Goal: Task Accomplishment & Management: Use online tool/utility

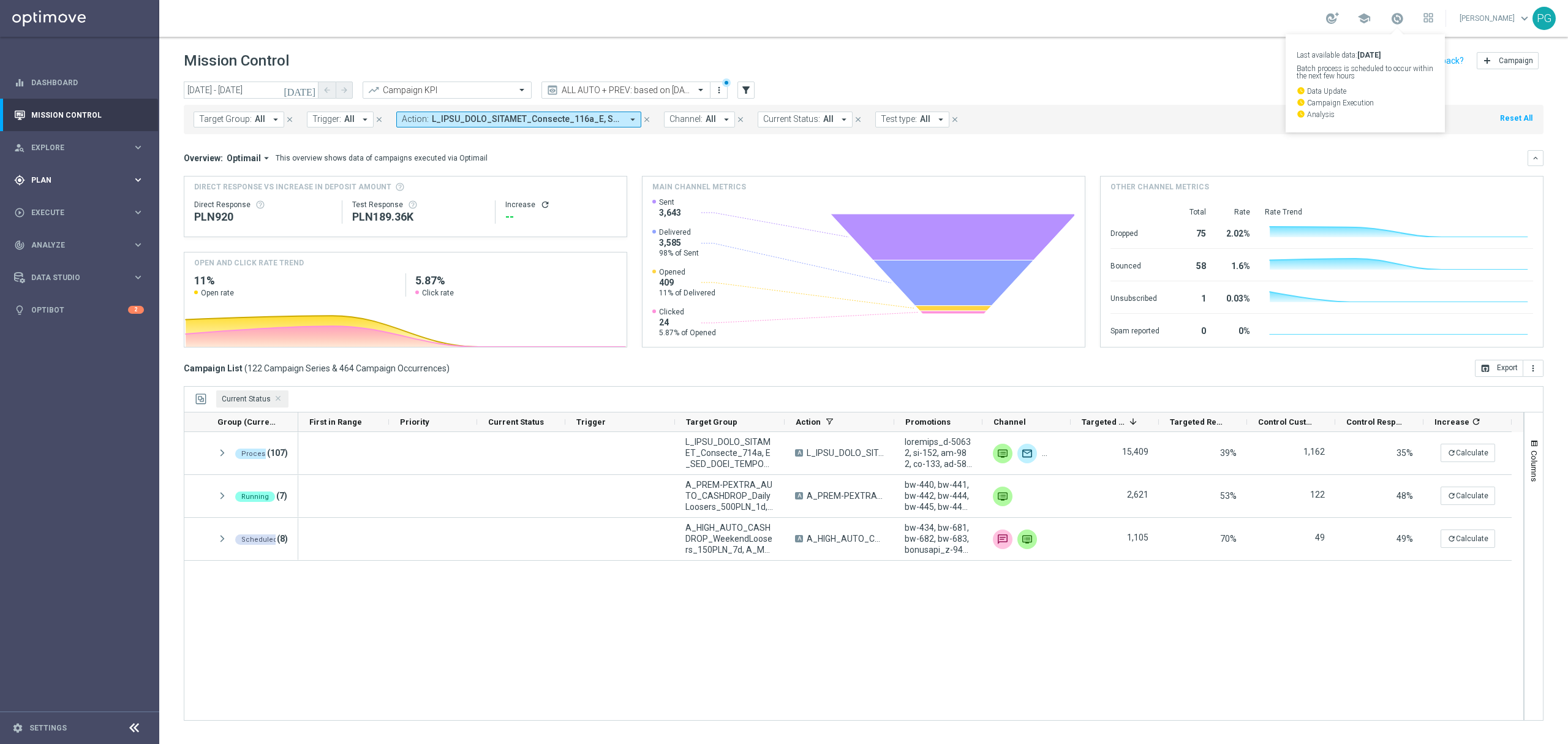
click at [69, 171] on div "gps_fixed Plan keyboard_arrow_right" at bounding box center [79, 179] width 158 height 32
click at [61, 204] on link "Target Groups" at bounding box center [79, 205] width 95 height 10
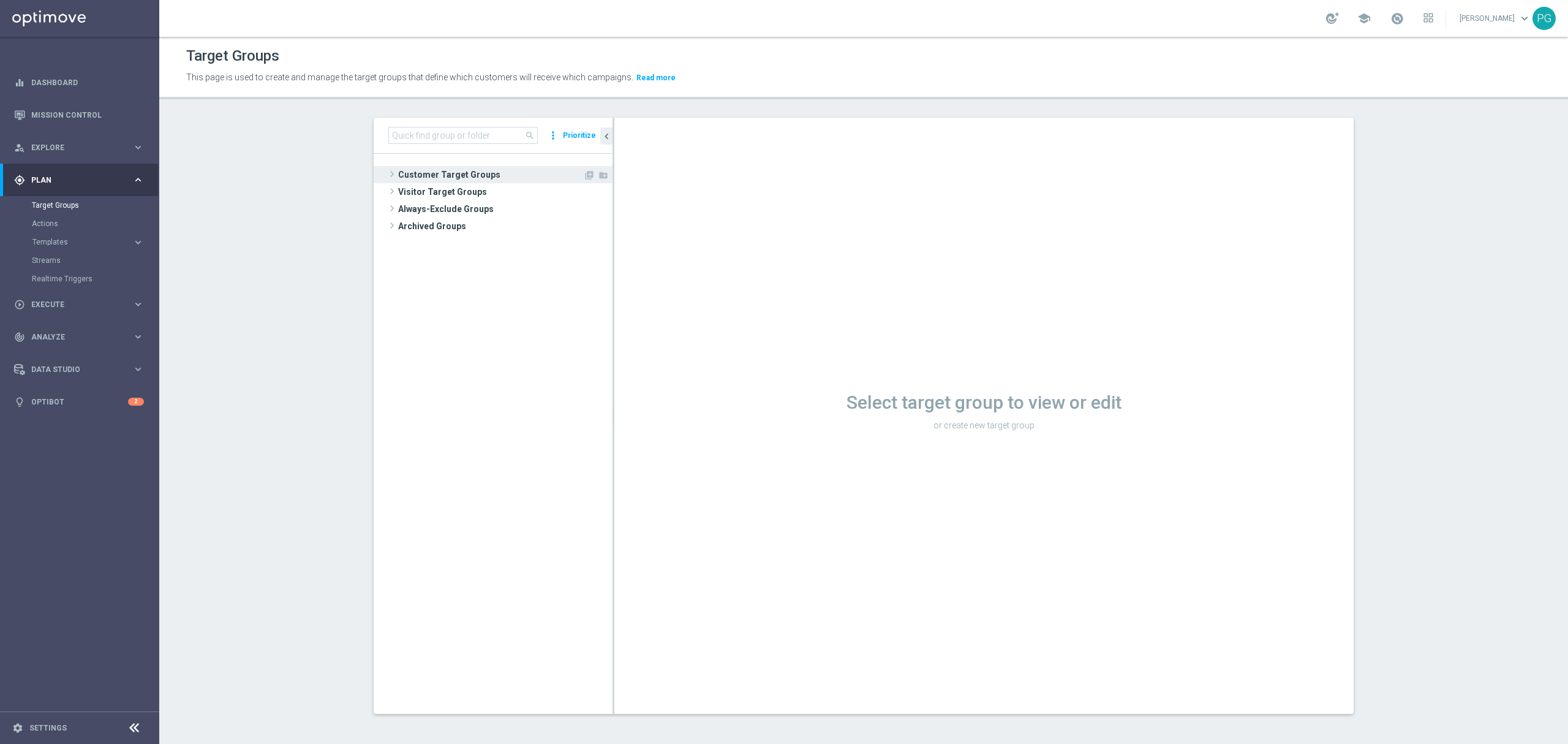
click at [398, 174] on span "Customer Target Groups" at bounding box center [490, 174] width 185 height 17
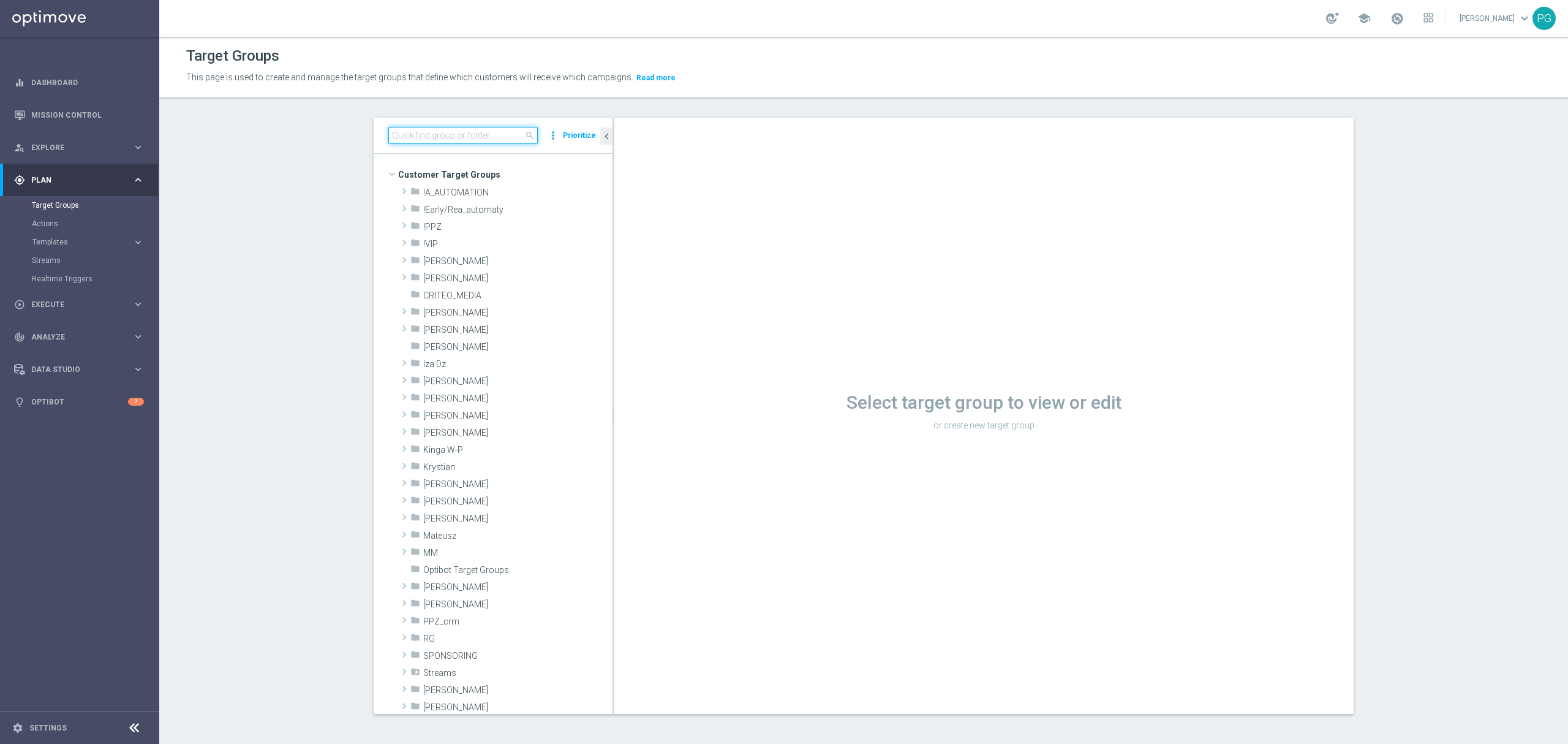
click at [461, 135] on input at bounding box center [463, 135] width 150 height 17
paste input "A_ALL_GLOB_CASHBACK_DAILY_SIATKA_EUROBASKET_220825"
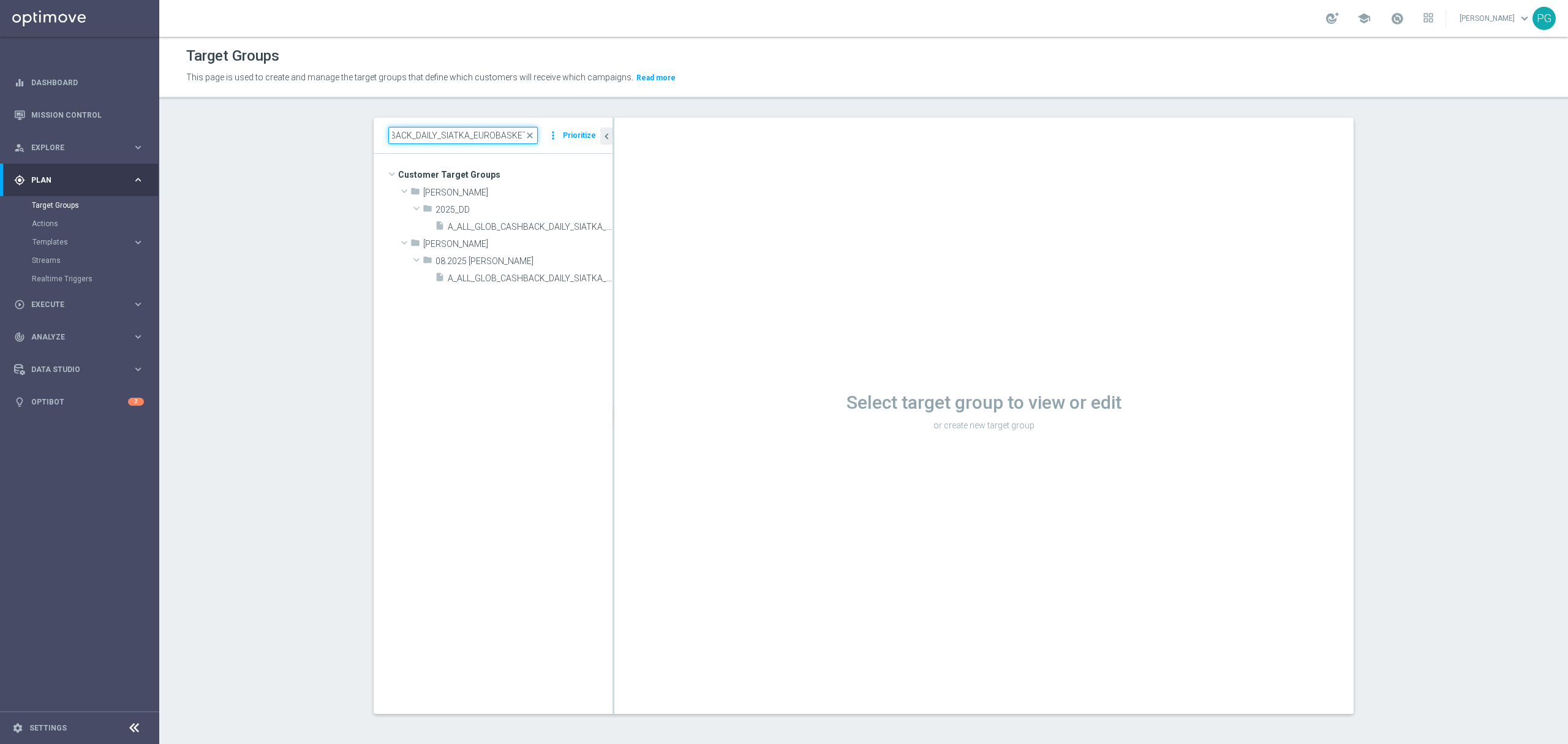
scroll to position [0, 74]
type input "A_ALL_GLOB_CASHBACK_DAILY_SIATKA_EUROBASKET"
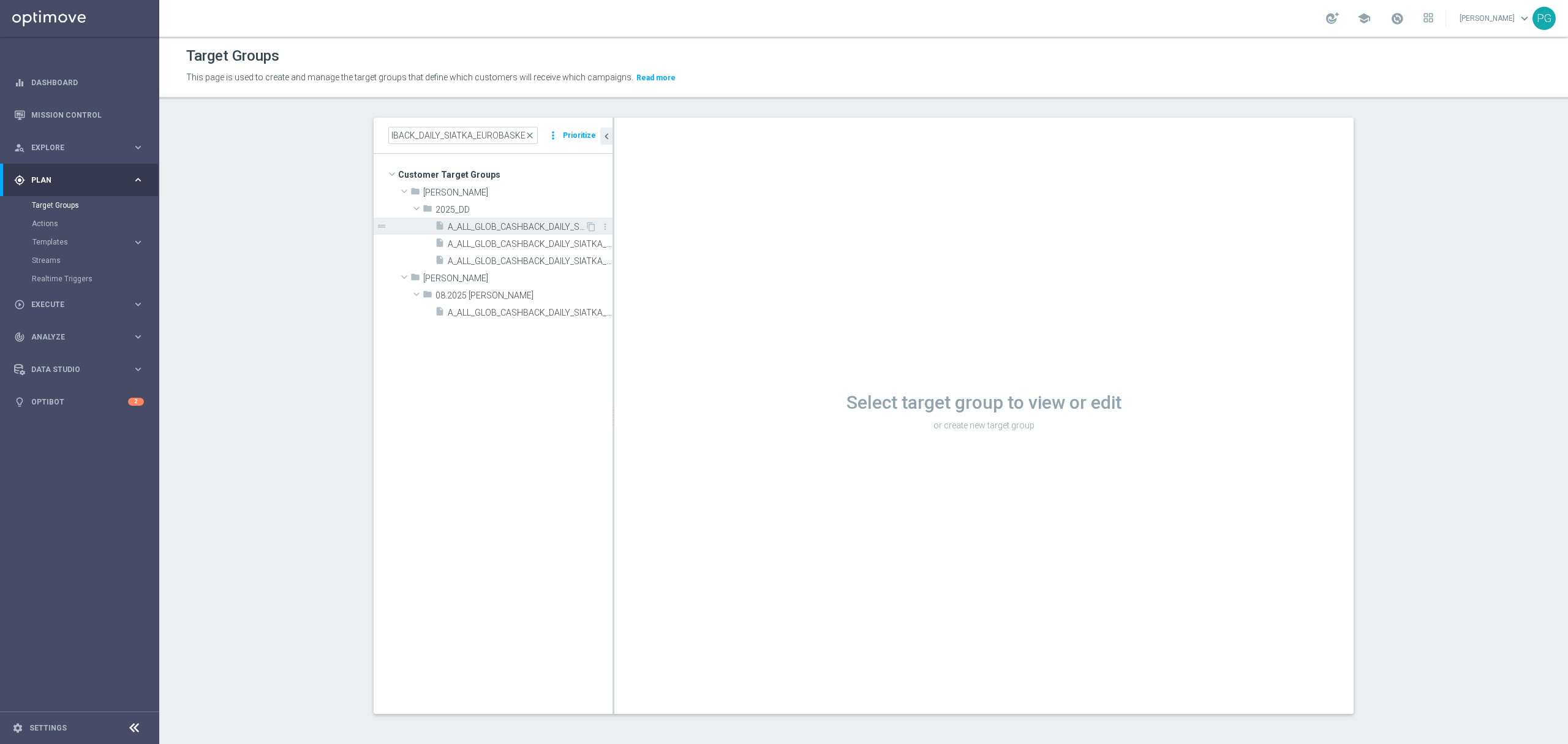
scroll to position [0, 0]
click at [483, 229] on span "A_ALL_GLOB_CASHBACK_DAILY_SIATKA_EUROBASKET_220825" at bounding box center [516, 227] width 137 height 10
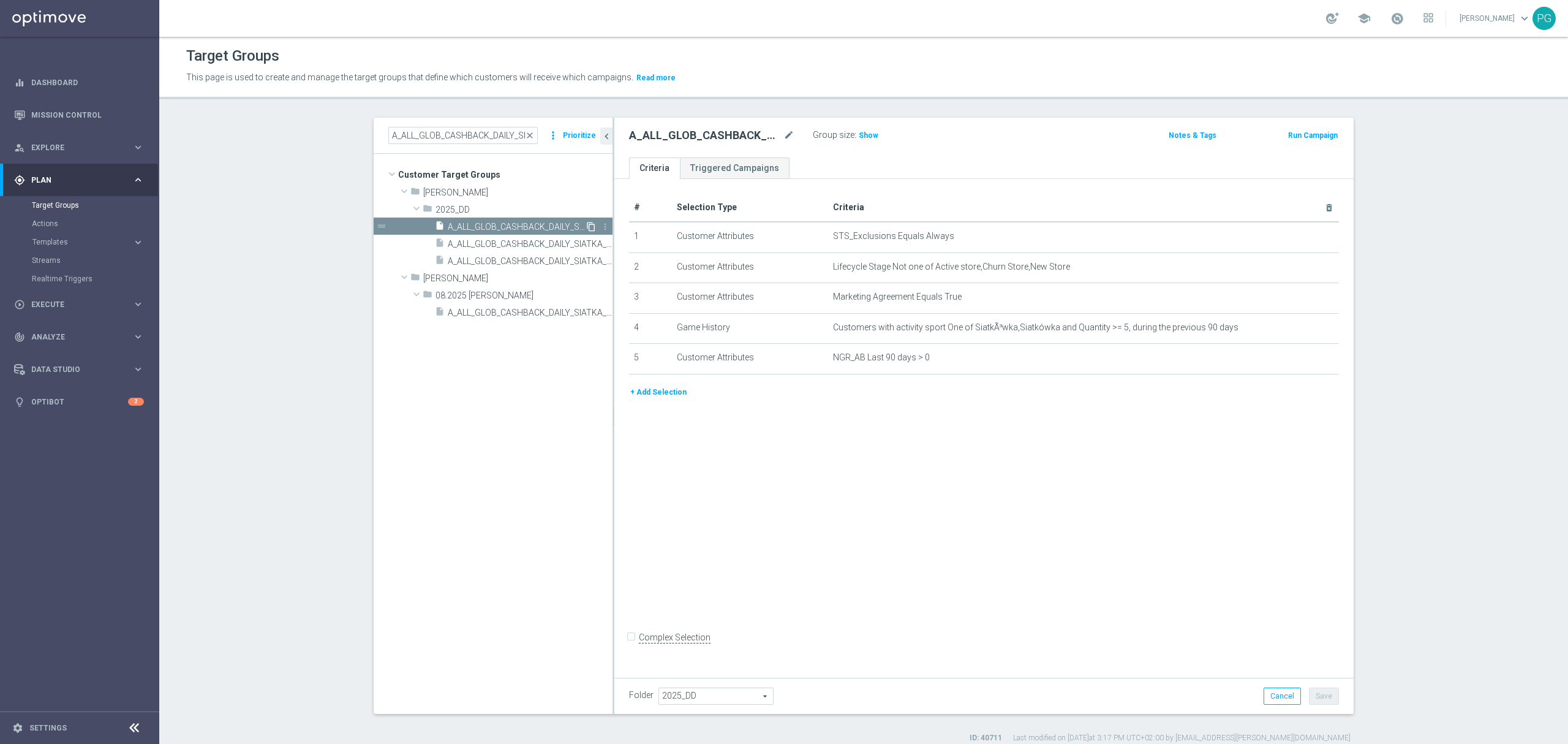
click at [586, 225] on icon "content_copy" at bounding box center [591, 227] width 10 height 10
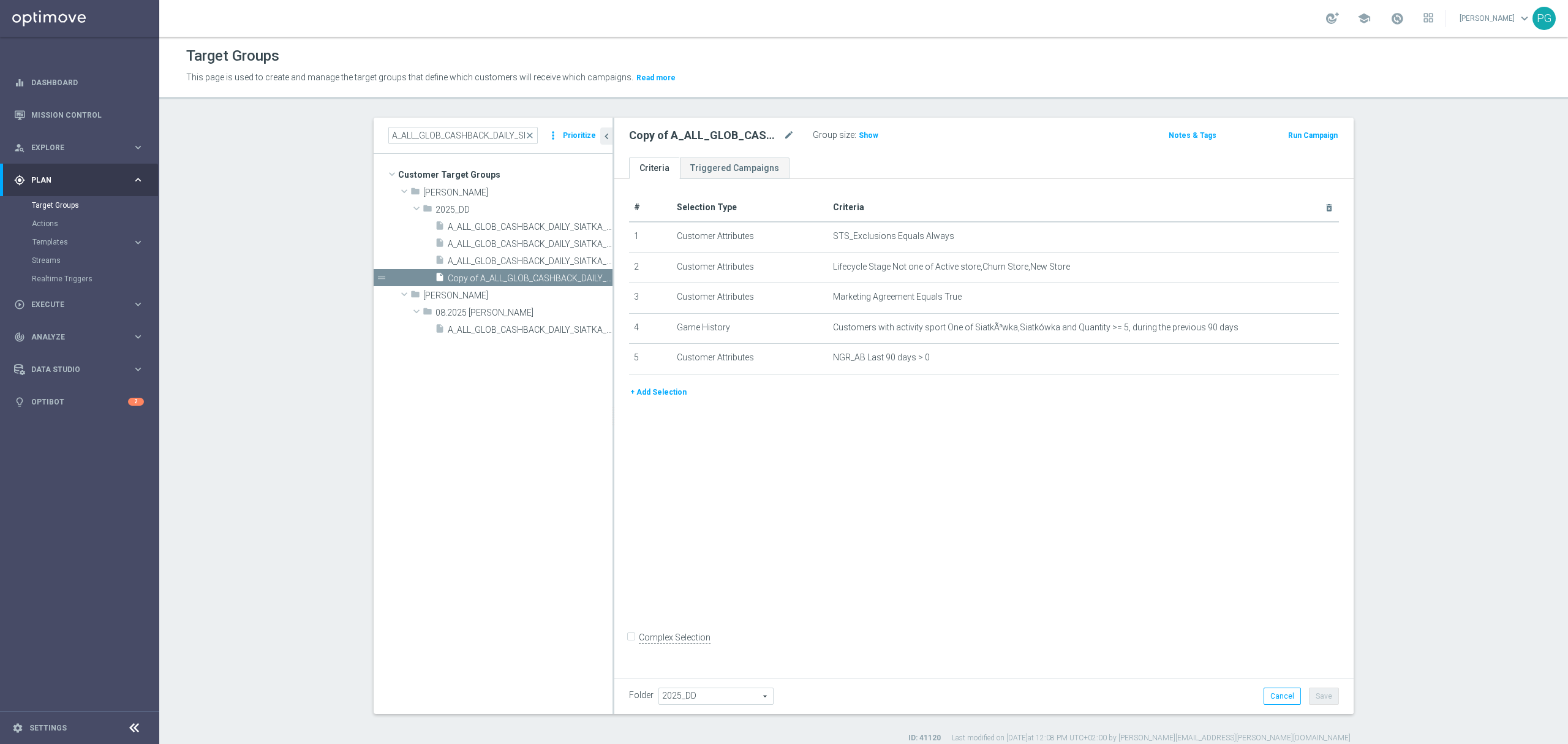
click at [699, 696] on span "2025_DD" at bounding box center [716, 695] width 114 height 16
click at [699, 696] on input "search" at bounding box center [715, 695] width 114 height 17
type input "09.2025 g"
click at [706, 679] on span "09.2025 Grotel" at bounding box center [715, 680] width 102 height 10
type input "09.2025 Grotel"
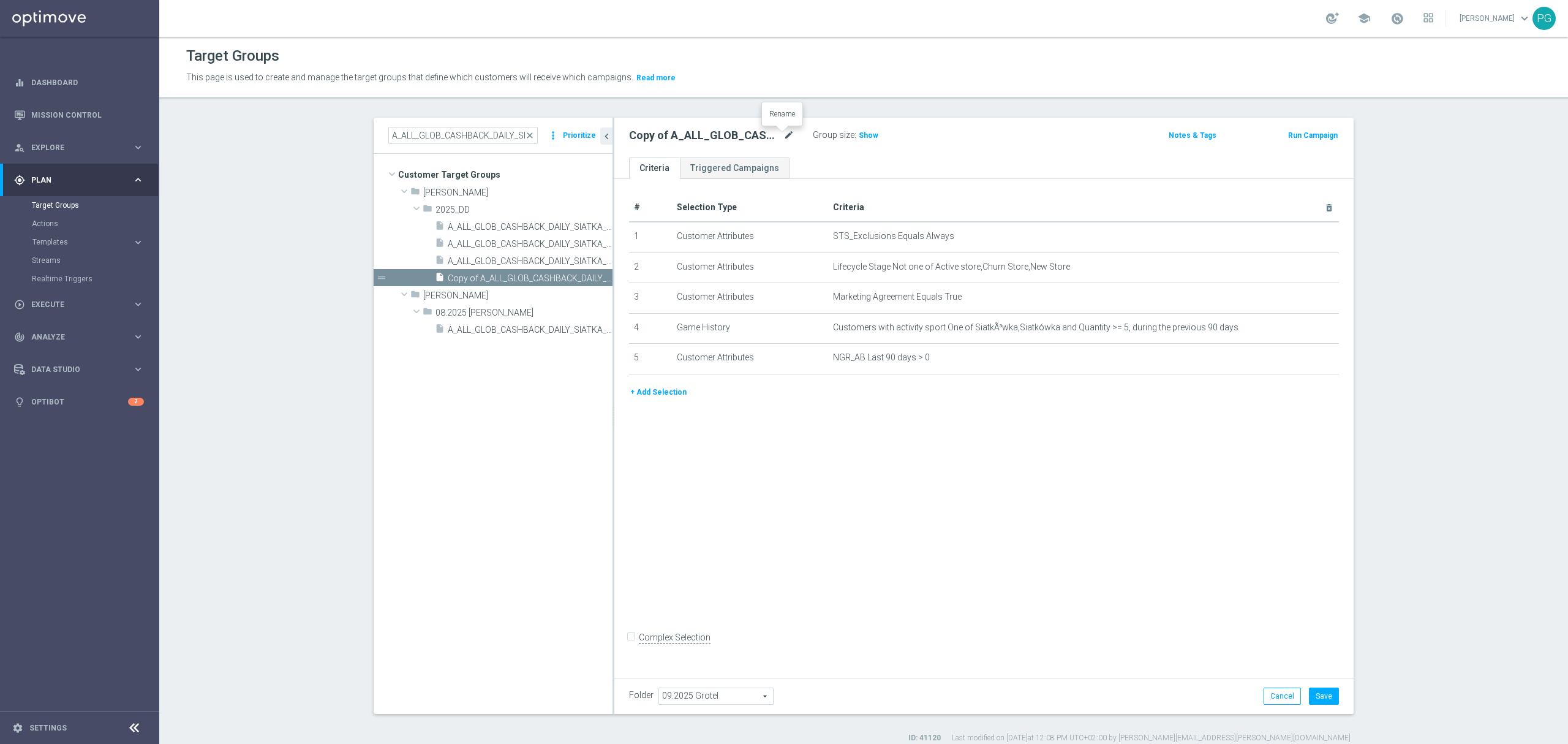
click at [783, 137] on icon "mode_edit" at bounding box center [788, 135] width 11 height 15
paste input "1209"
type input "A_ALL_GLOB_CASHBACK_DAILY_SIATKA_120925"
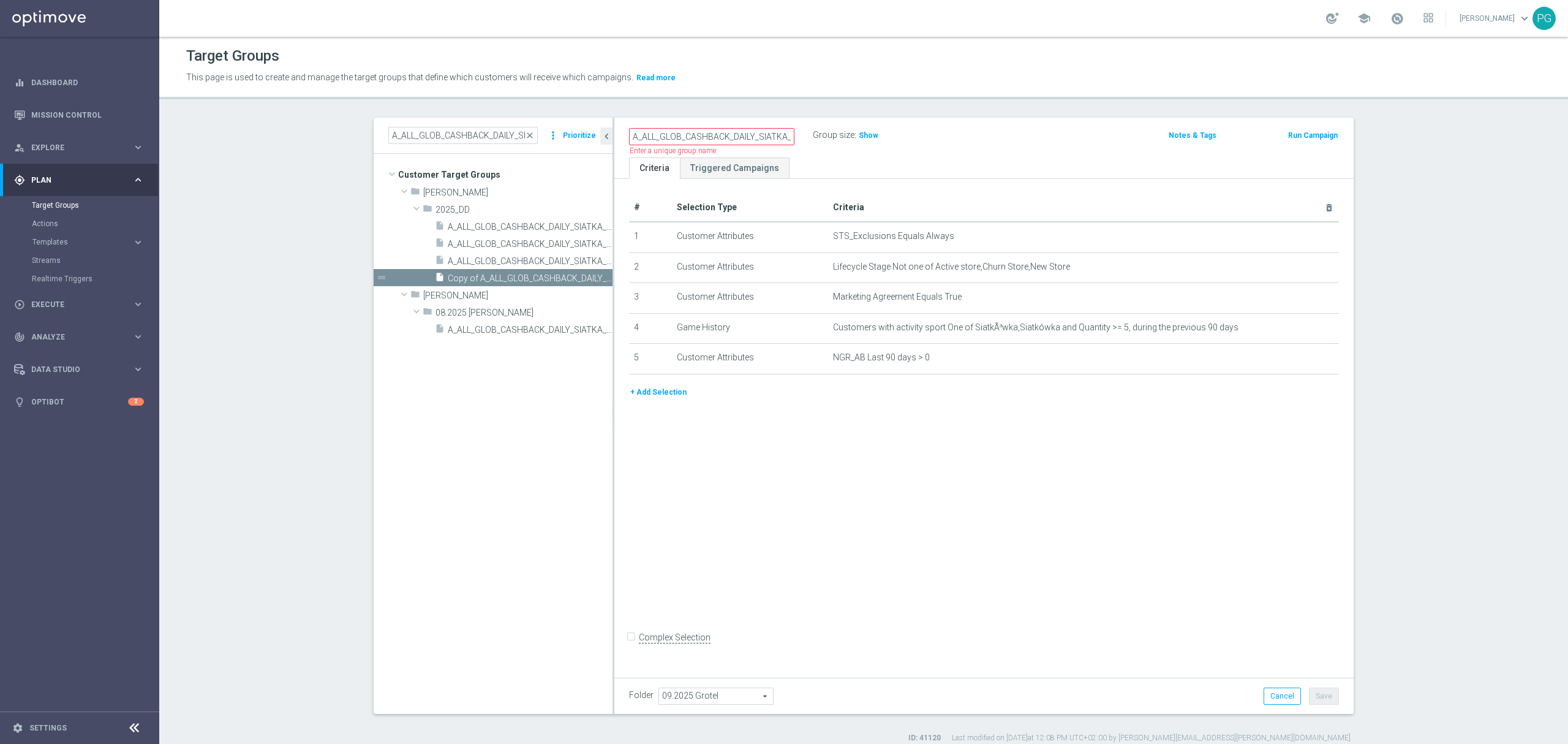
click at [846, 160] on ul "Criteria Triggered Campaigns" at bounding box center [983, 168] width 739 height 21
click at [860, 133] on span "Show" at bounding box center [868, 136] width 20 height 9
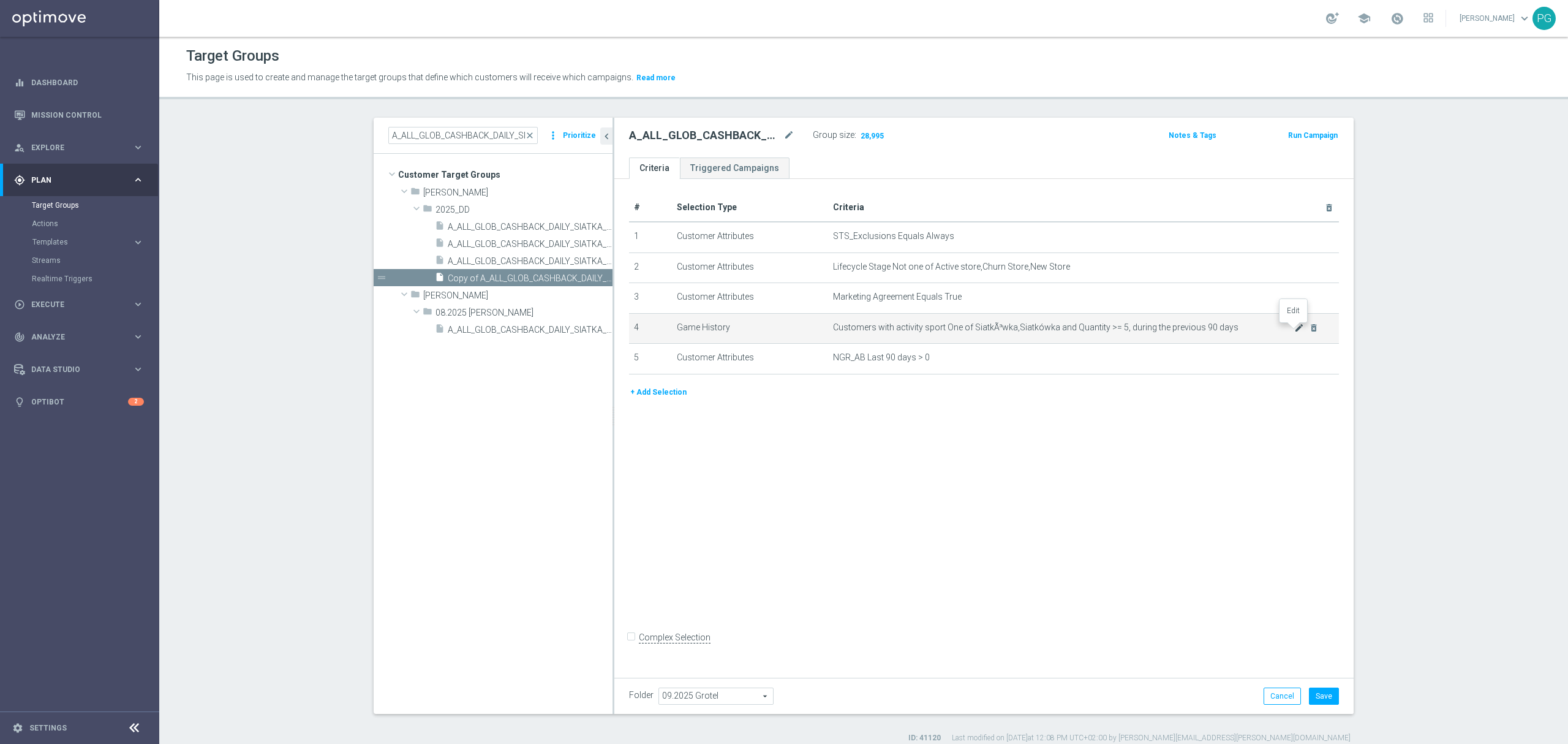
click at [1294, 330] on icon "mode_edit" at bounding box center [1299, 328] width 10 height 10
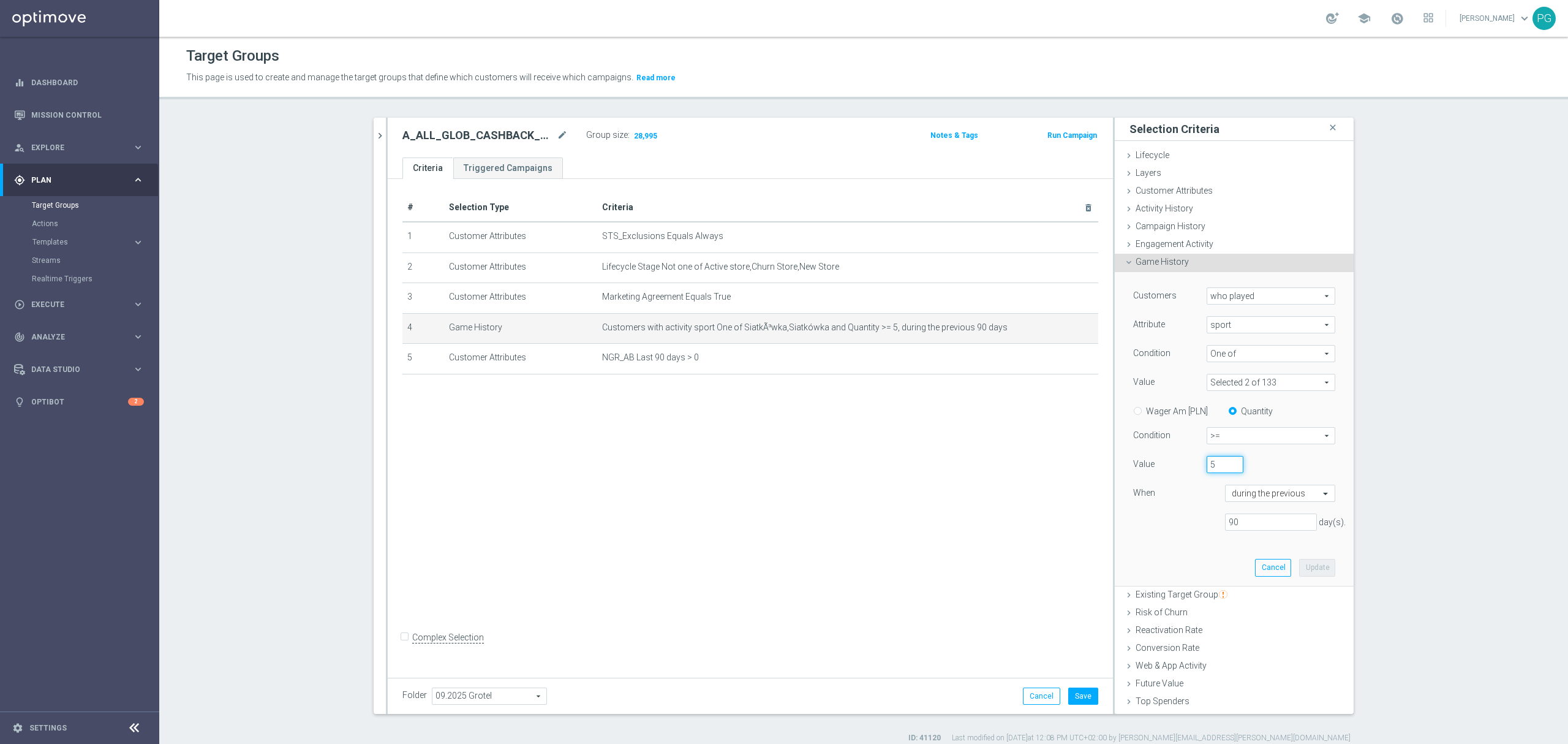
drag, startPoint x: 1210, startPoint y: 471, endPoint x: 1173, endPoint y: 471, distance: 37.0
click at [1173, 471] on div "Value 5" at bounding box center [1233, 465] width 220 height 20
type input "2"
click at [1301, 568] on button "Update" at bounding box center [1317, 567] width 36 height 17
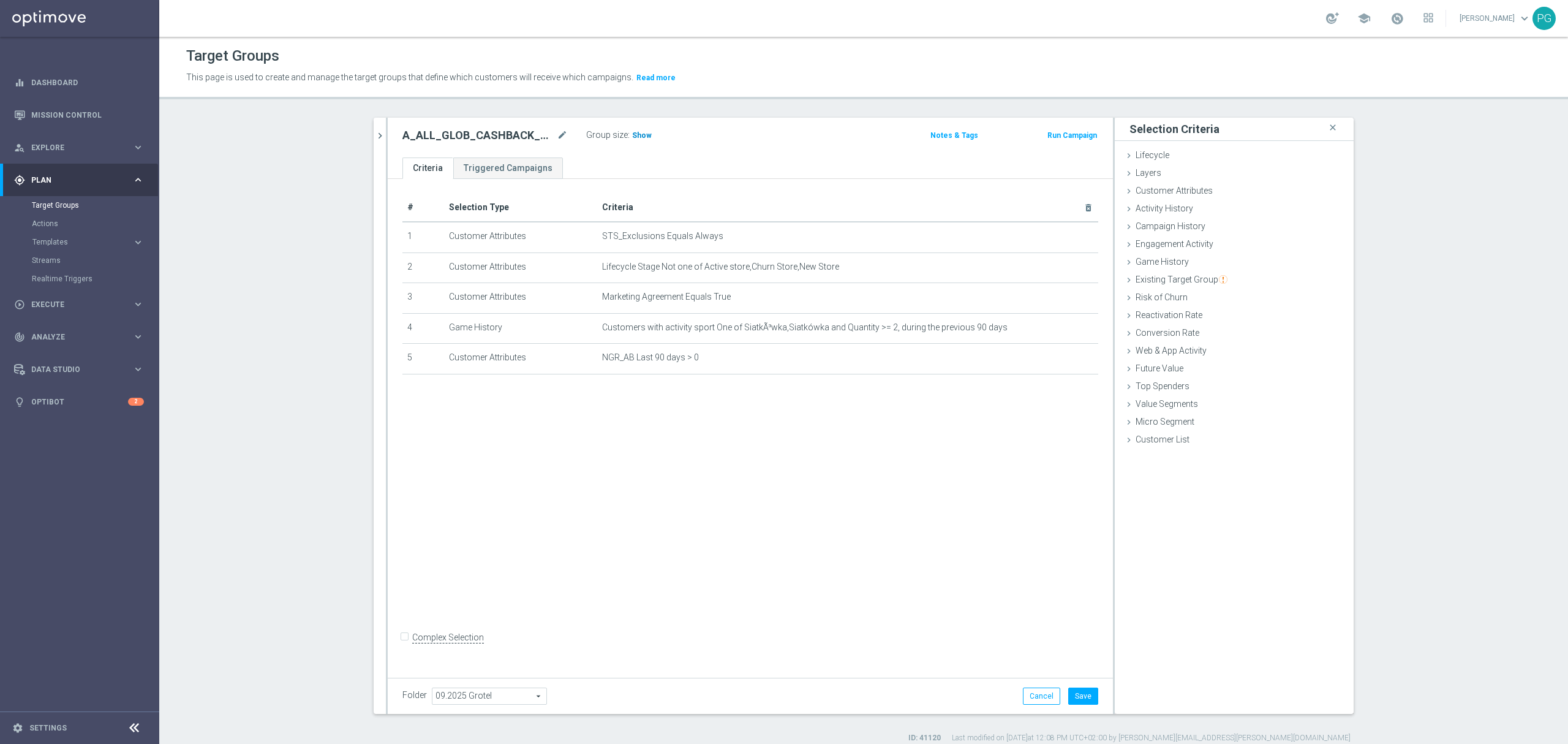
click at [633, 133] on span "Show" at bounding box center [641, 136] width 20 height 9
click at [1054, 332] on icon "mode_edit" at bounding box center [1059, 328] width 10 height 10
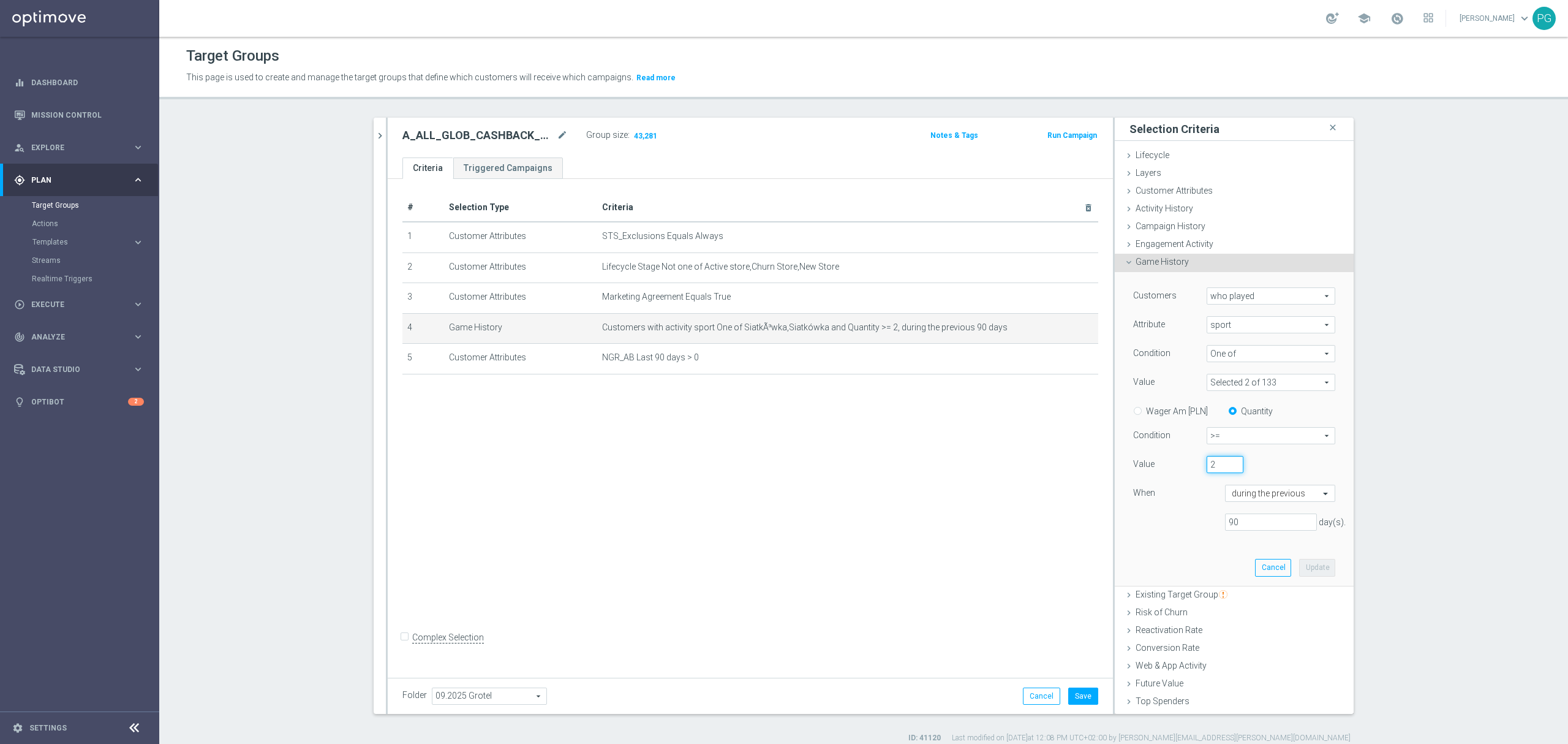
drag, startPoint x: 1210, startPoint y: 467, endPoint x: 1160, endPoint y: 473, distance: 50.4
click at [1160, 473] on div "Value 2" at bounding box center [1233, 465] width 220 height 20
type input "1"
click at [1299, 569] on button "Update" at bounding box center [1317, 567] width 36 height 17
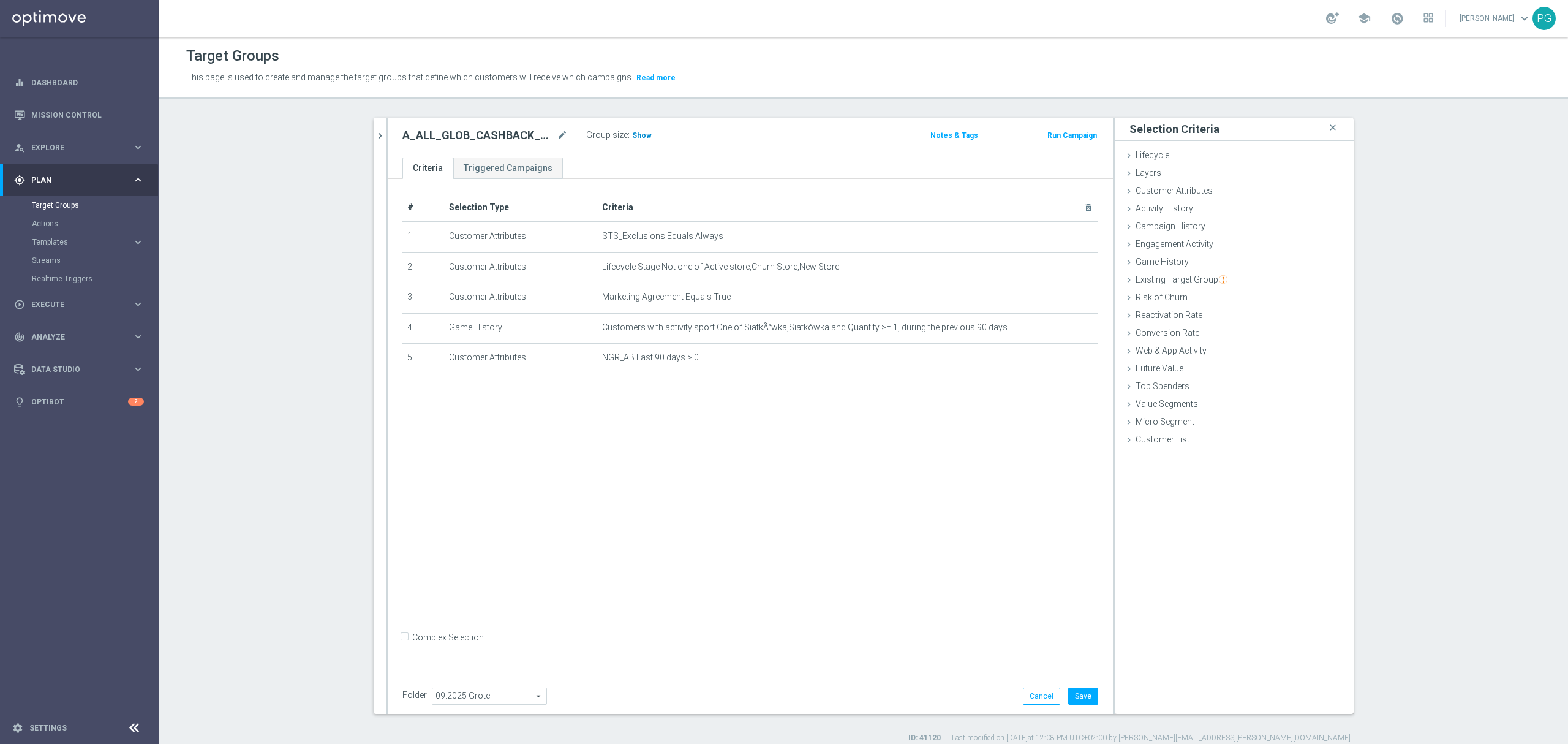
click at [641, 138] on span "Show" at bounding box center [641, 136] width 20 height 9
click at [843, 421] on div "# Selection Type Criteria delete_forever 1 Customer Attributes STS_Exclusions E…" at bounding box center [750, 425] width 725 height 493
click at [1072, 687] on button "Save" at bounding box center [1083, 695] width 30 height 17
click at [40, 117] on link "Mission Control" at bounding box center [87, 114] width 113 height 32
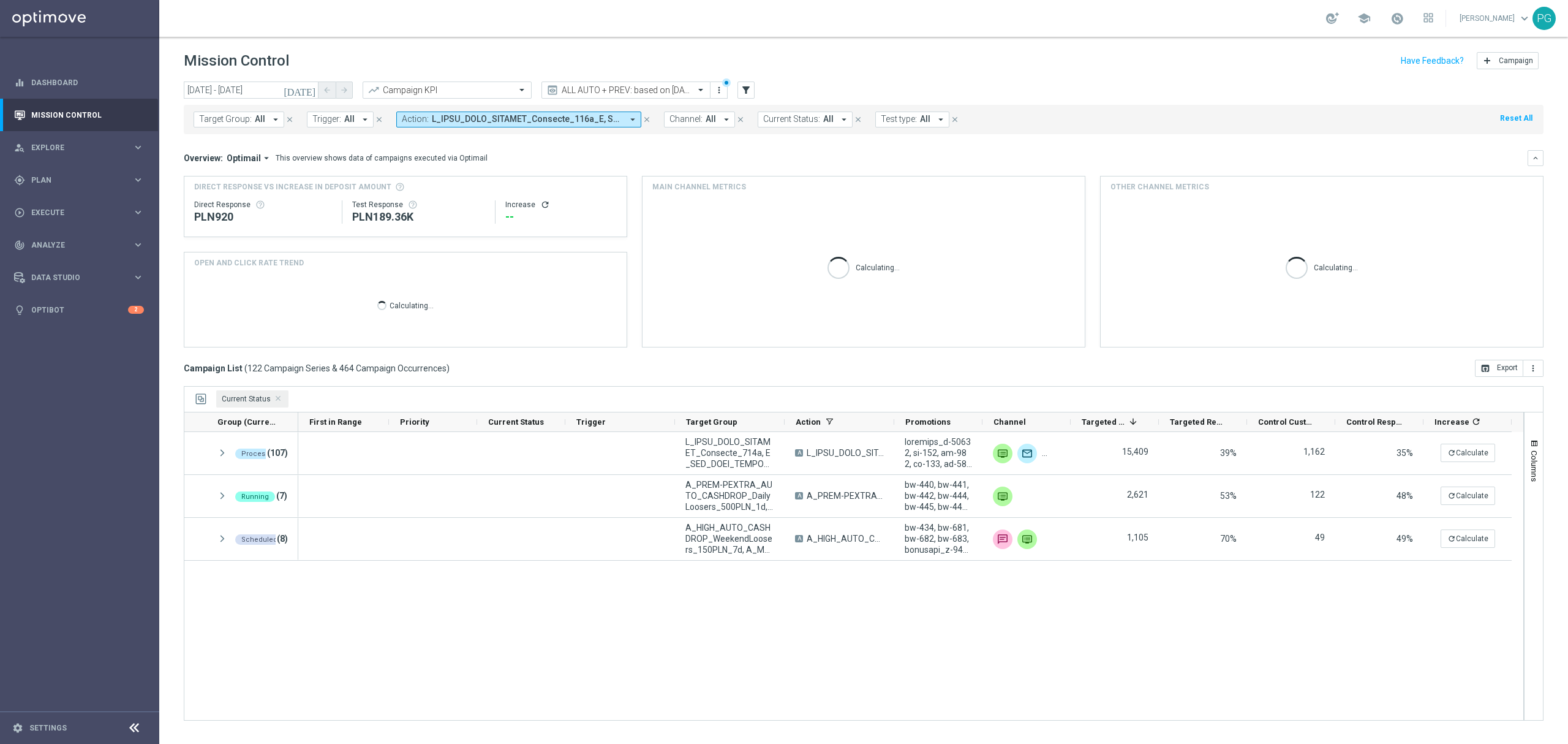
click at [1314, 63] on div "Mission Control add Campaign" at bounding box center [864, 61] width 1360 height 24
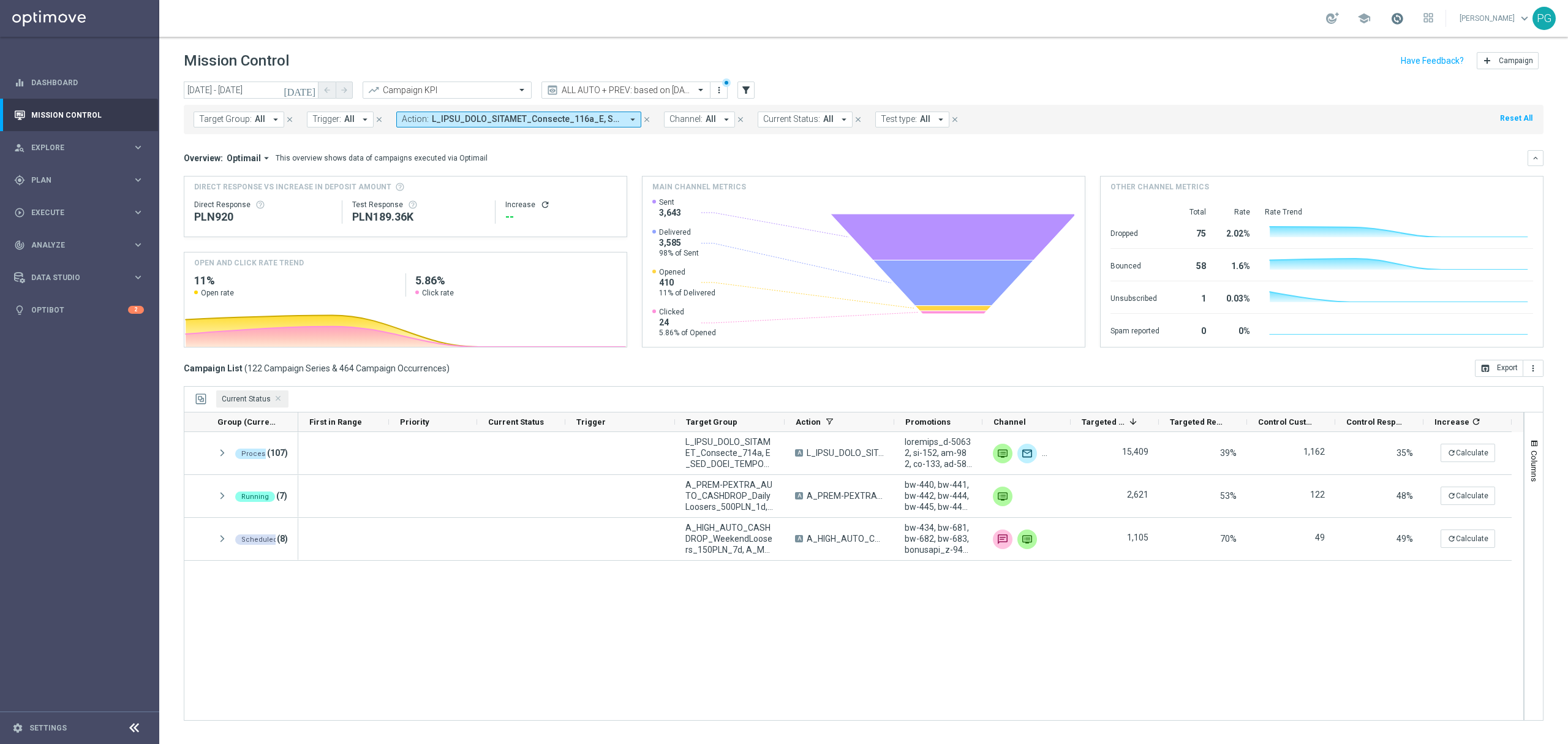
click at [1393, 11] on span at bounding box center [1396, 18] width 13 height 13
click at [1144, 52] on div "Mission Control add Campaign" at bounding box center [864, 61] width 1360 height 24
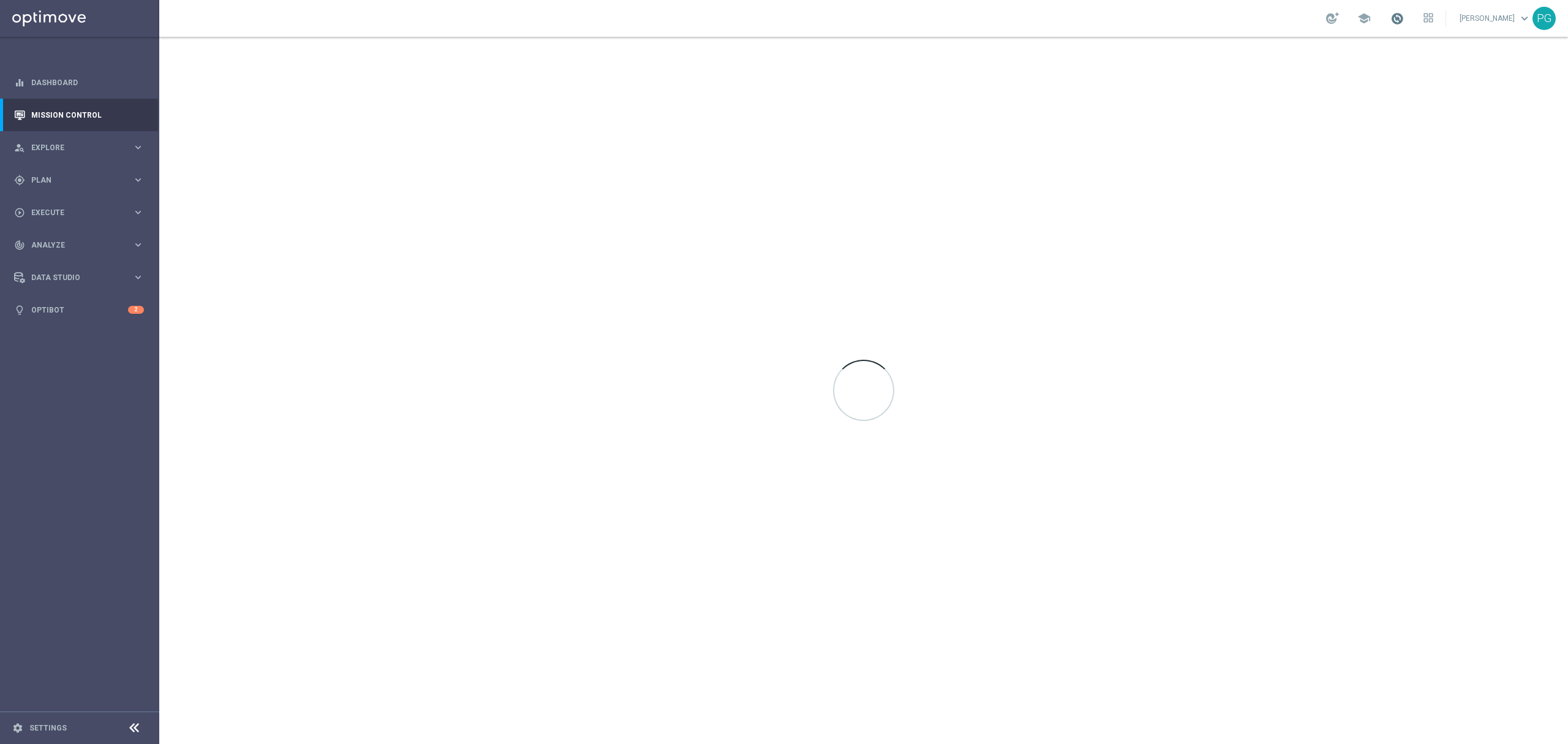
click at [1396, 18] on span at bounding box center [1396, 18] width 13 height 13
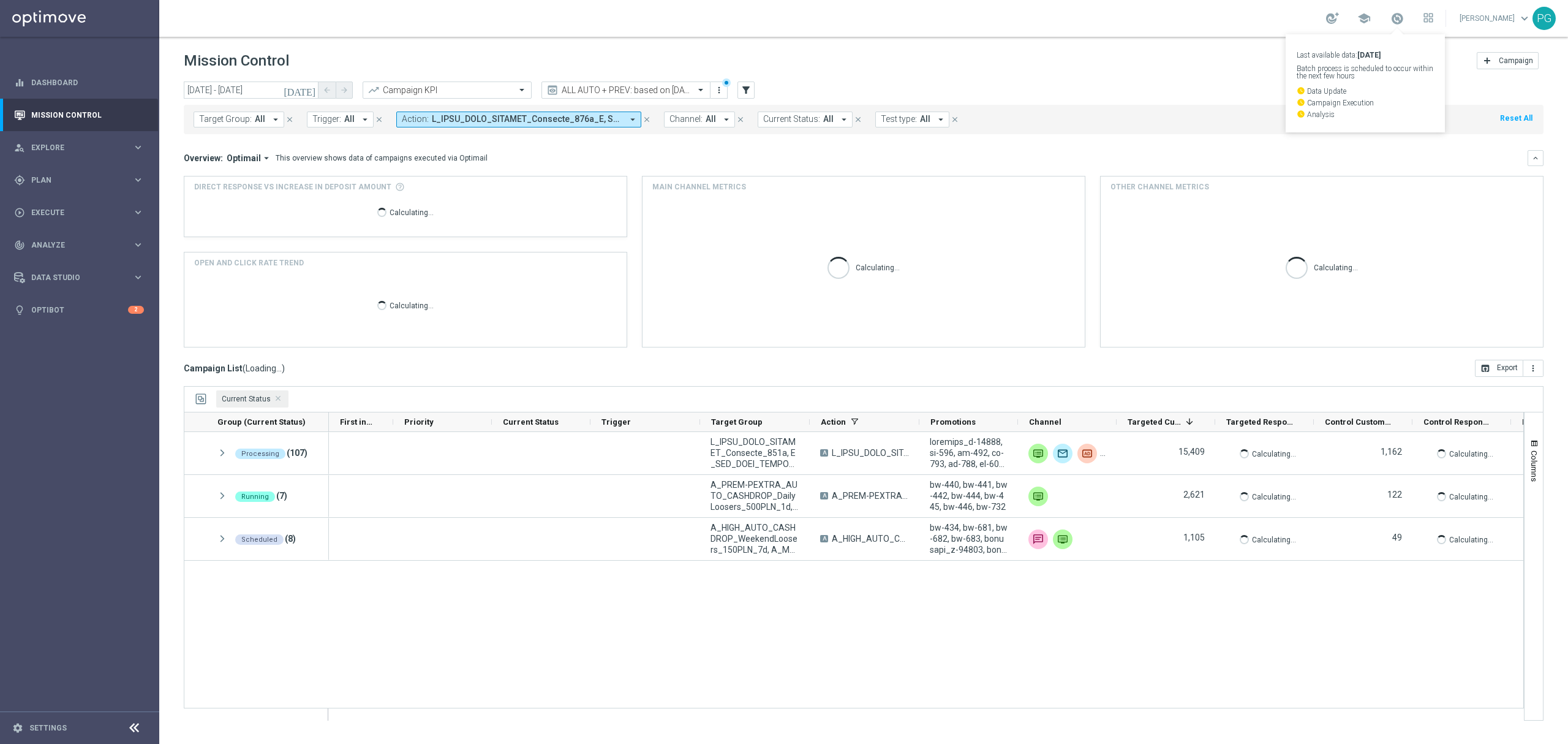
click at [131, 542] on sidenavbar "equalizer Dashboard Mission Control" at bounding box center [80, 372] width 159 height 744
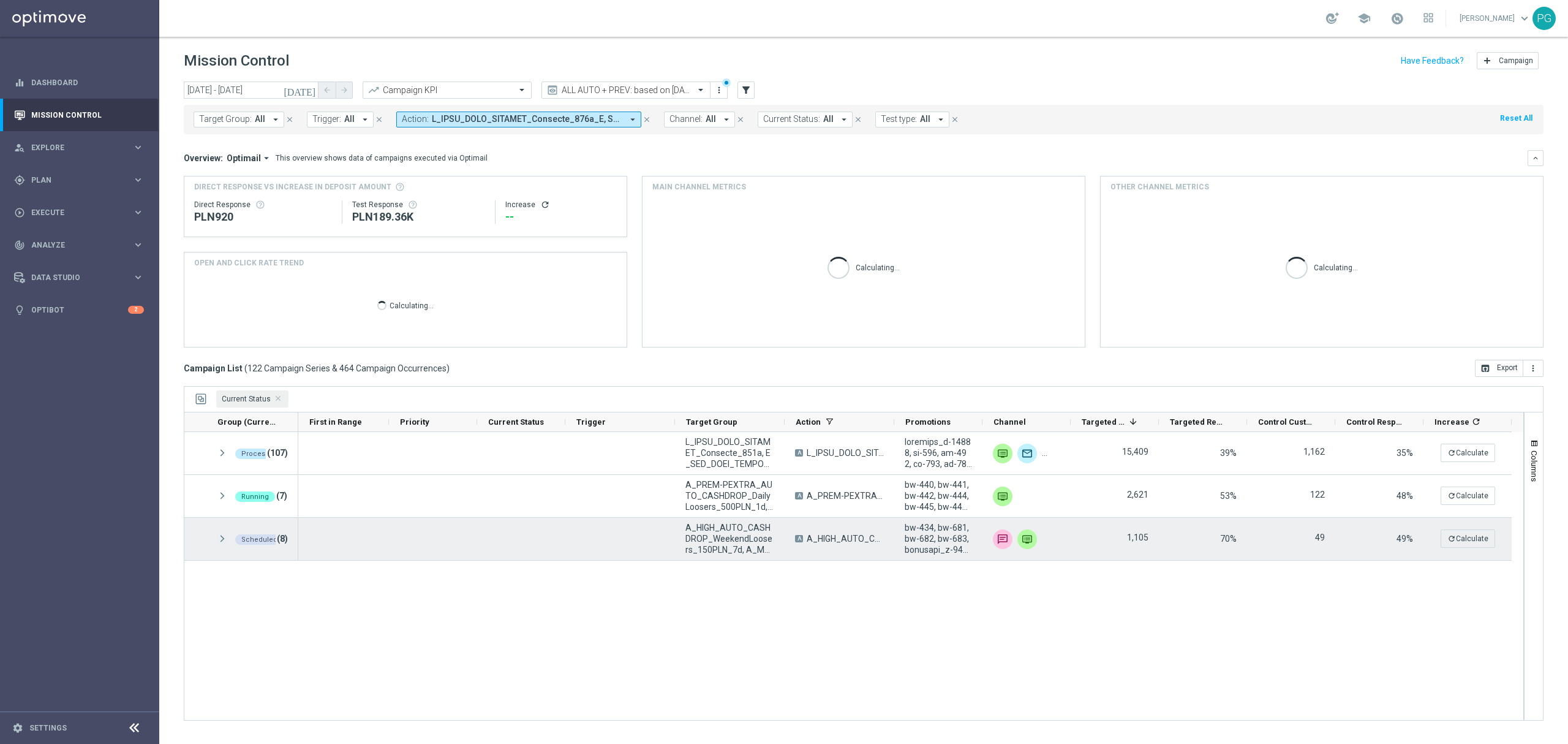
click at [219, 534] on span at bounding box center [222, 539] width 11 height 10
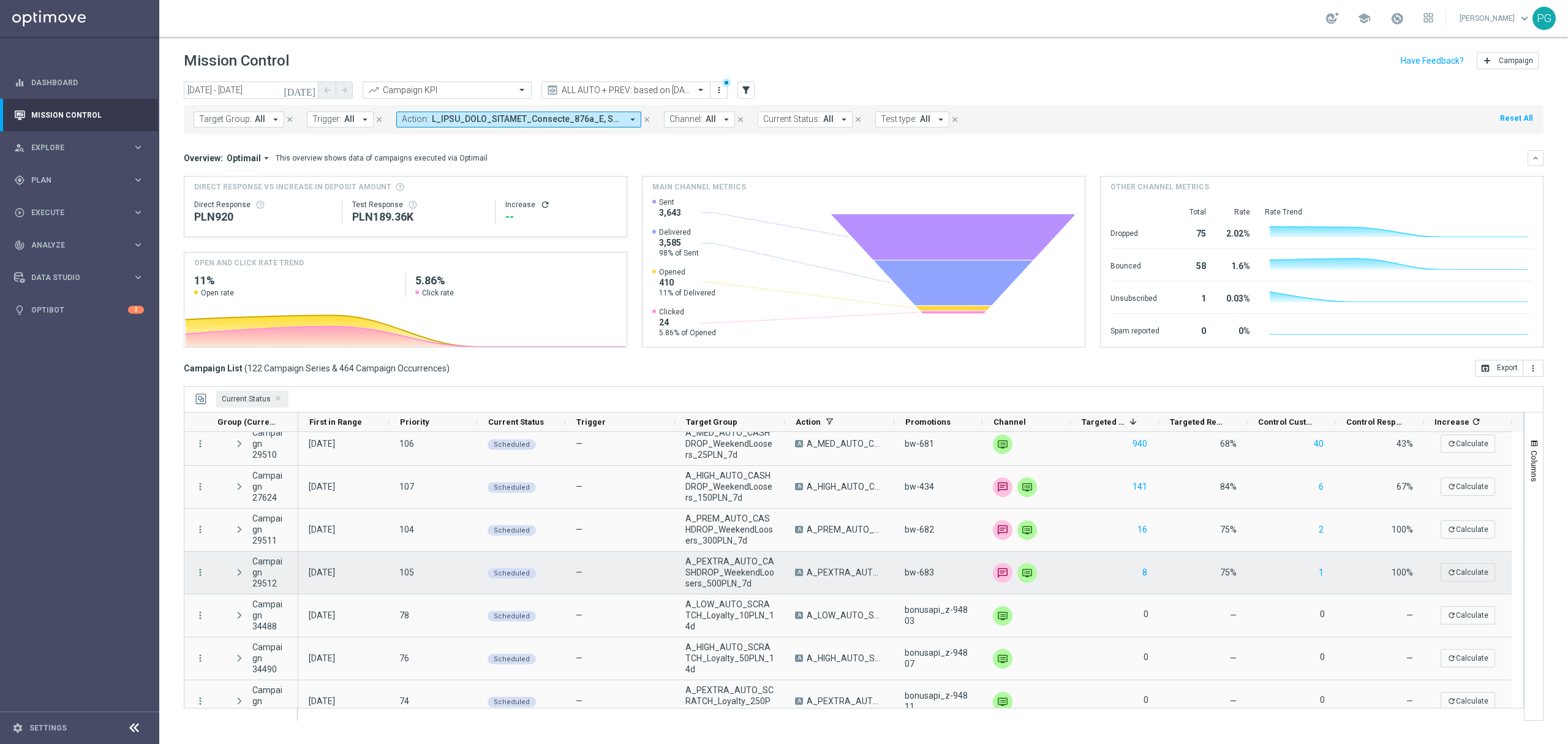
scroll to position [155, 0]
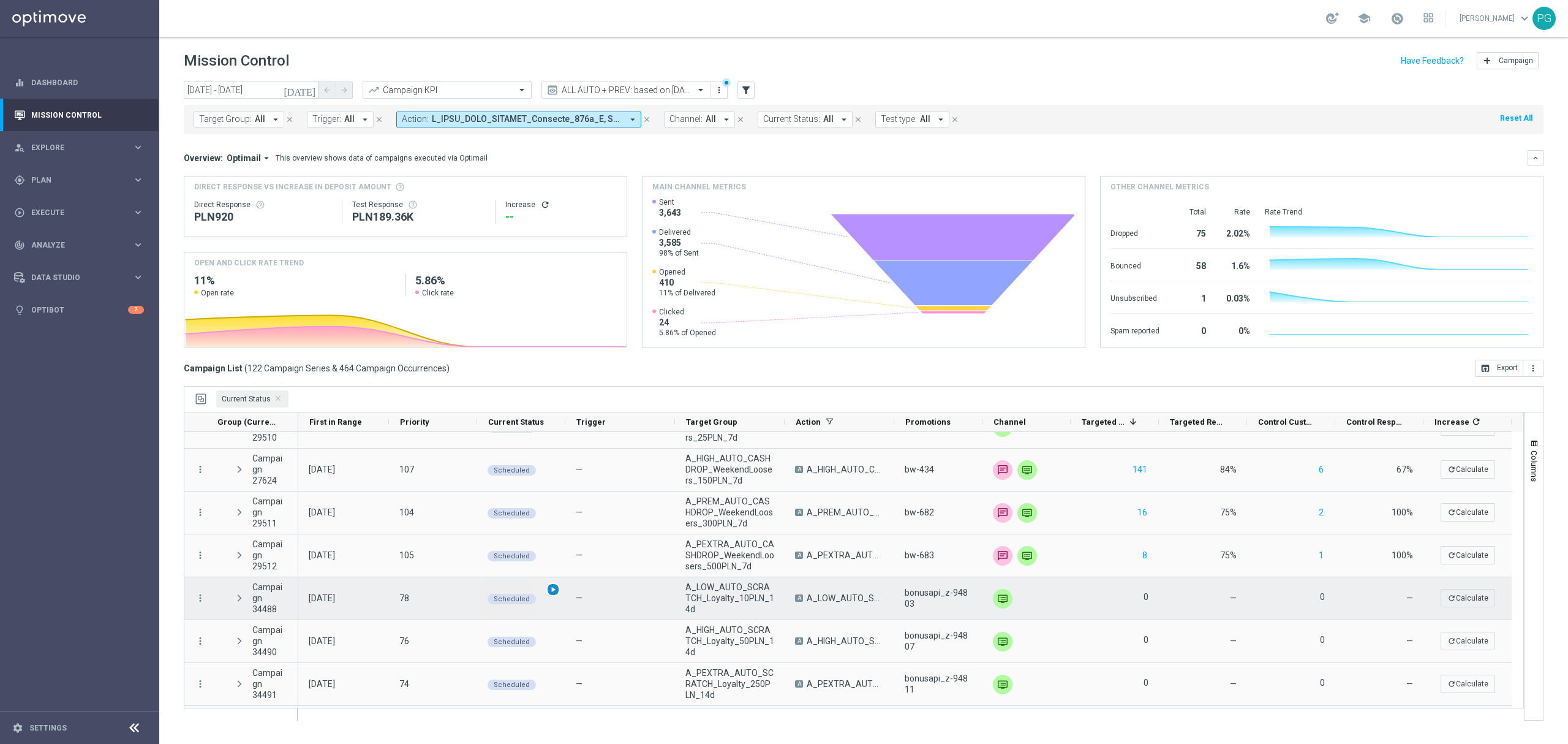
click at [552, 589] on span "play_arrow" at bounding box center [553, 589] width 9 height 9
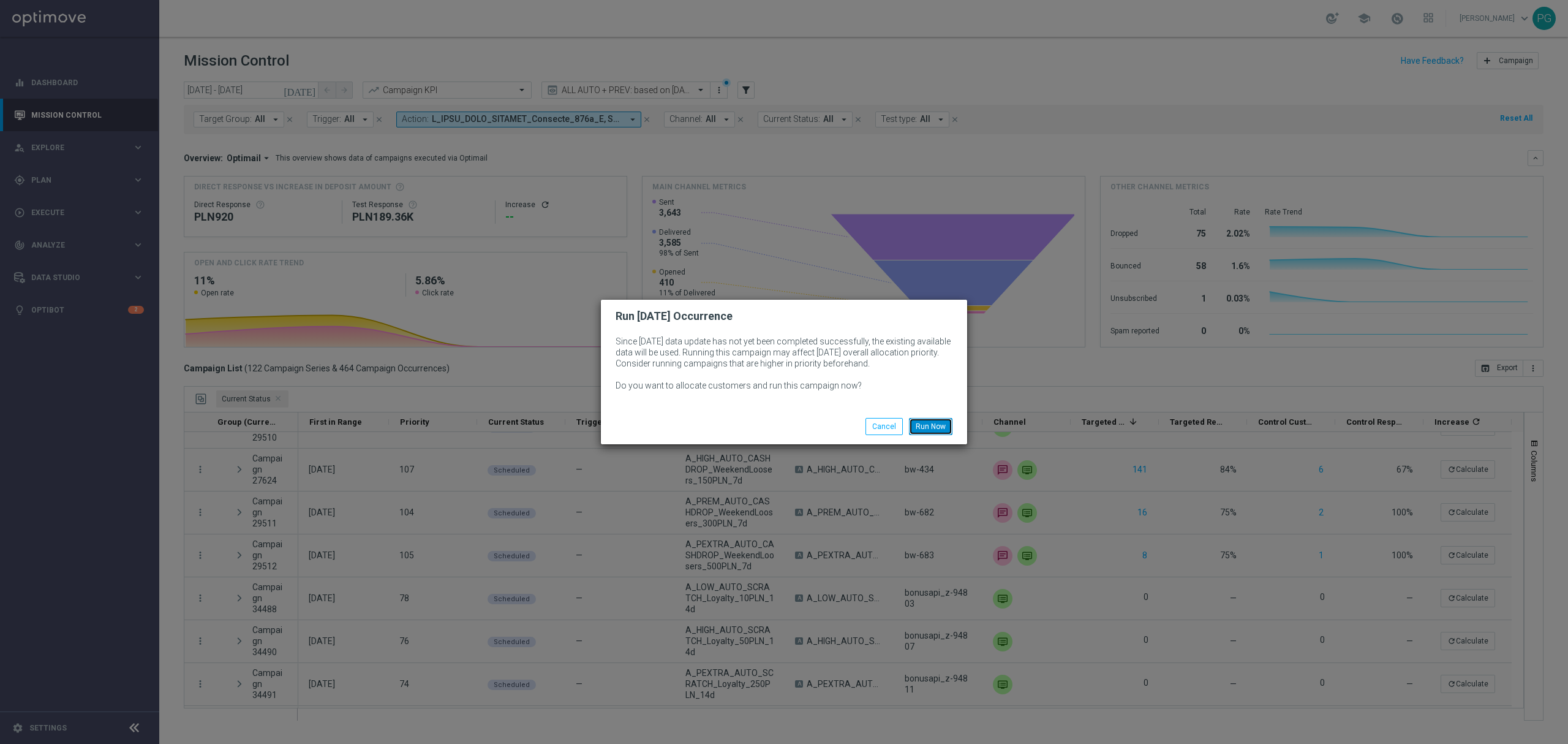
click at [922, 424] on button "Run Now" at bounding box center [930, 426] width 44 height 17
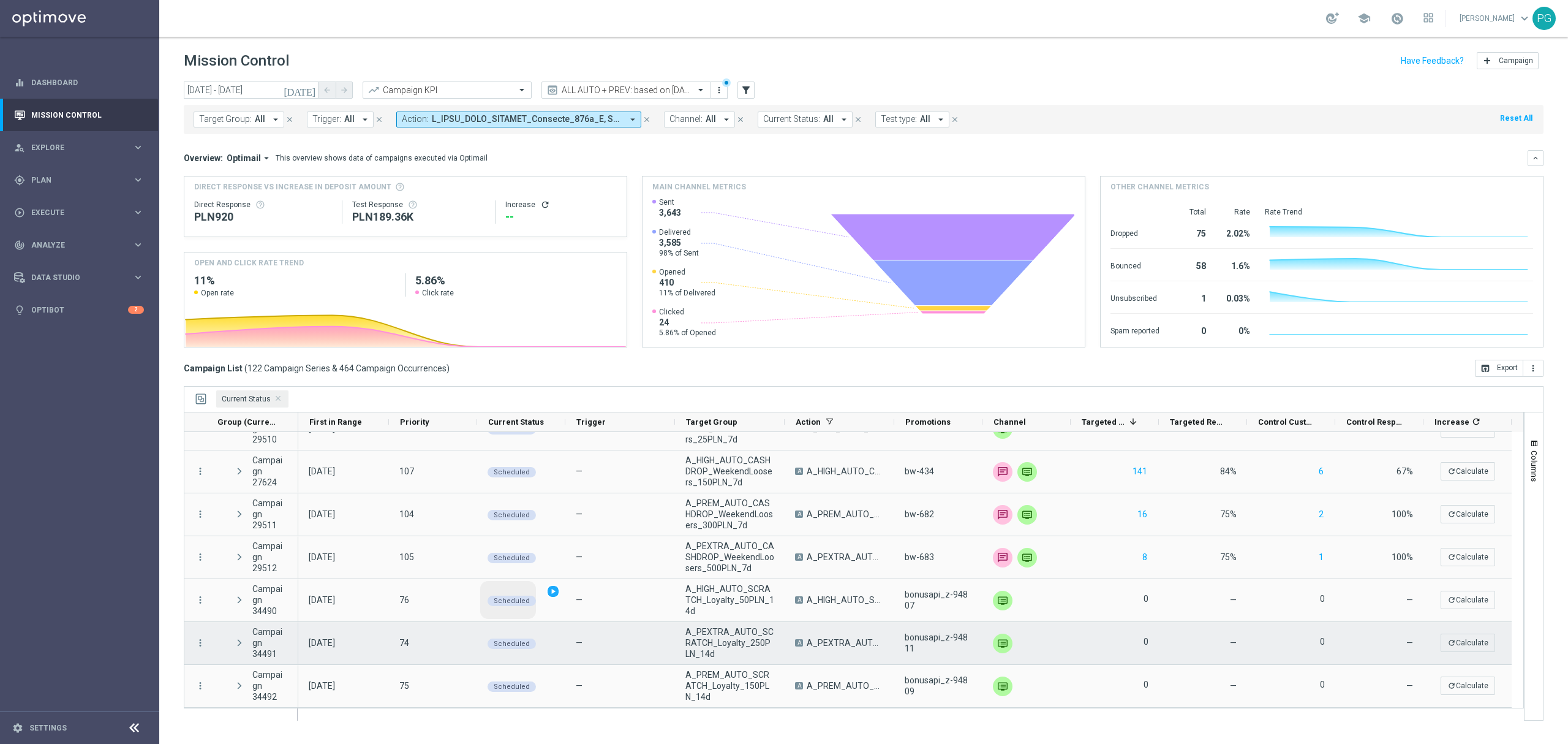
scroll to position [153, 0]
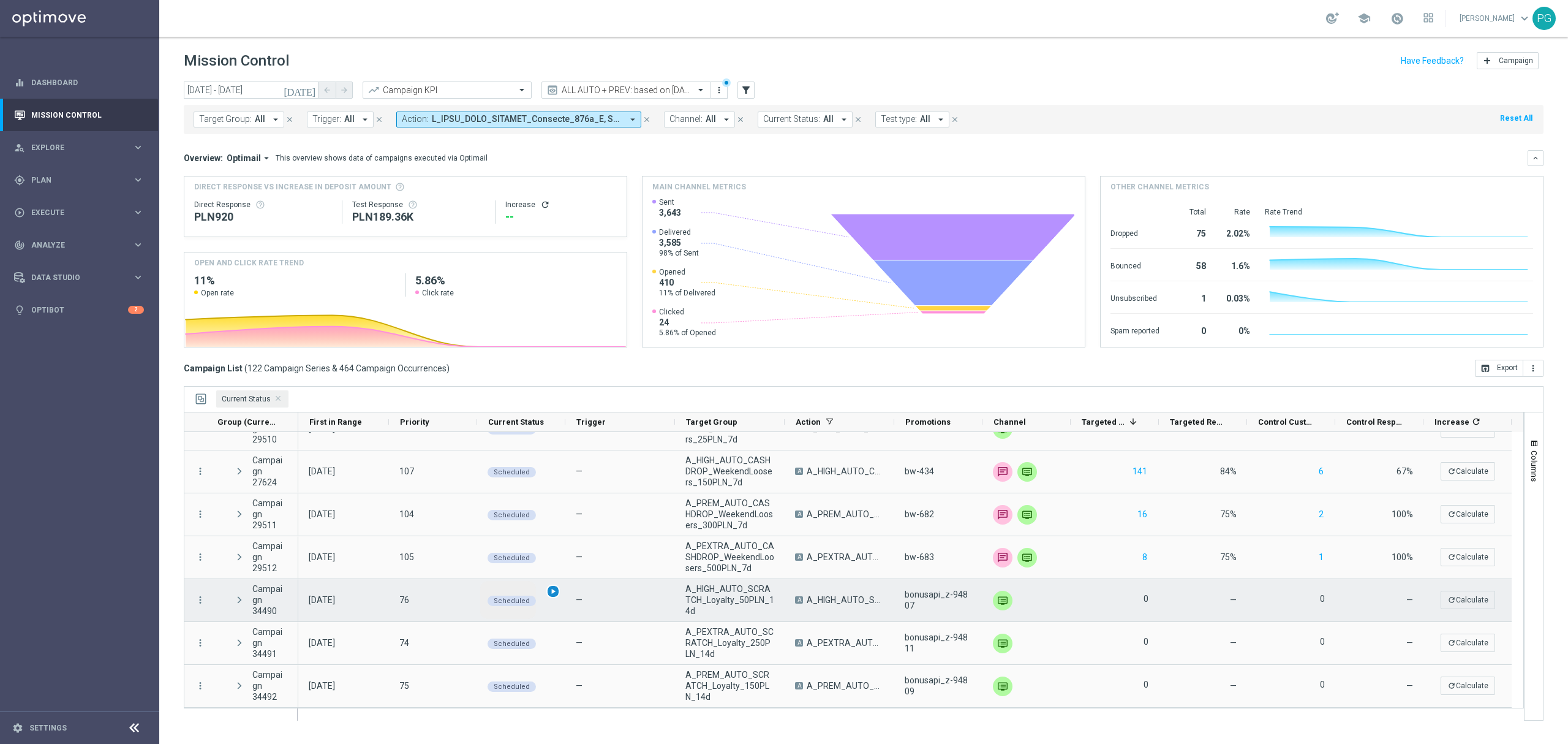
click at [554, 597] on div "play_arrow" at bounding box center [553, 592] width 14 height 14
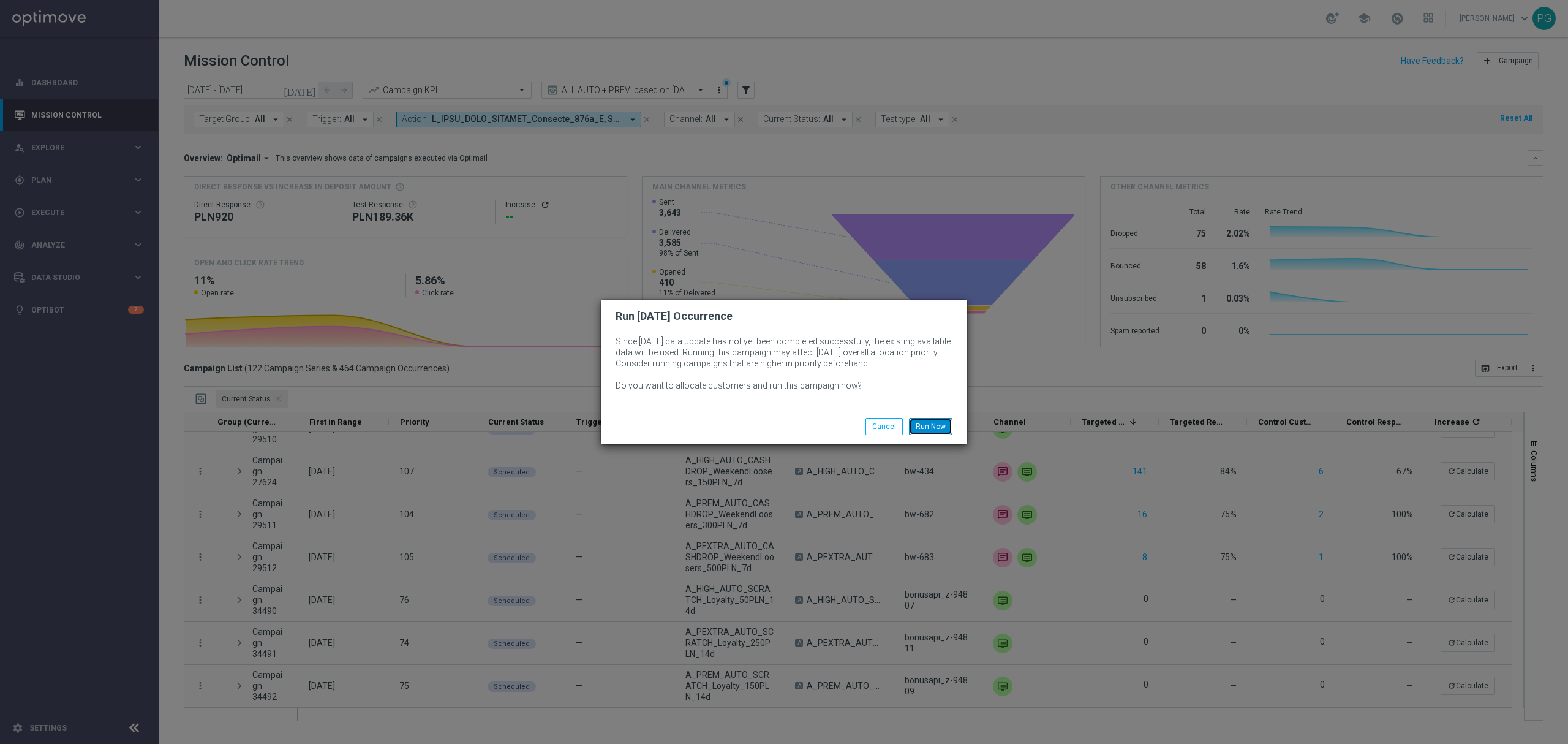
click at [933, 421] on button "Run Now" at bounding box center [930, 426] width 44 height 17
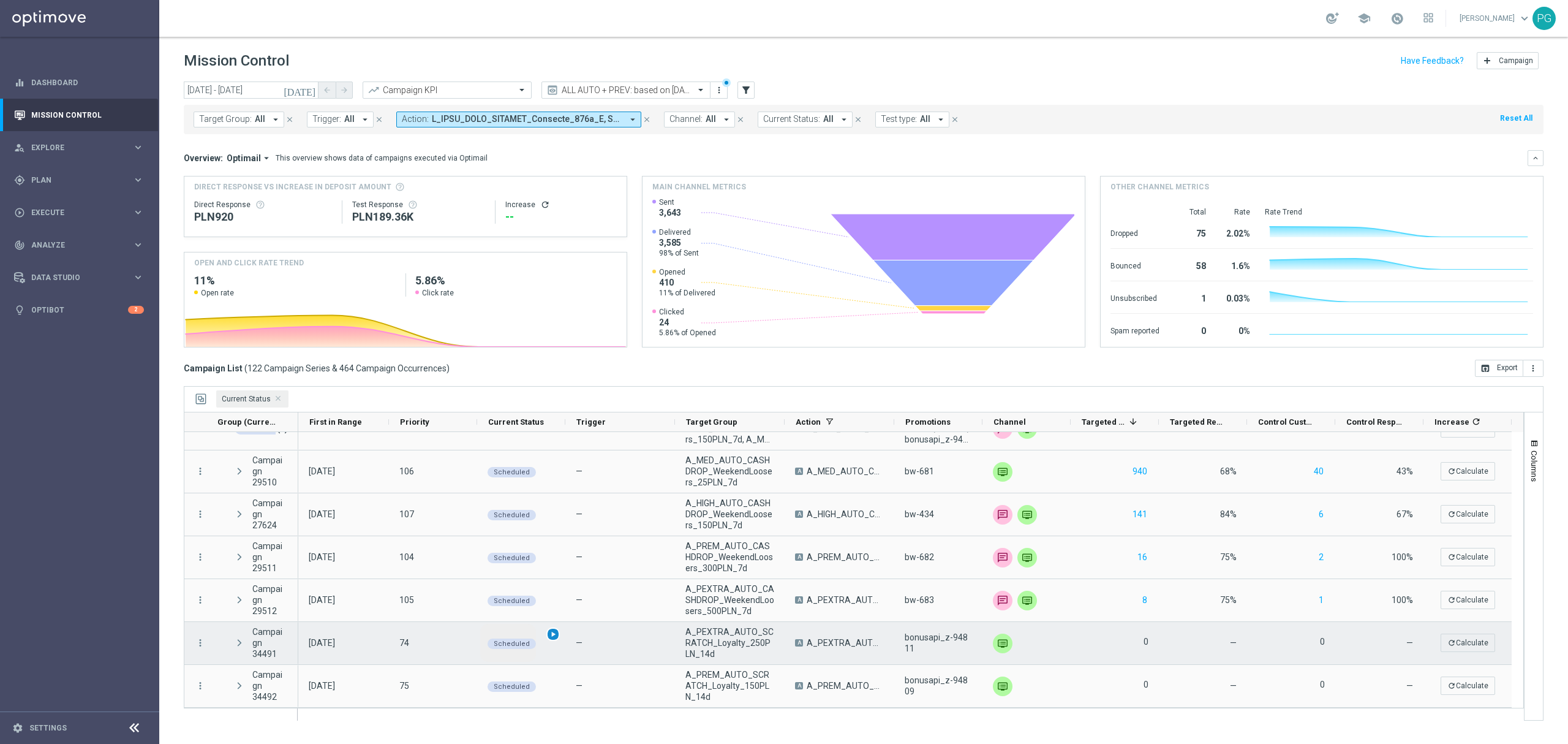
scroll to position [111, 0]
click at [554, 637] on span "play_arrow" at bounding box center [553, 634] width 9 height 9
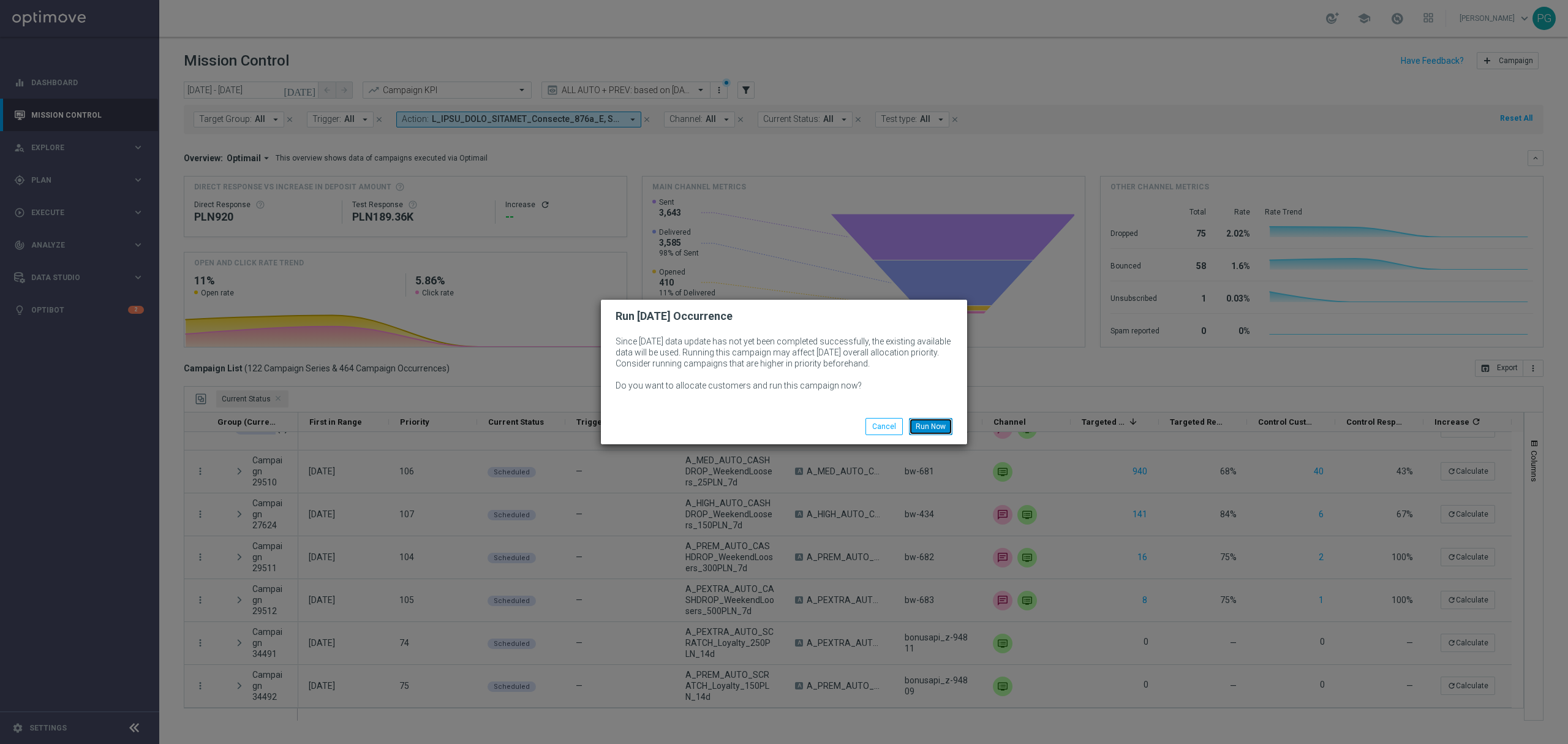
click at [929, 422] on button "Run Now" at bounding box center [930, 426] width 44 height 17
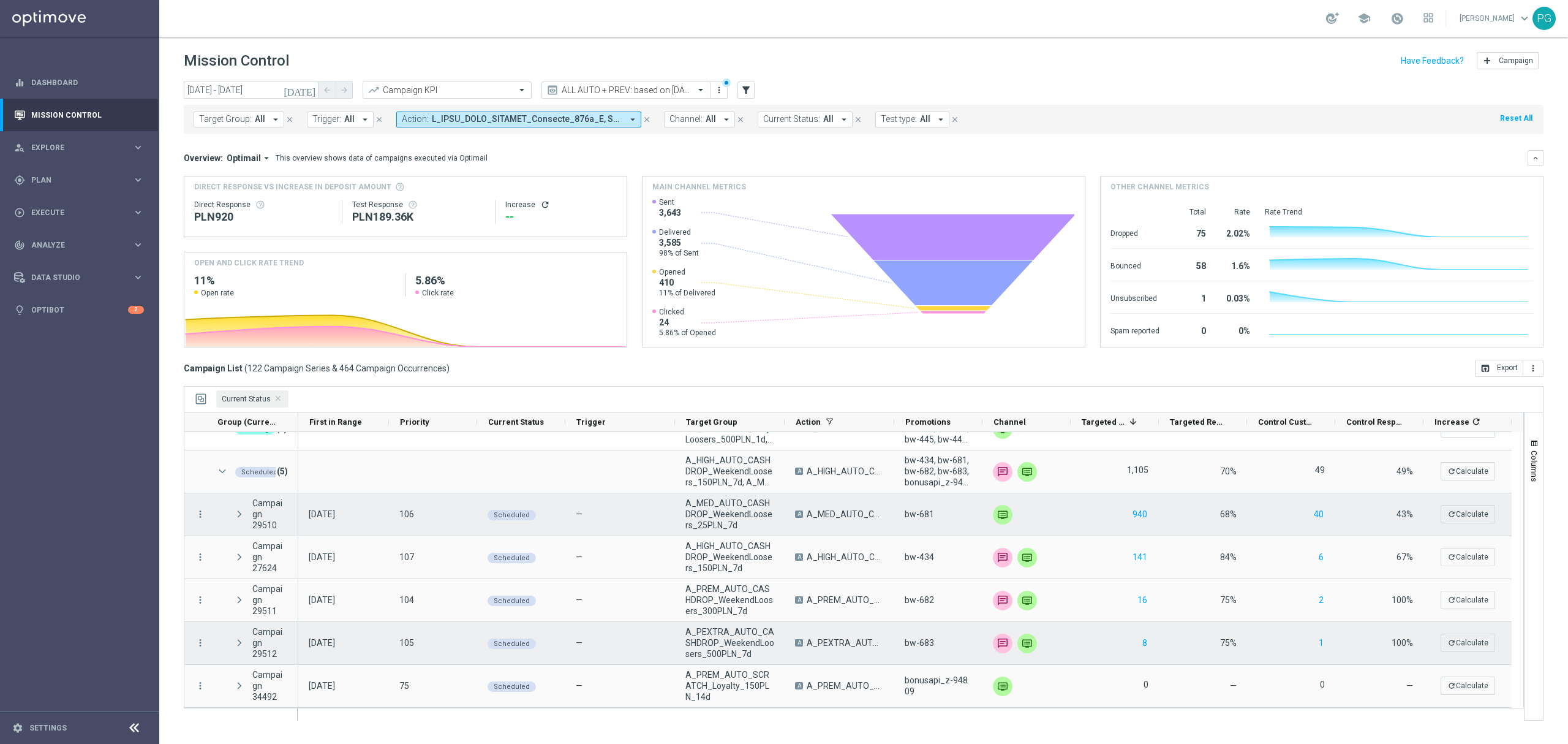
scroll to position [68, 0]
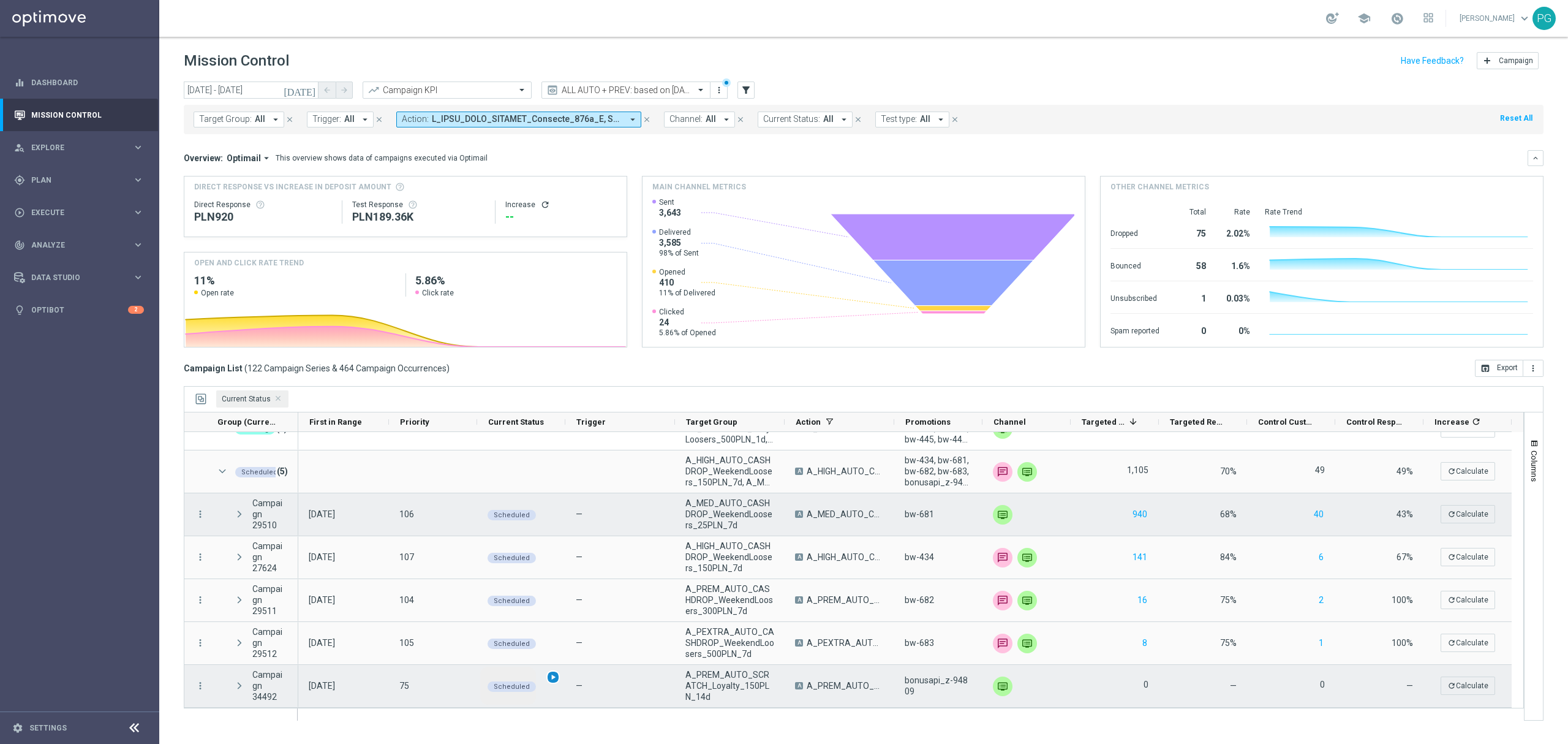
click at [552, 678] on span "play_arrow" at bounding box center [553, 677] width 9 height 9
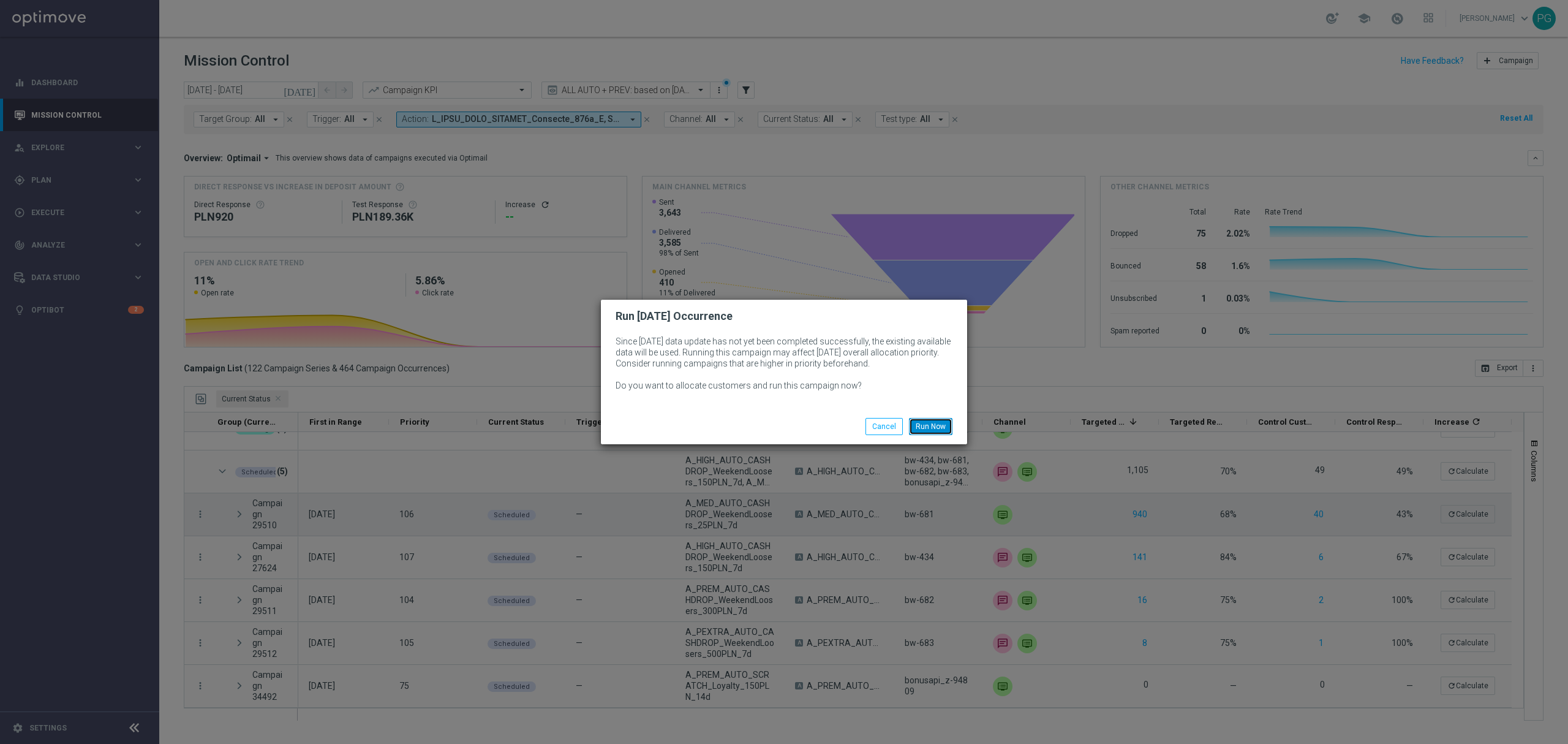
click at [941, 421] on button "Run Now" at bounding box center [930, 426] width 44 height 17
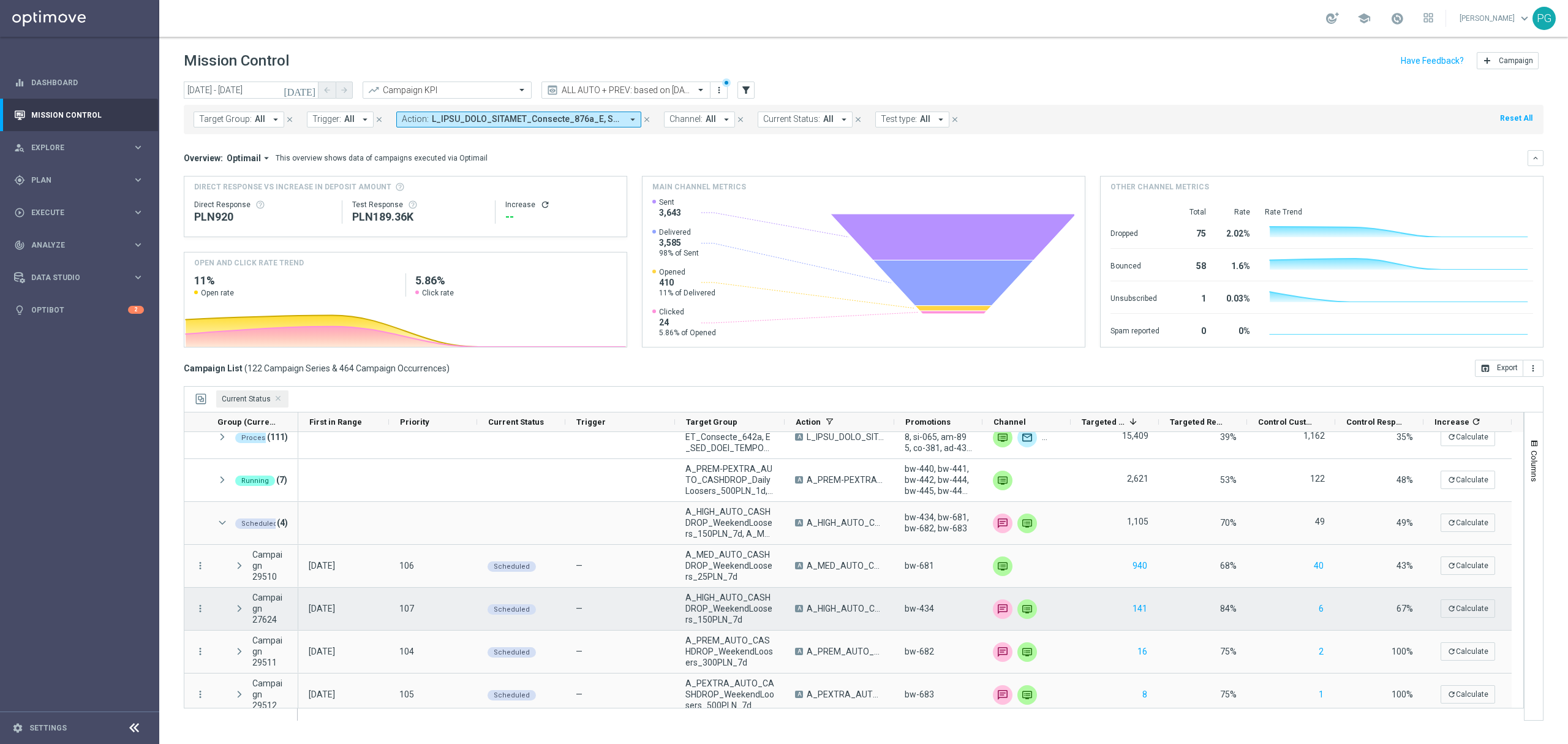
scroll to position [0, 0]
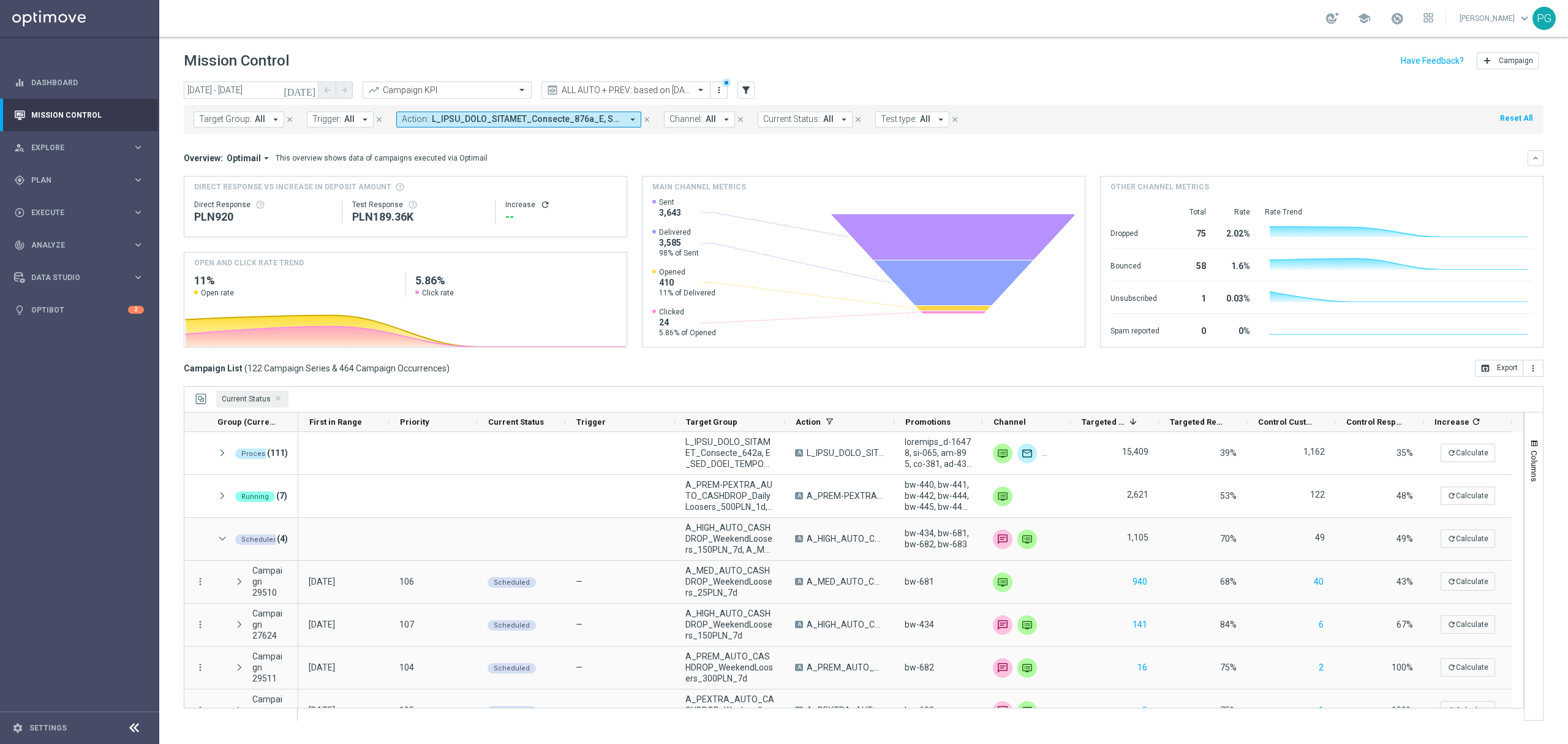
click at [312, 87] on icon "[DATE]" at bounding box center [300, 90] width 33 height 11
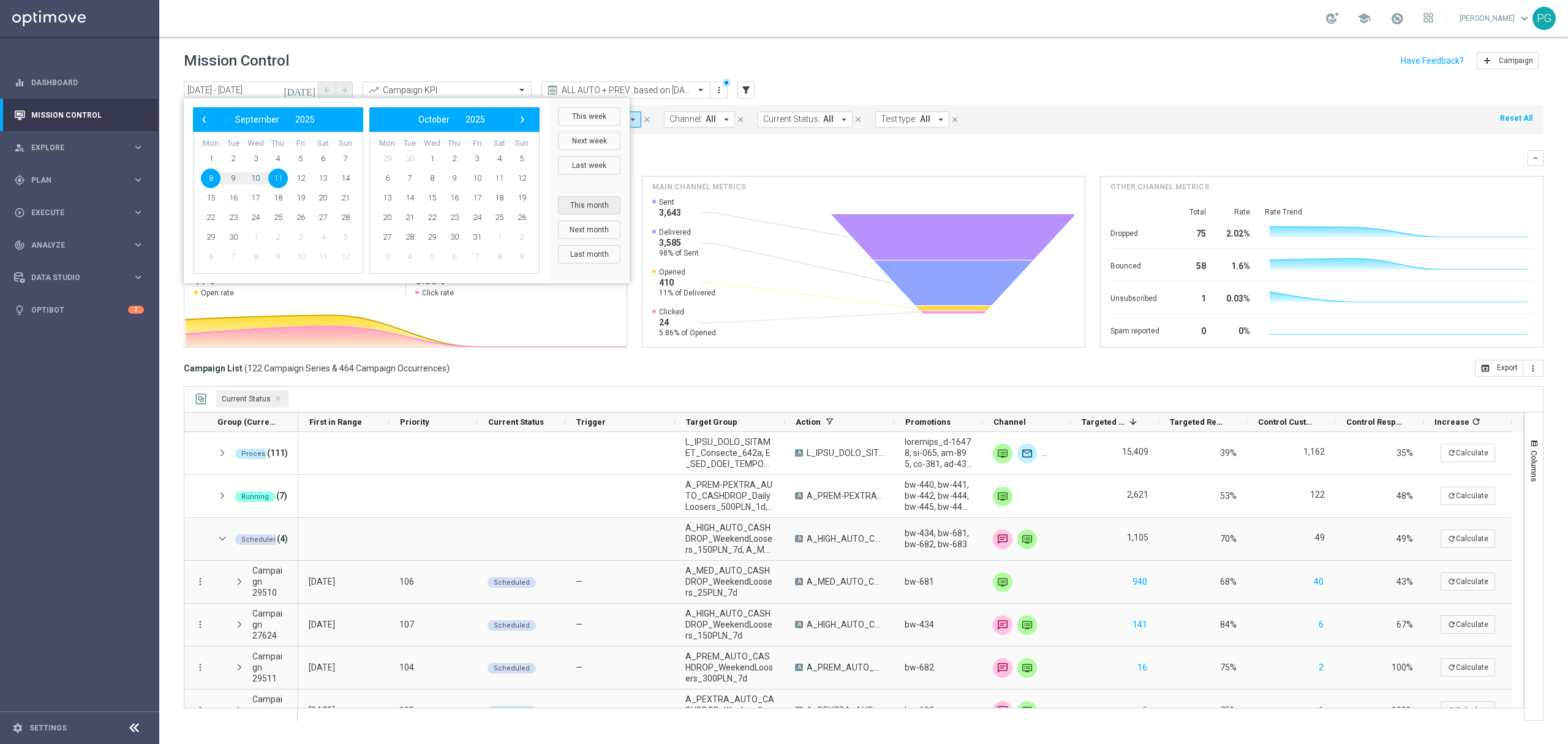
click at [590, 206] on button "This month" at bounding box center [589, 205] width 62 height 18
type input "[DATE] - [DATE]"
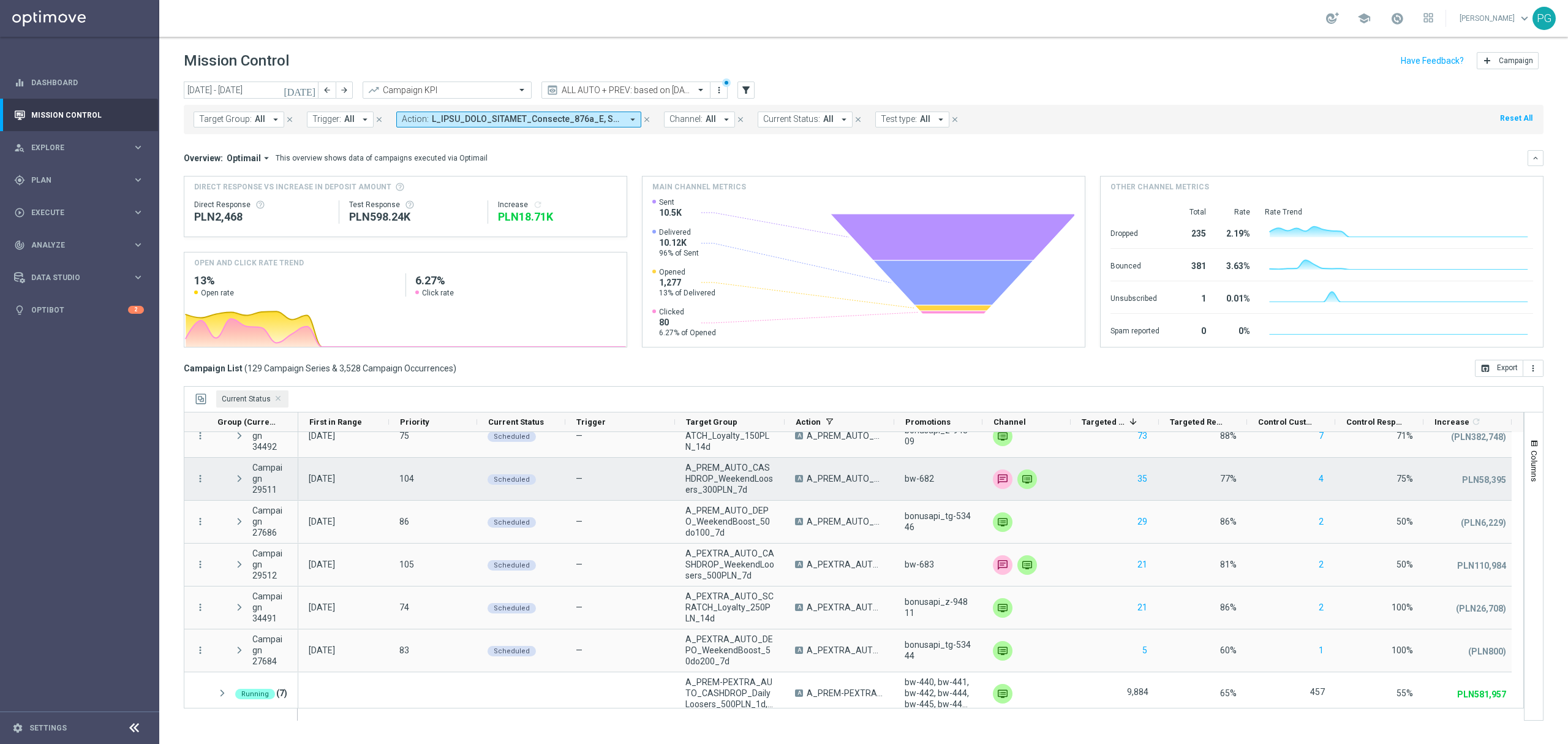
scroll to position [402, 0]
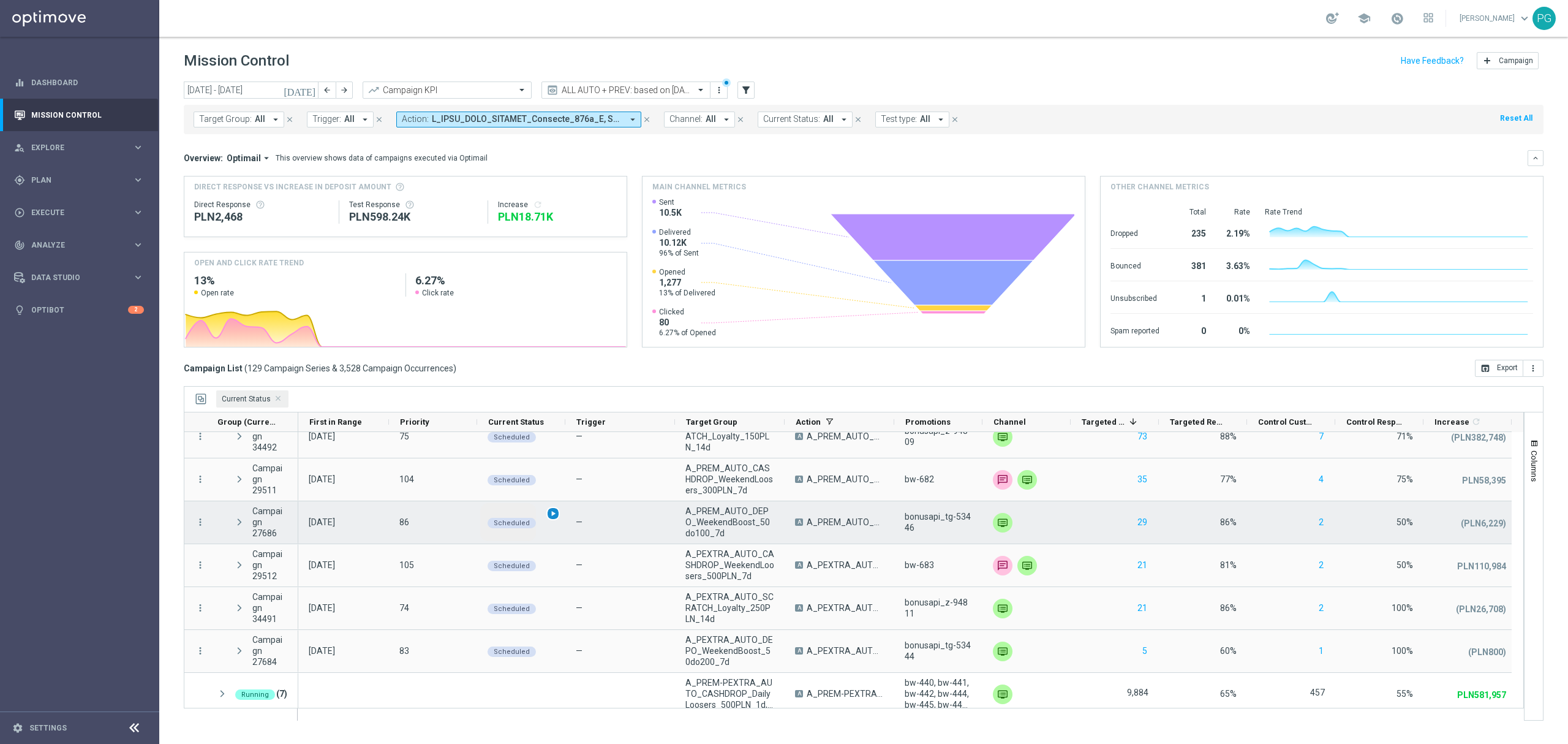
click at [554, 515] on span "play_arrow" at bounding box center [553, 513] width 9 height 9
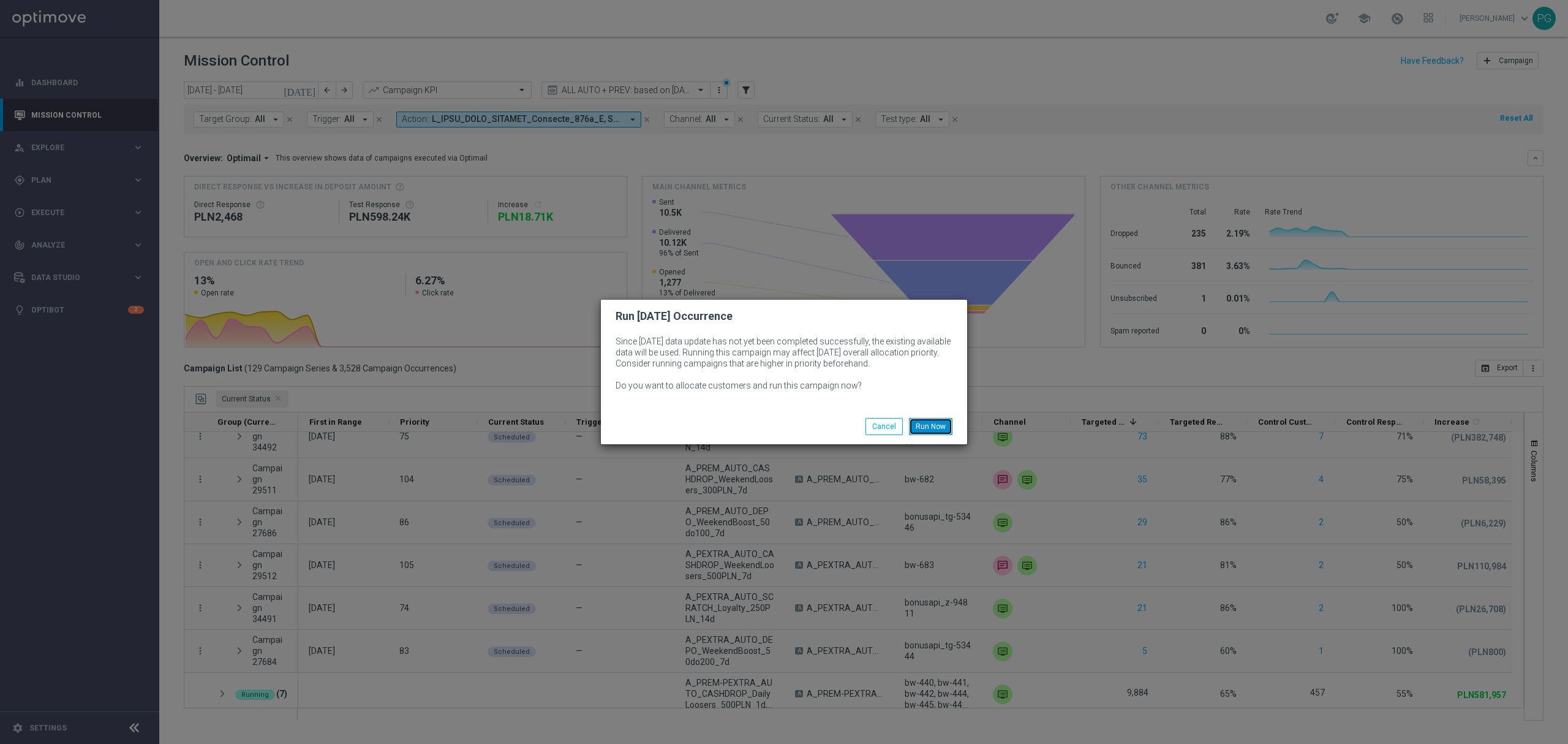
click at [934, 426] on button "Run Now" at bounding box center [930, 426] width 44 height 17
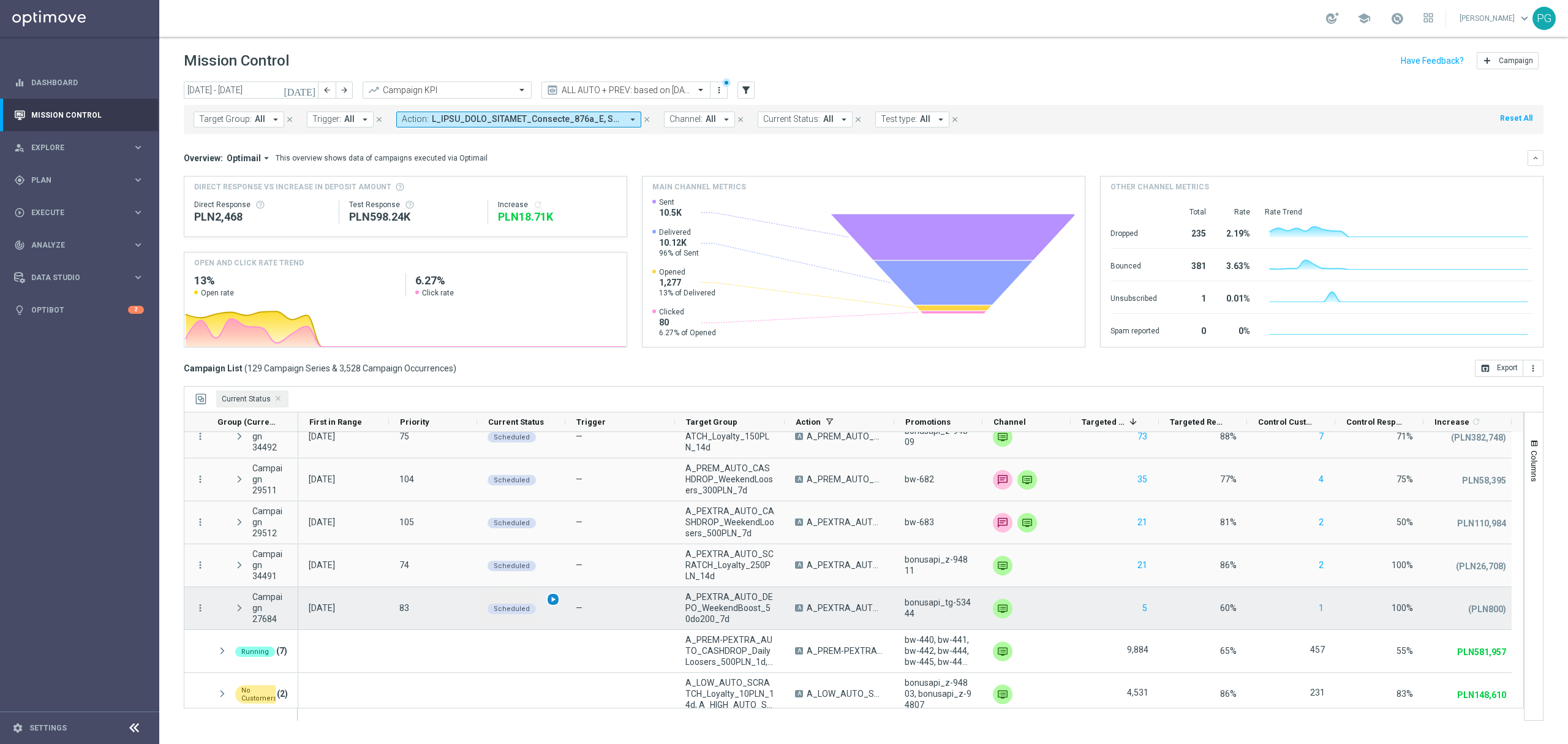
click at [552, 601] on span "play_arrow" at bounding box center [553, 599] width 9 height 9
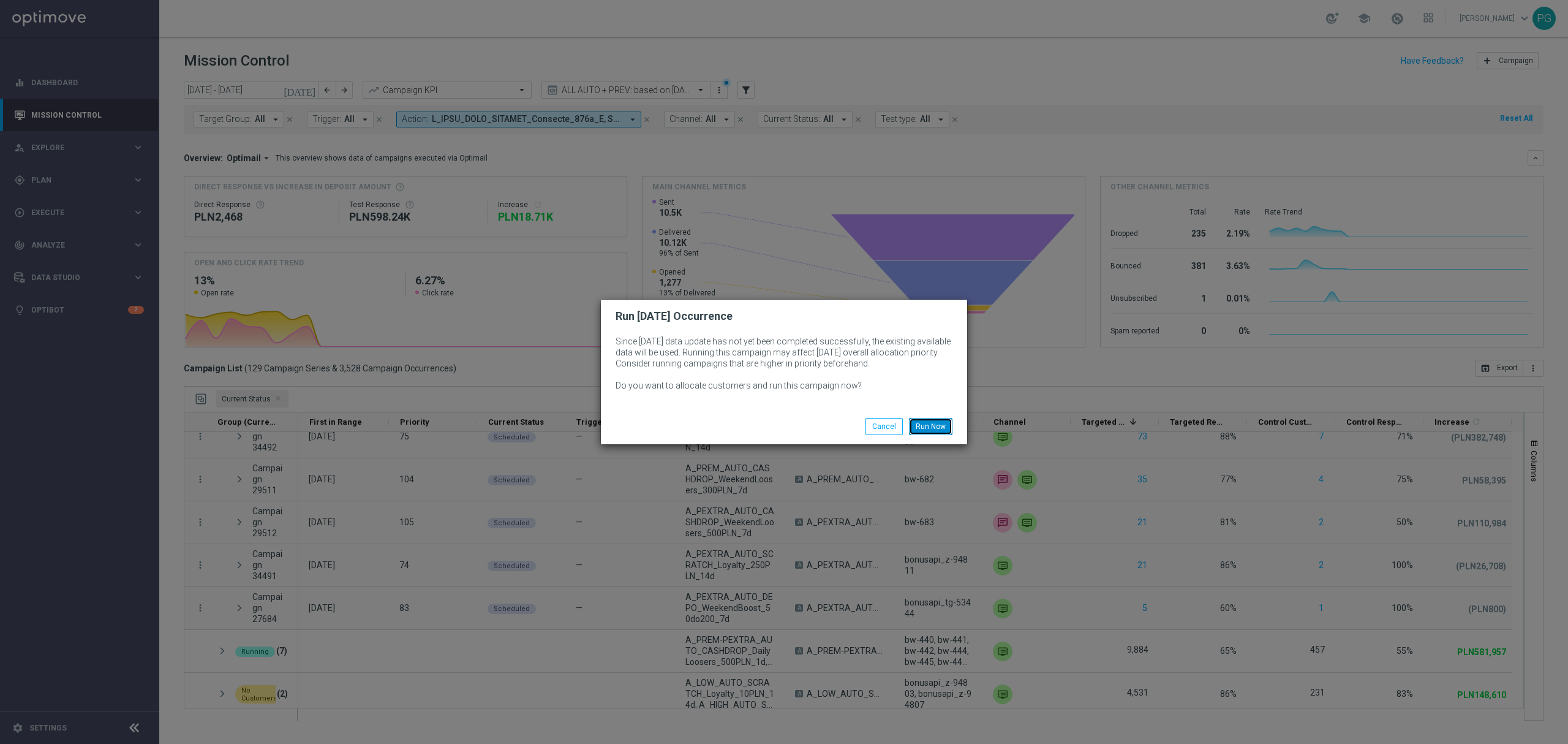
click at [936, 429] on button "Run Now" at bounding box center [930, 426] width 44 height 17
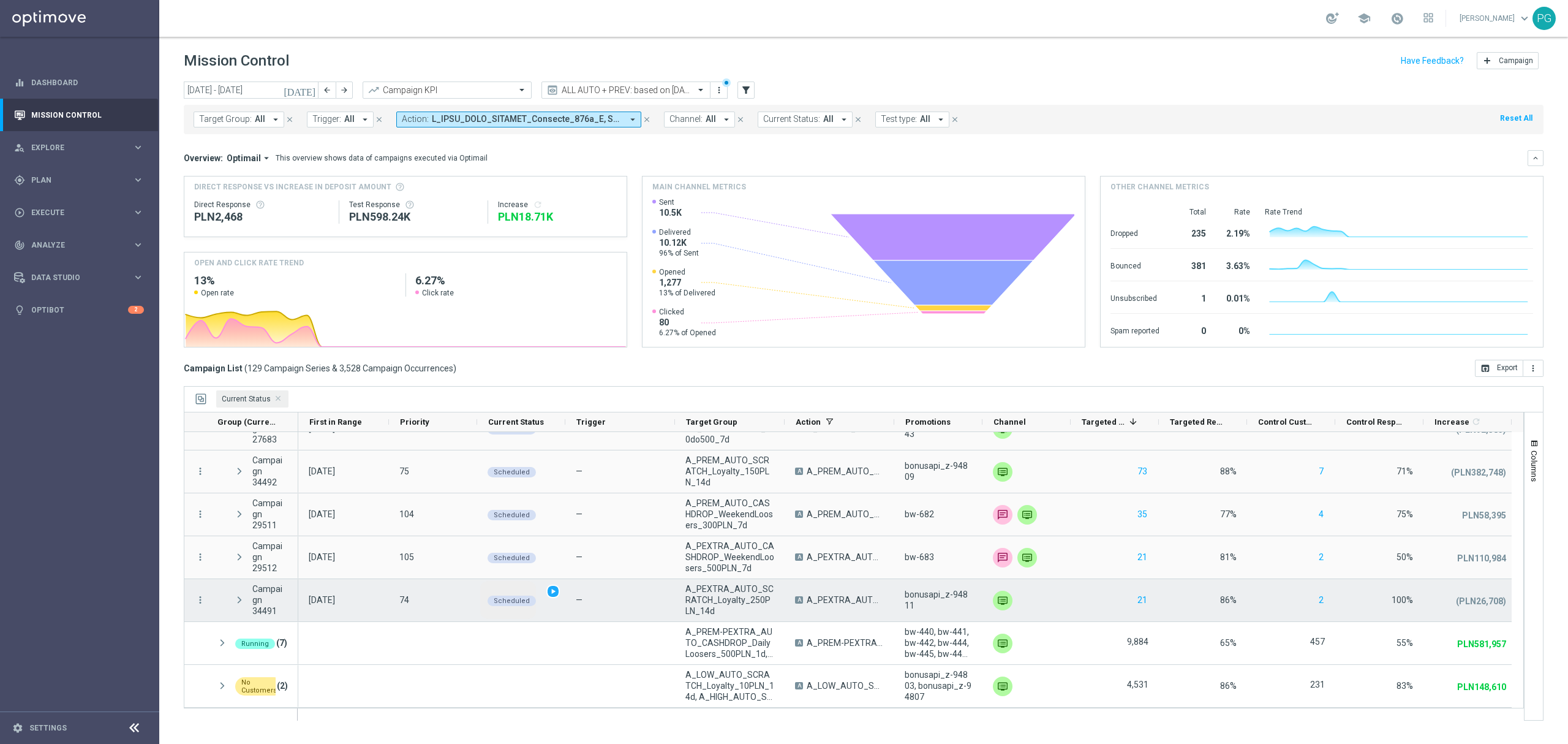
scroll to position [368, 0]
click at [549, 591] on span "play_arrow" at bounding box center [553, 591] width 9 height 9
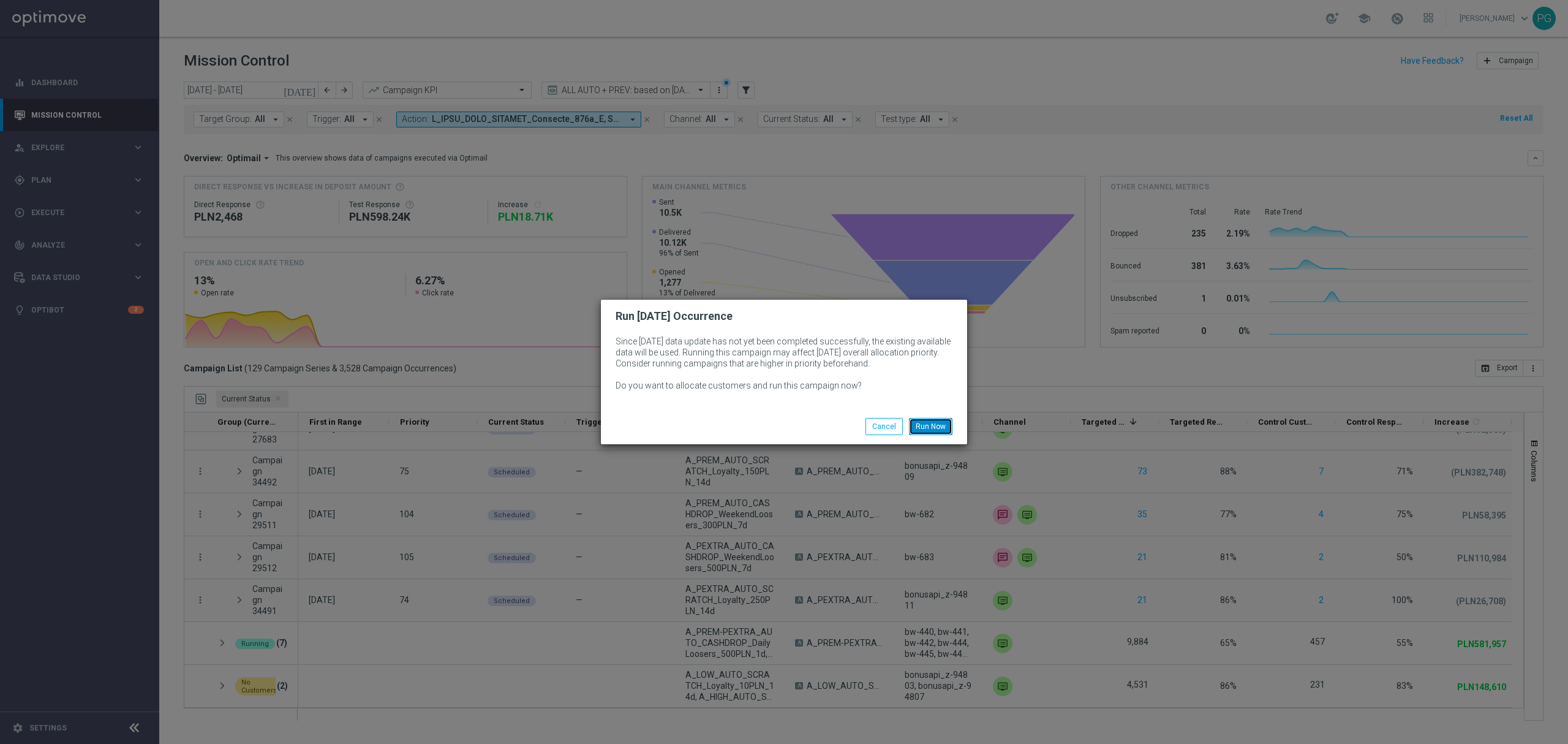
click at [935, 426] on button "Run Now" at bounding box center [930, 426] width 44 height 17
click at [938, 424] on button "Run Now" at bounding box center [930, 426] width 44 height 17
click at [933, 425] on button "Run Now" at bounding box center [930, 426] width 44 height 17
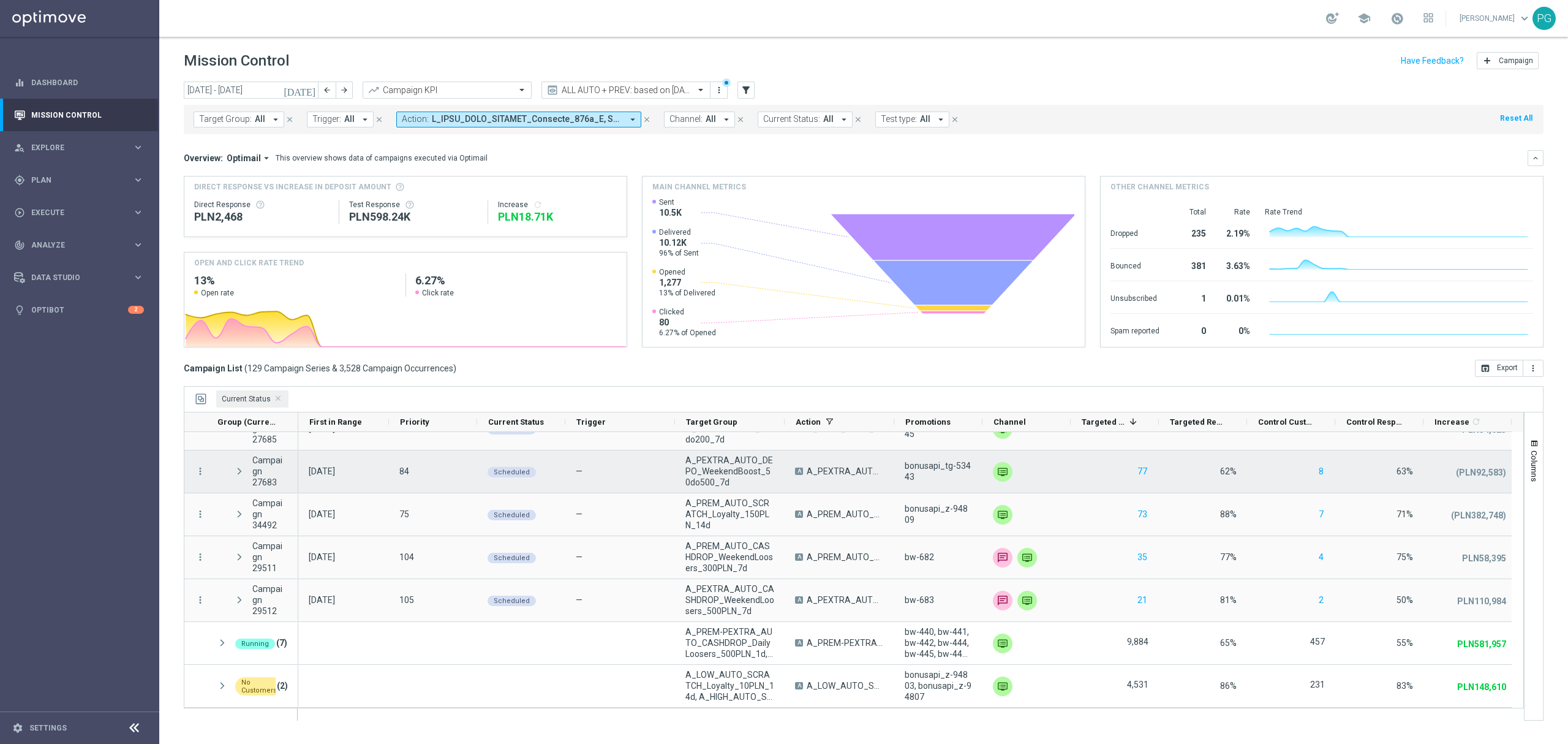
scroll to position [325, 0]
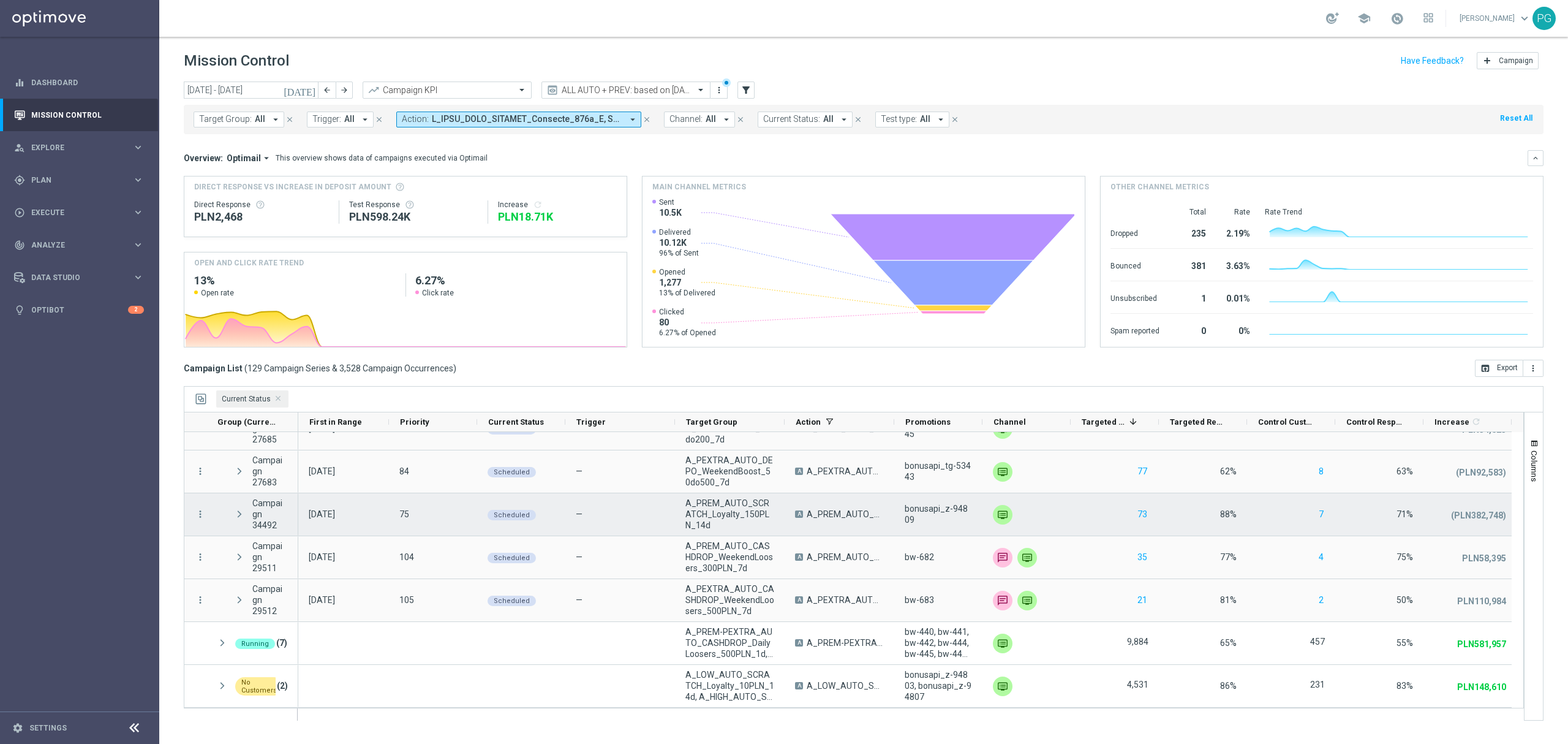
click at [0, 0] on div "play_arrow" at bounding box center [0, 0] width 0 height 0
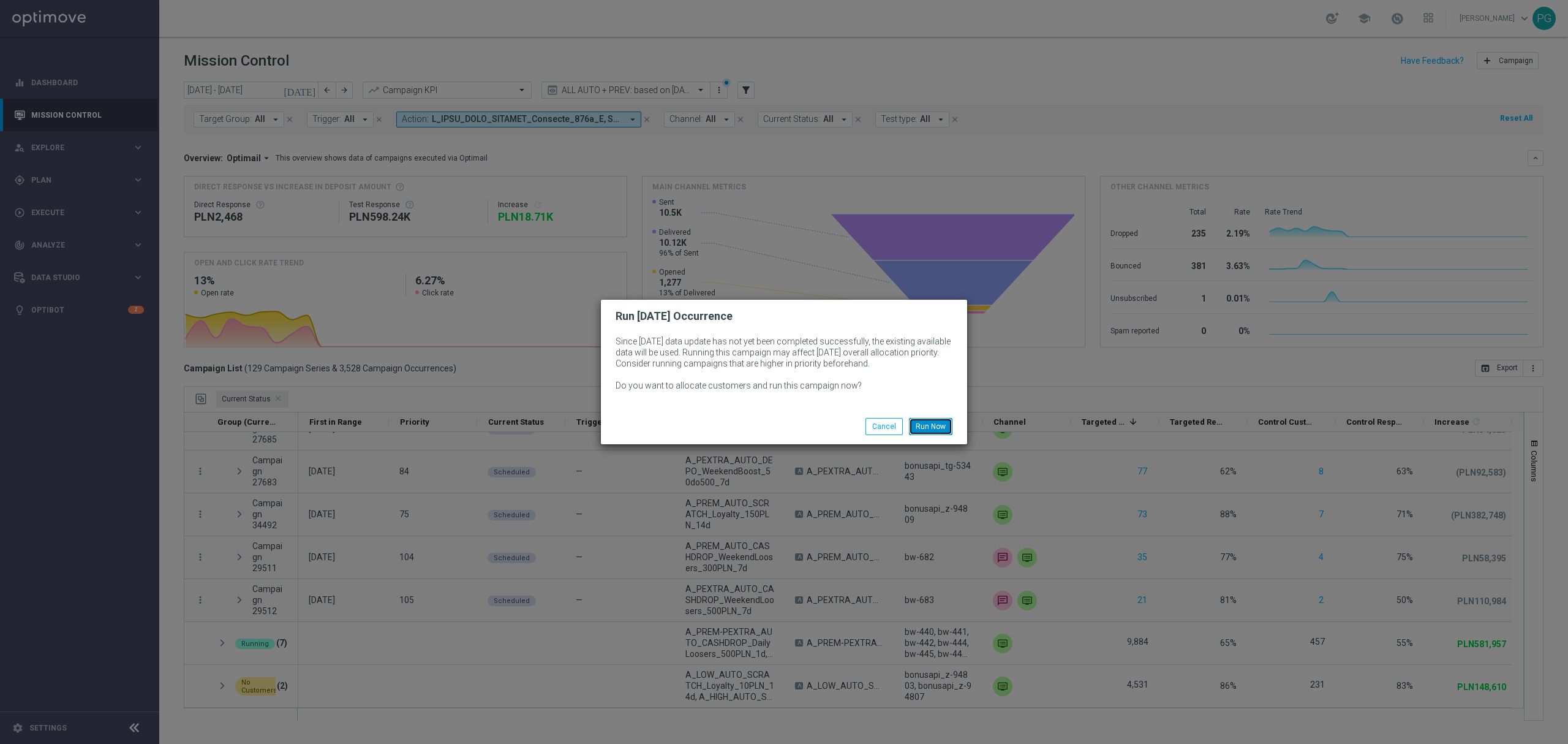
click at [925, 426] on button "Run Now" at bounding box center [930, 426] width 44 height 17
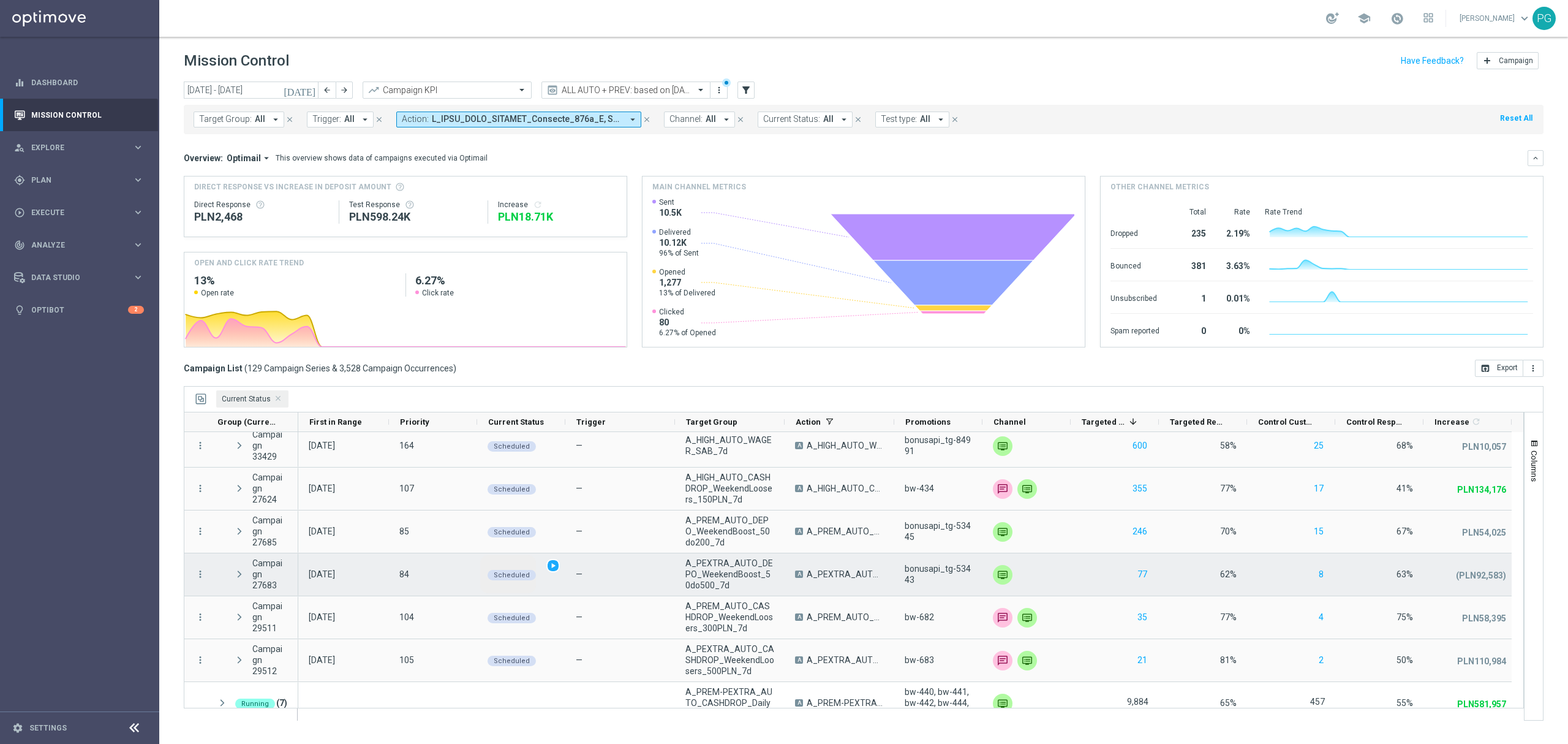
scroll to position [215, 0]
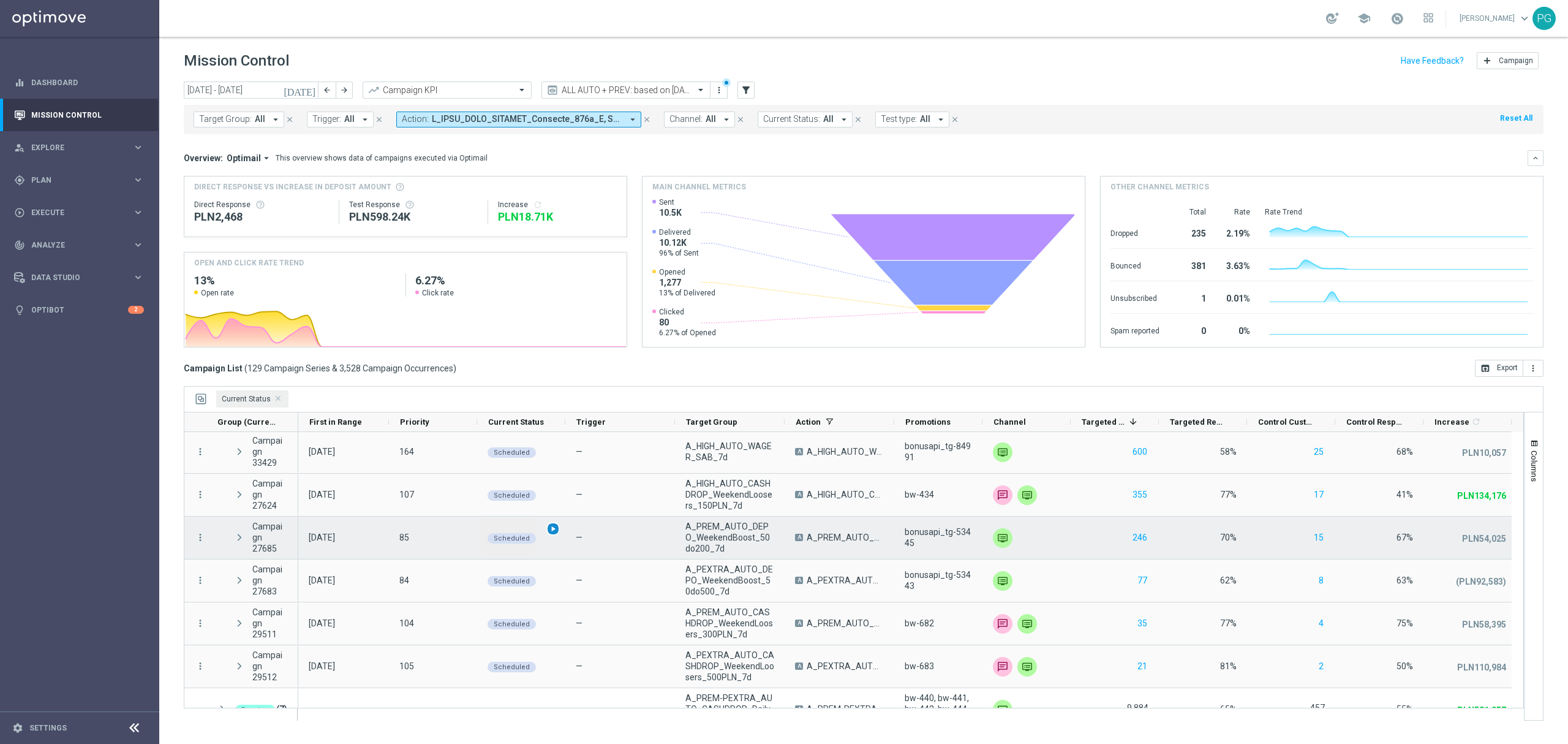
click at [549, 525] on span "play_arrow" at bounding box center [553, 529] width 9 height 9
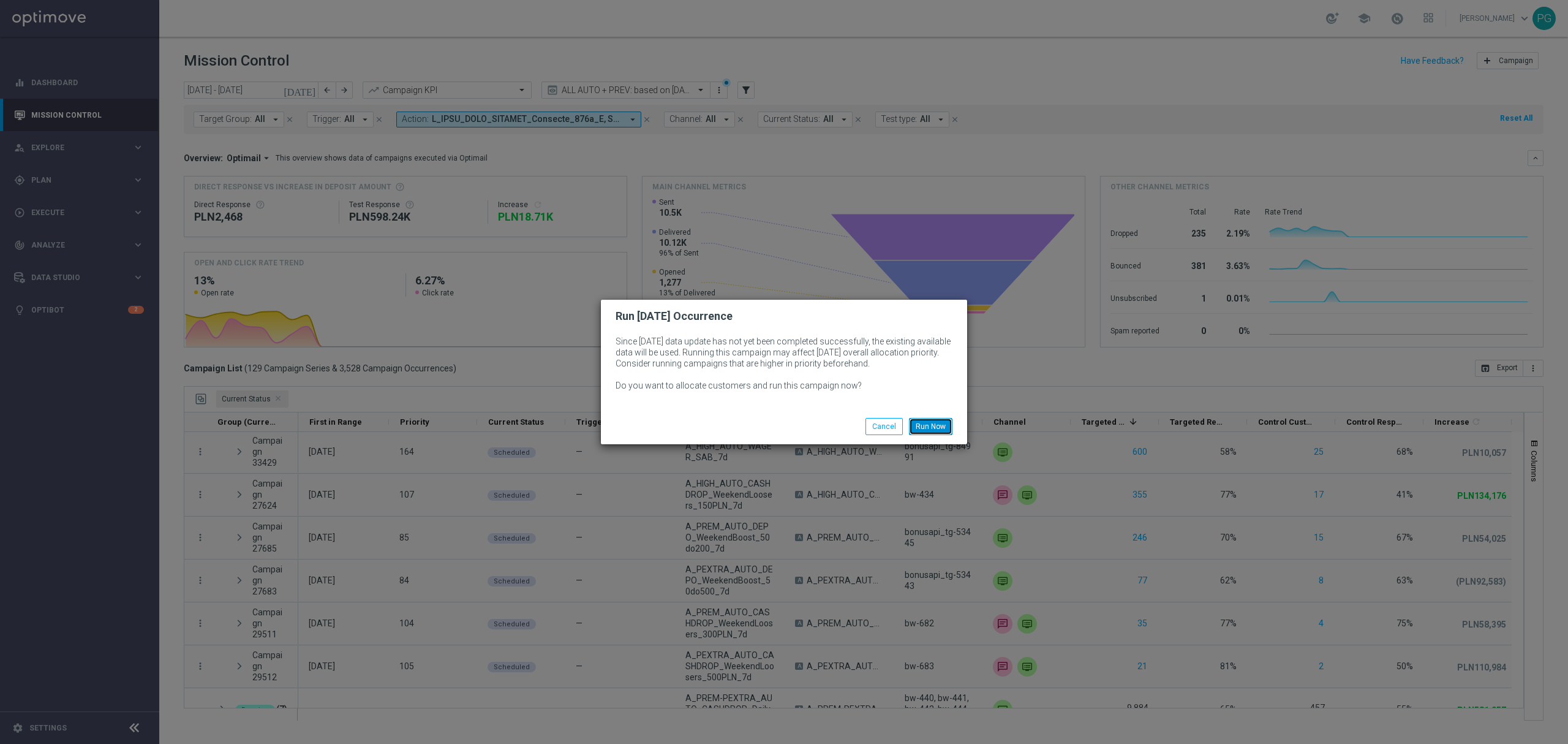
click at [939, 432] on button "Run Now" at bounding box center [930, 426] width 44 height 17
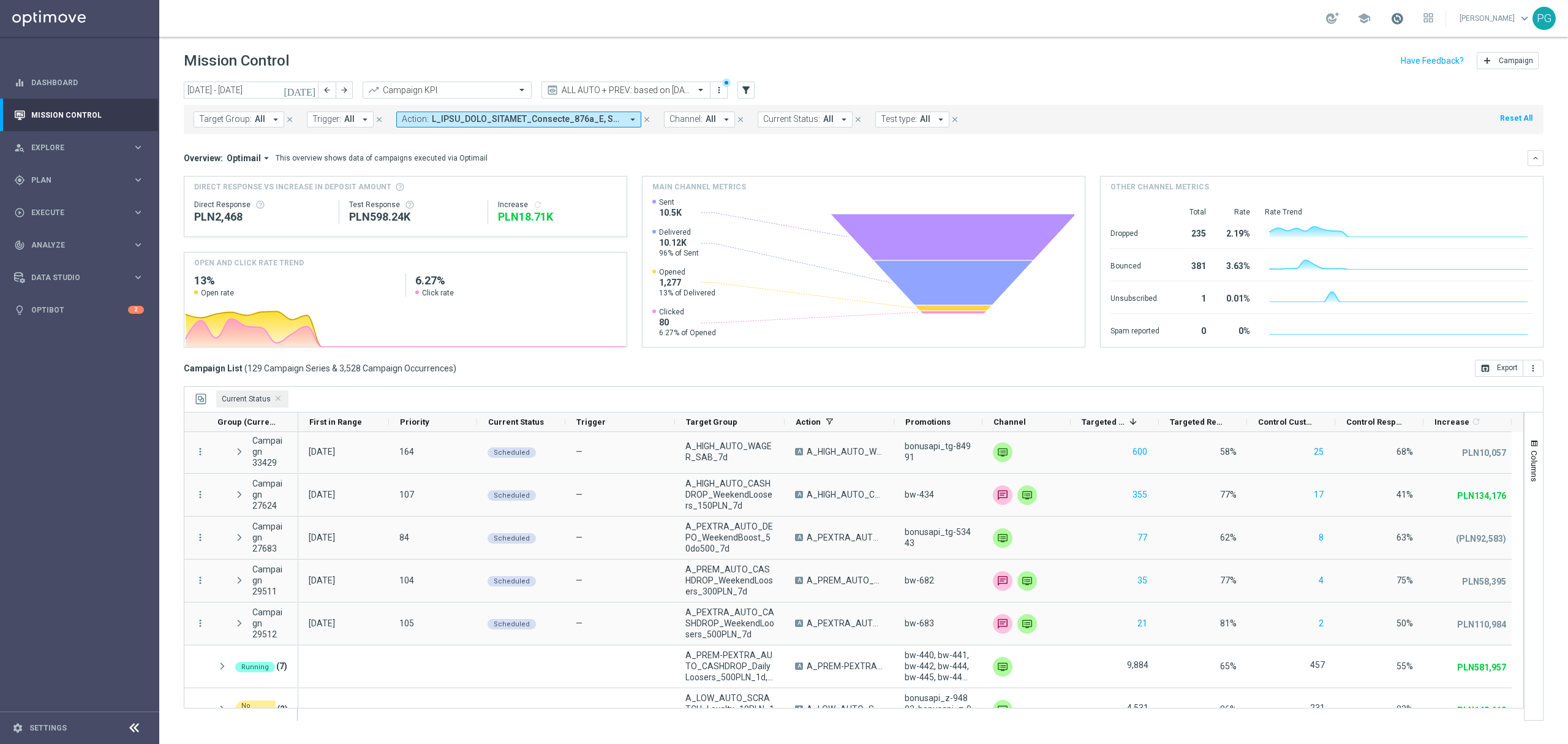
click at [1391, 15] on span at bounding box center [1396, 18] width 13 height 13
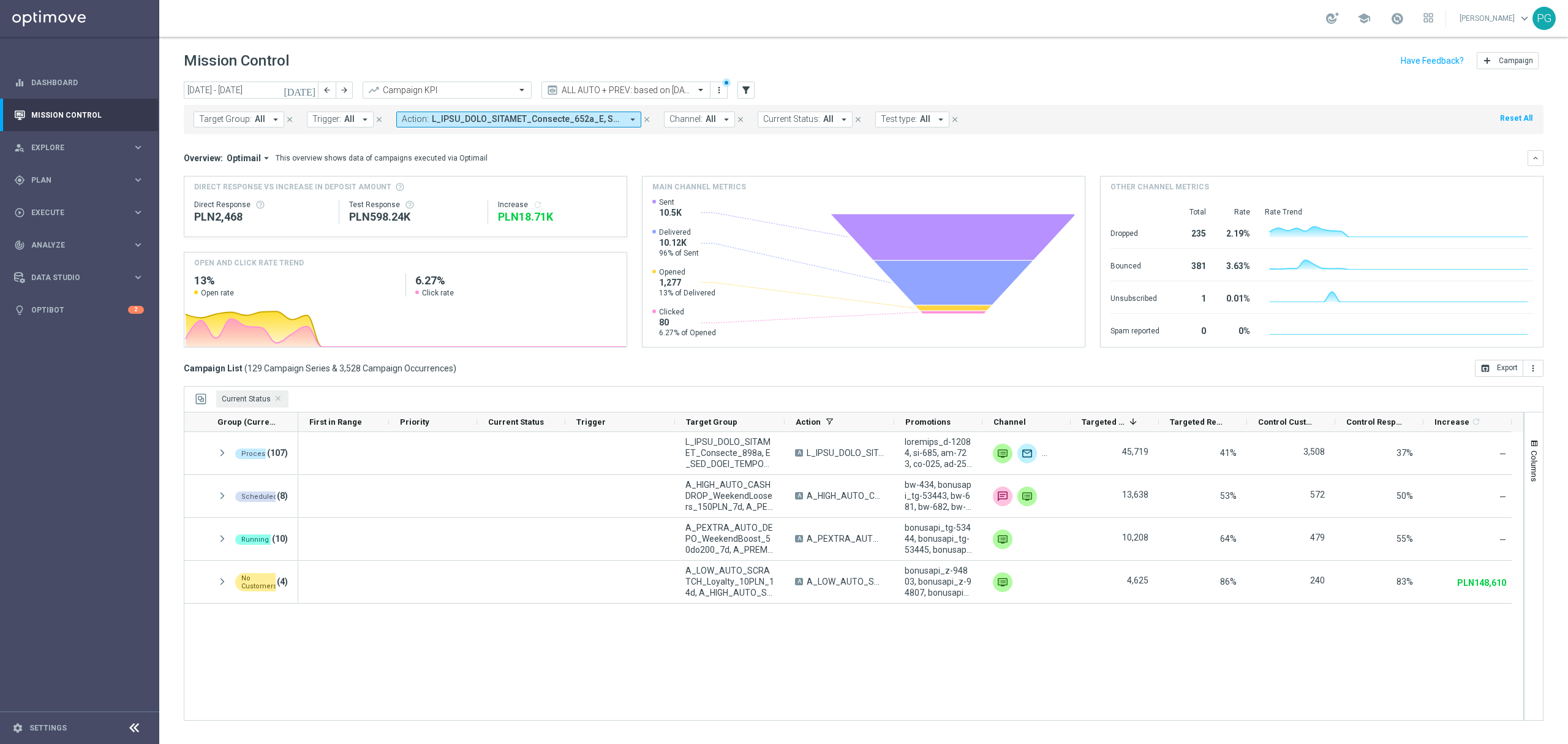
click at [633, 243] on div "Direct Response VS Increase In Deposit Amount Direct Response PLN2,468 Test Res…" at bounding box center [864, 261] width 1360 height 172
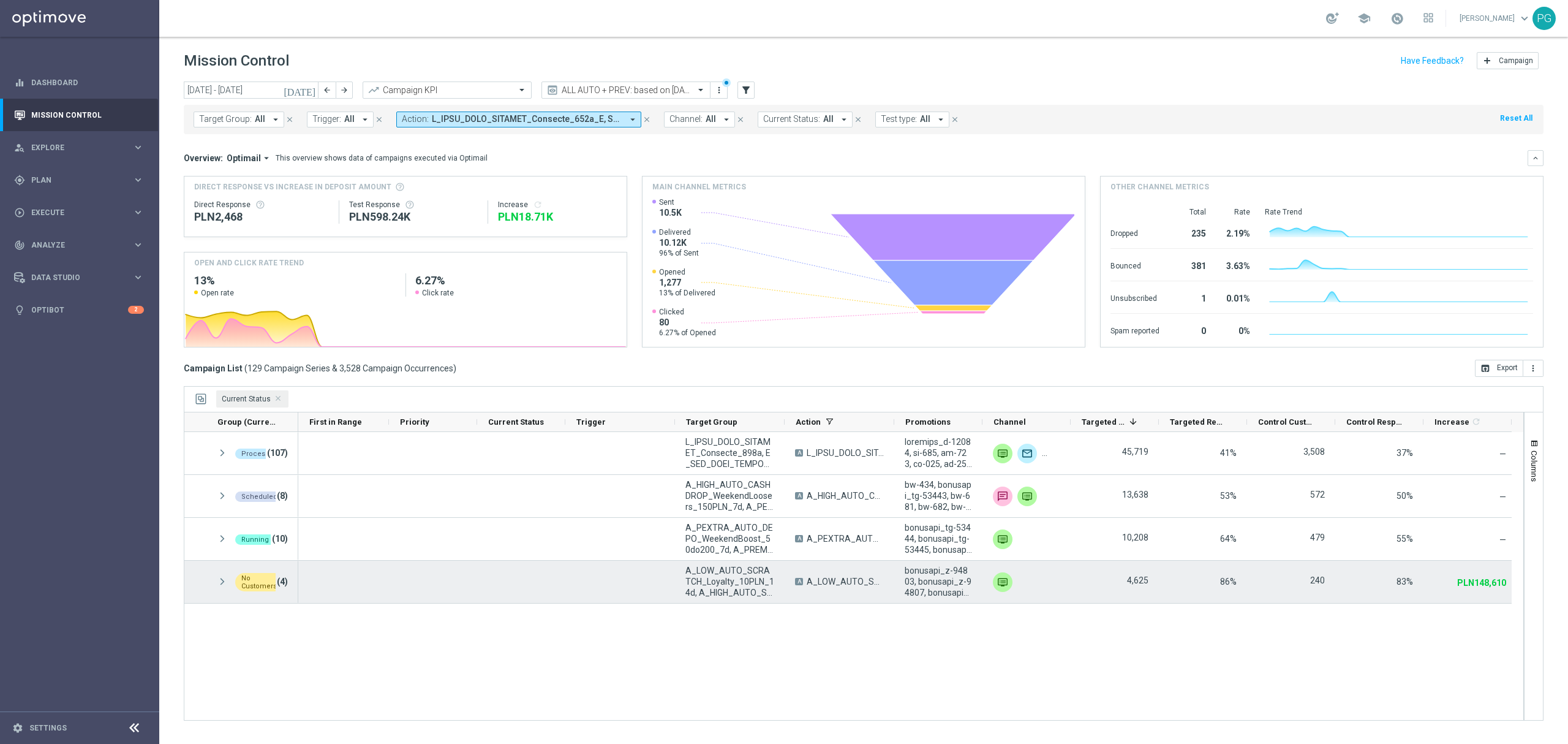
click at [221, 580] on span at bounding box center [222, 582] width 11 height 10
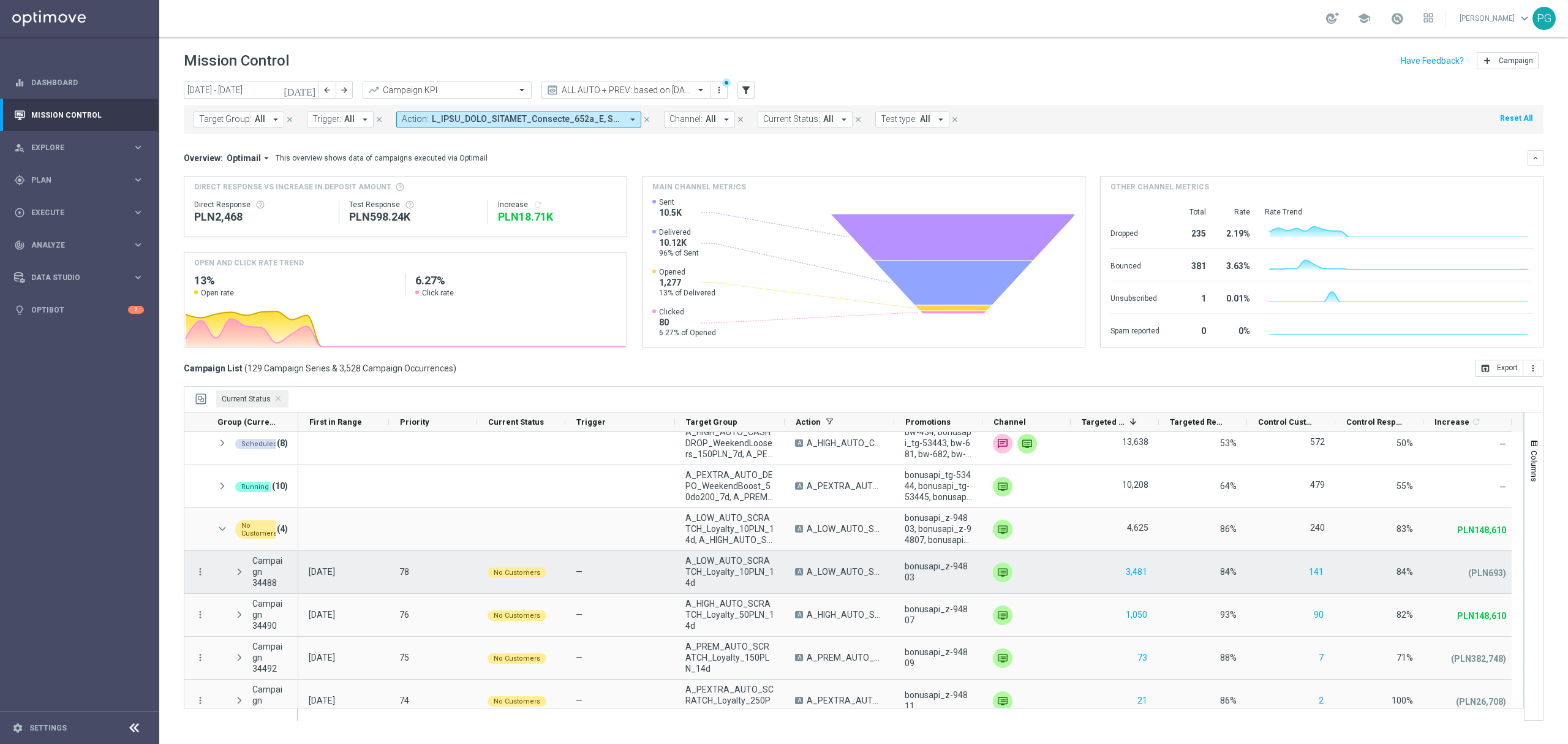
scroll to position [54, 0]
click at [236, 572] on span at bounding box center [239, 570] width 11 height 10
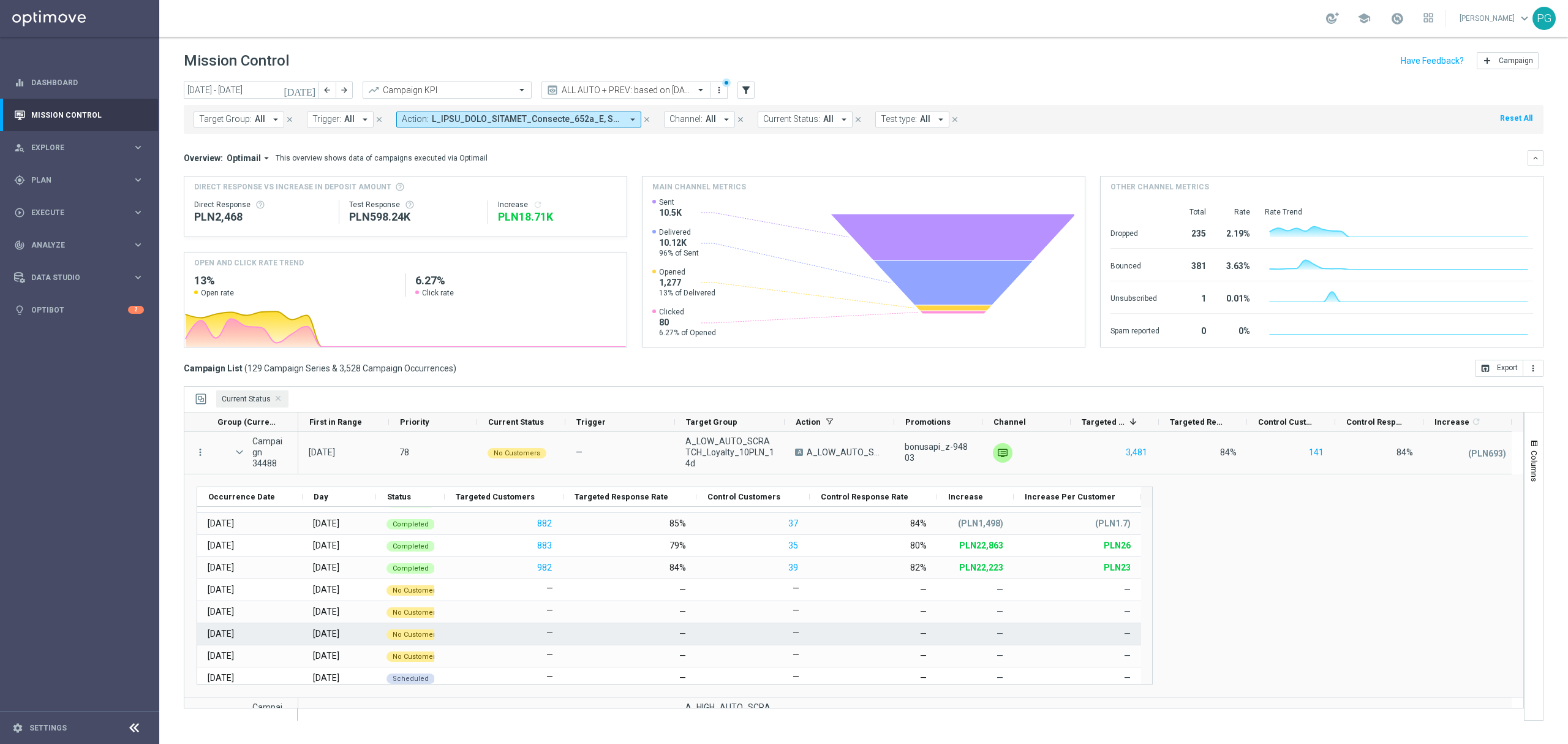
scroll to position [59, 0]
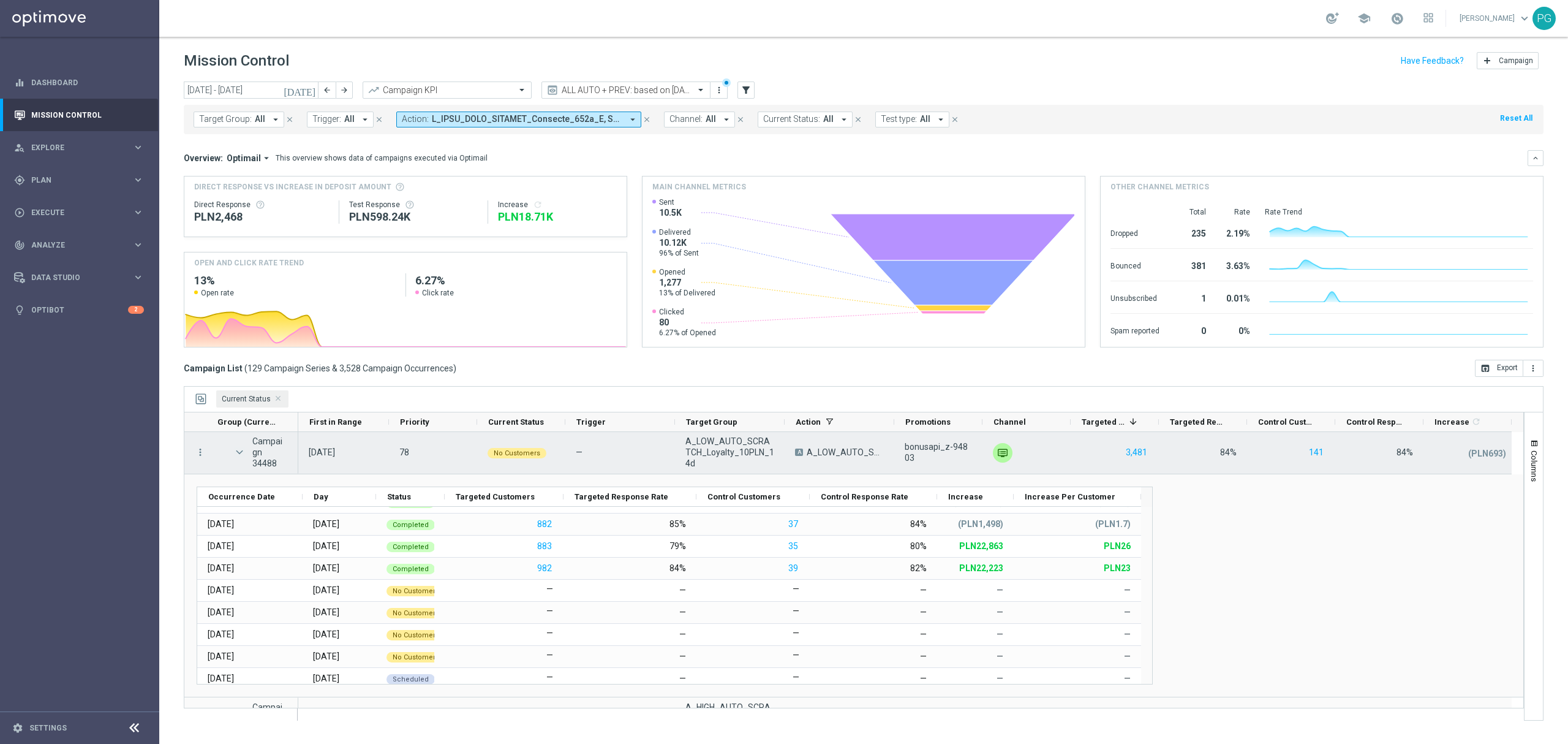
click at [236, 450] on span at bounding box center [239, 452] width 11 height 10
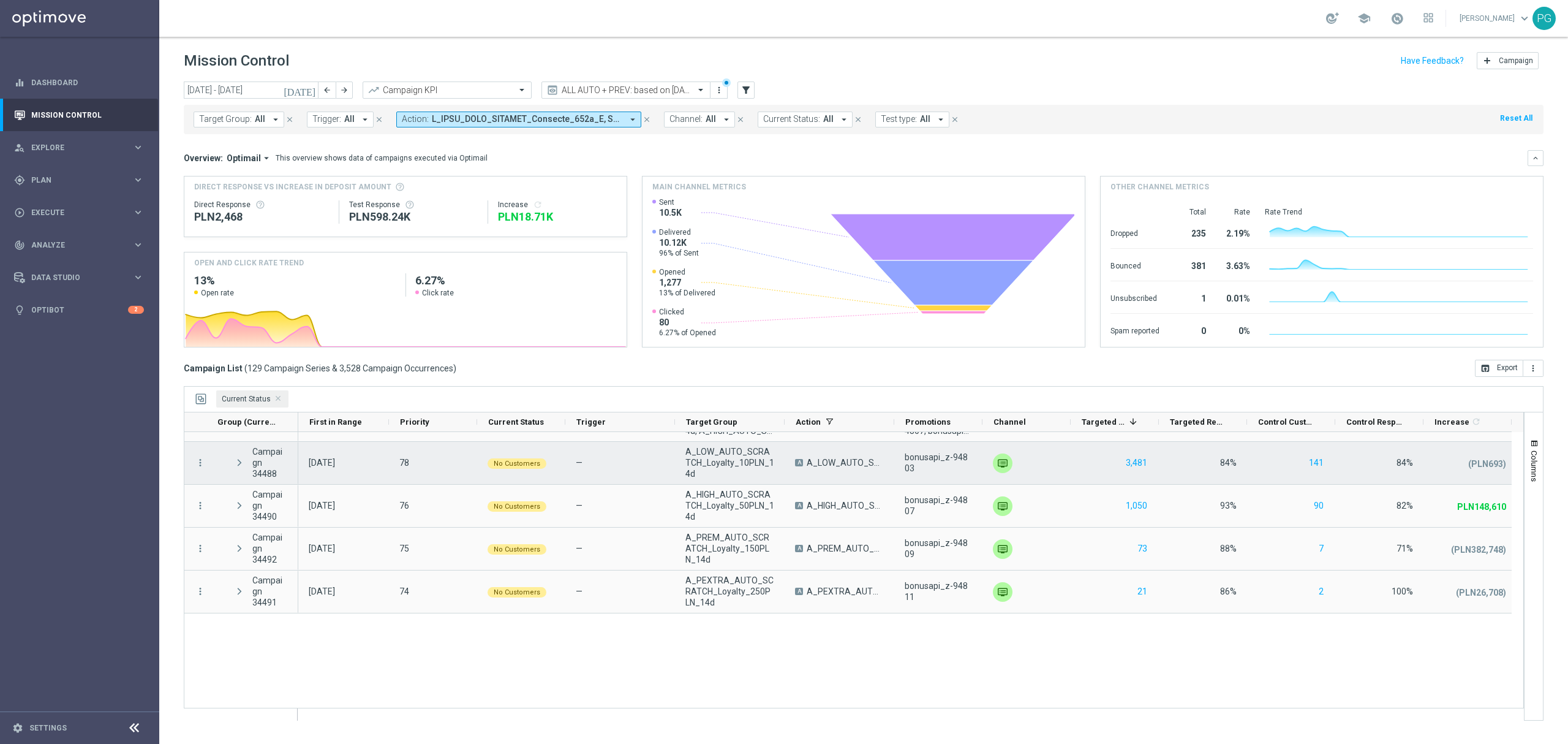
scroll to position [68, 0]
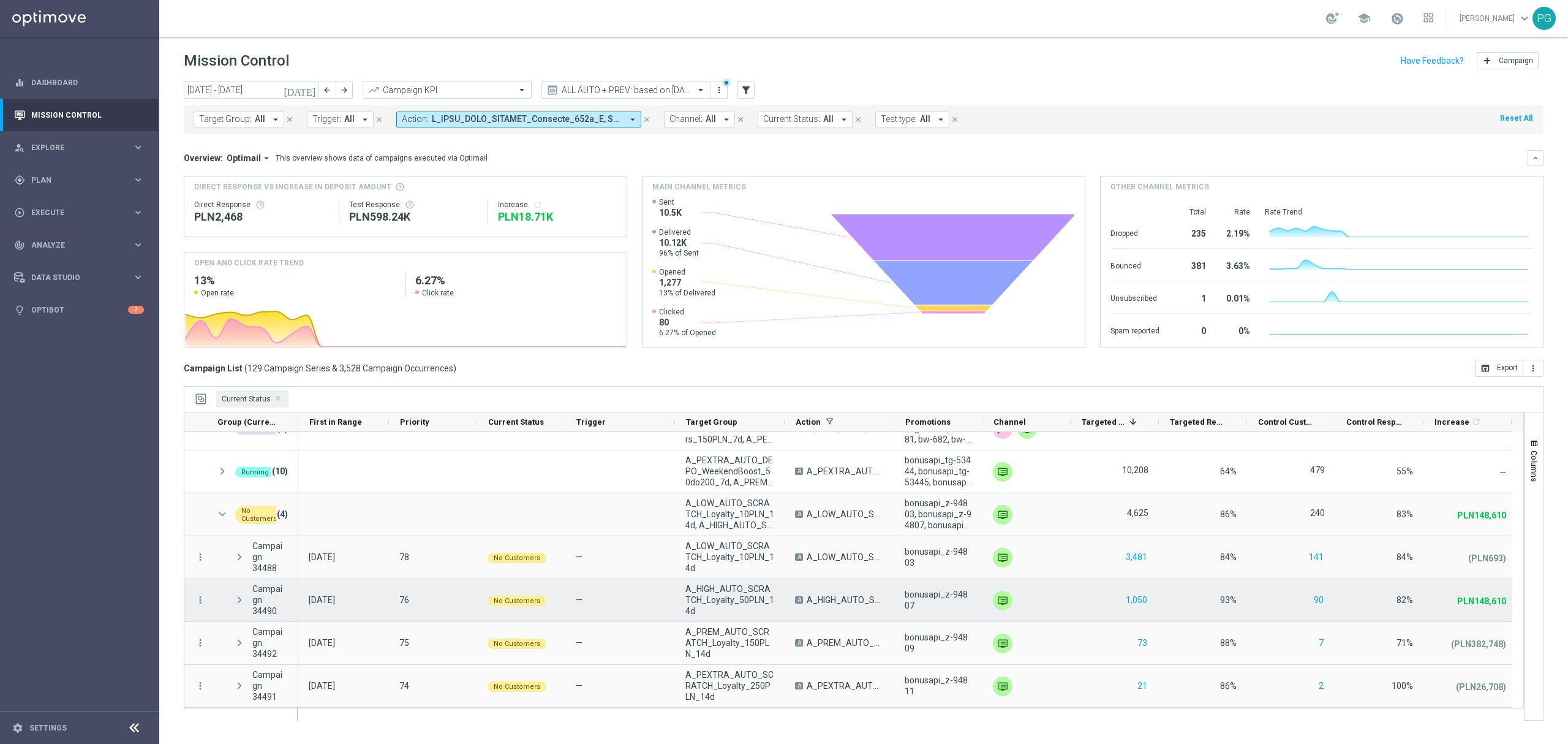
click at [241, 601] on span at bounding box center [239, 600] width 11 height 10
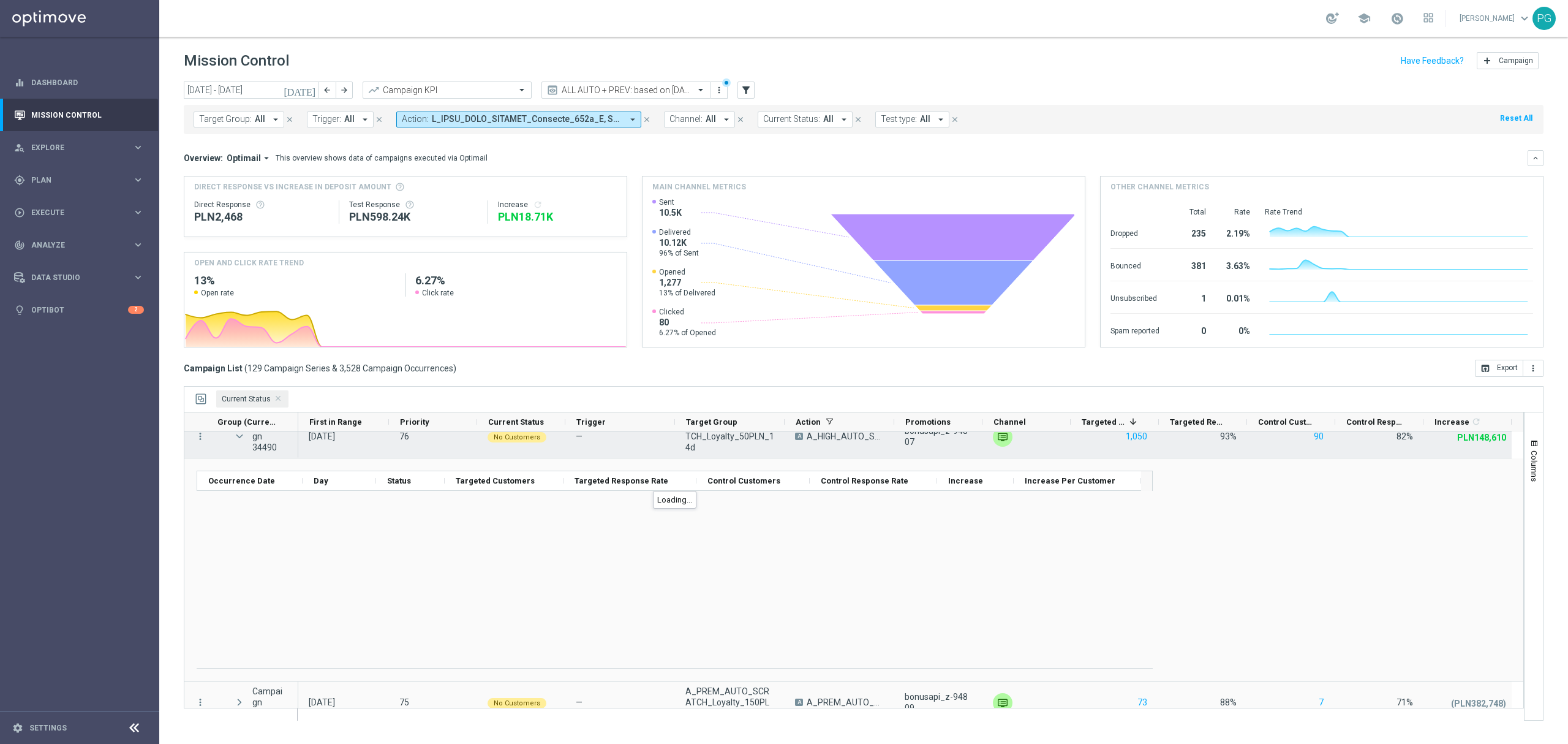
scroll to position [231, 0]
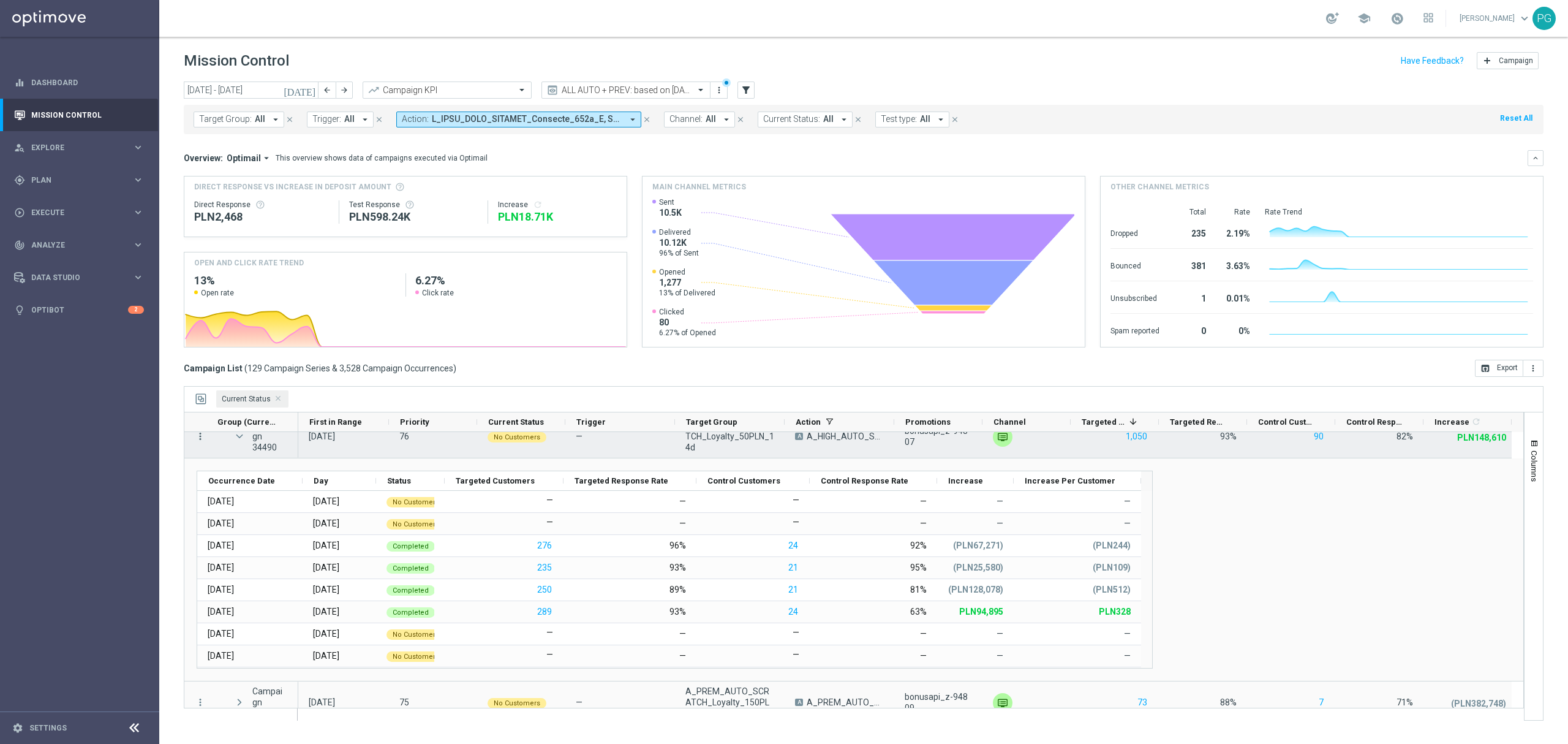
click at [201, 435] on div "Processing (107) Running (10) Scheduled (8) No Customers (4) more_vert Campaign…" at bounding box center [241, 484] width 114 height 566
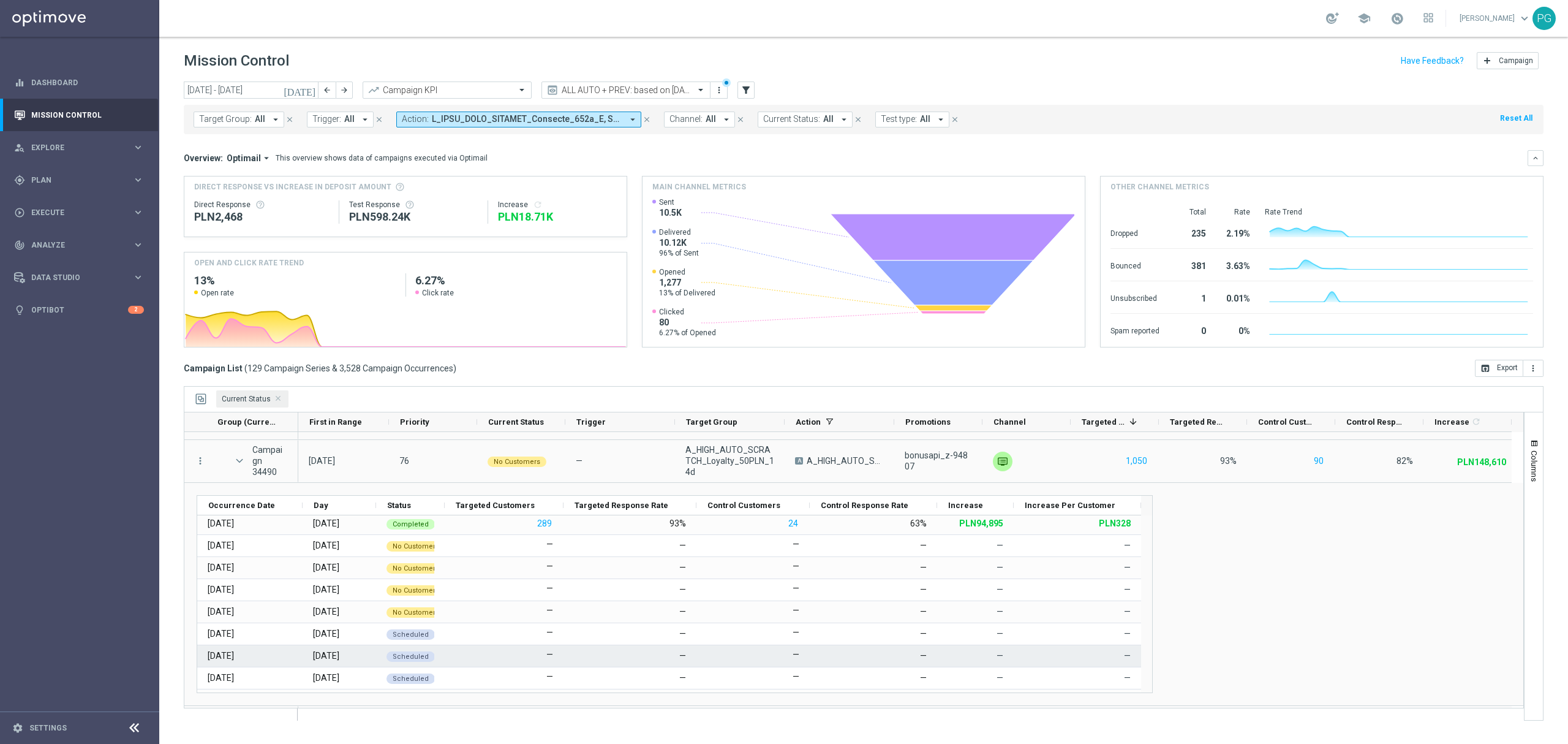
scroll to position [147, 0]
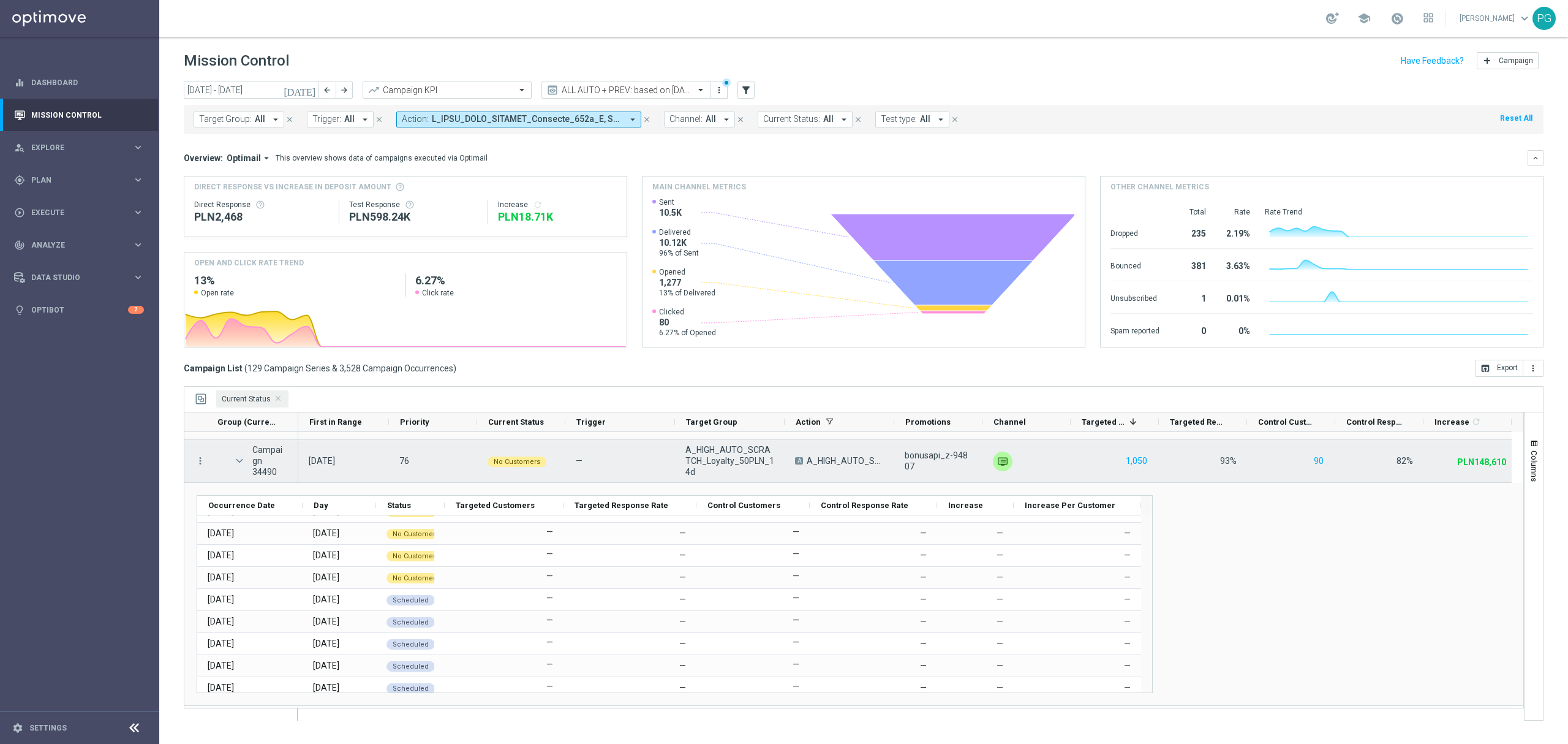
click at [243, 464] on span at bounding box center [239, 461] width 11 height 10
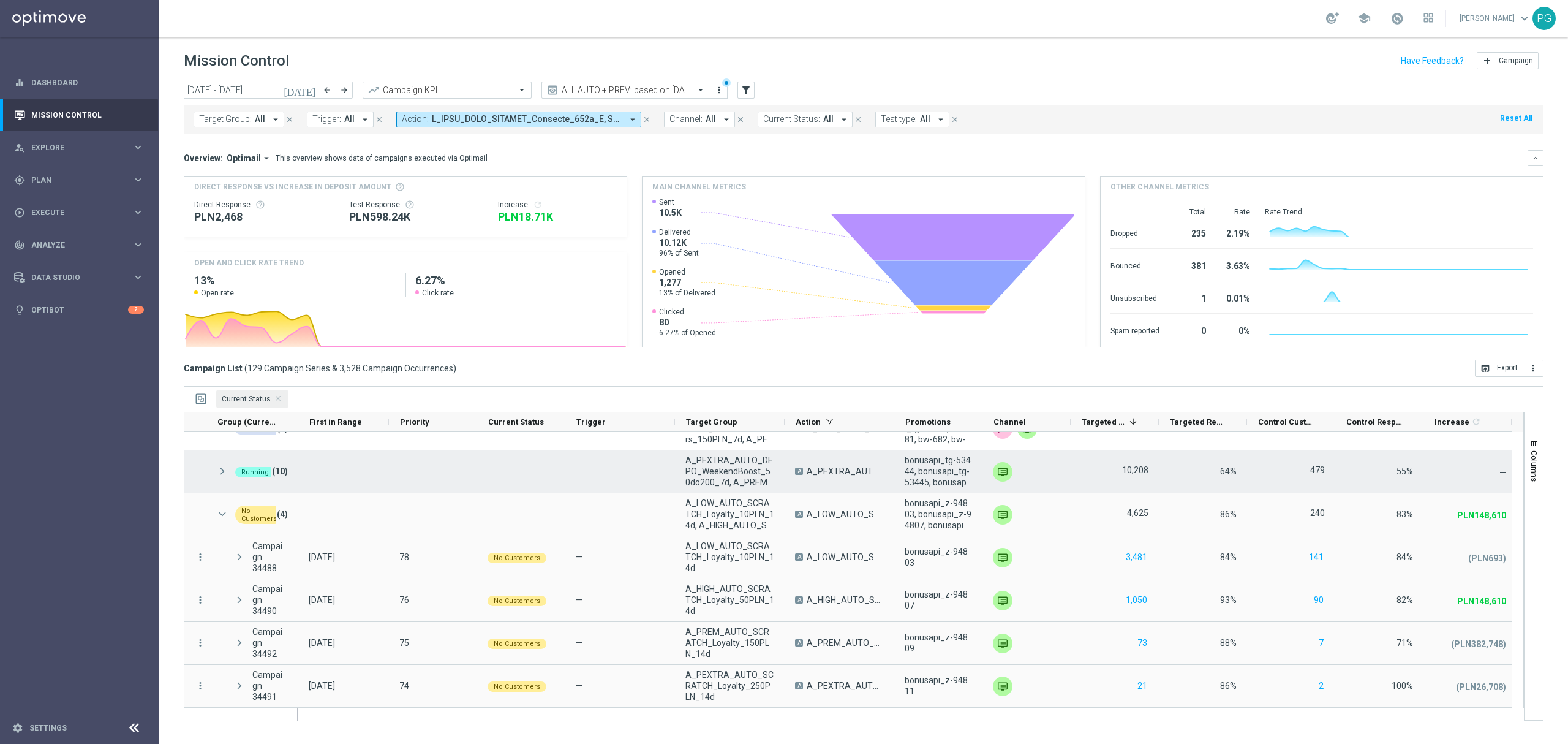
scroll to position [68, 0]
click at [210, 478] on div "Running (10)" at bounding box center [252, 471] width 92 height 42
click at [223, 472] on span at bounding box center [222, 471] width 11 height 10
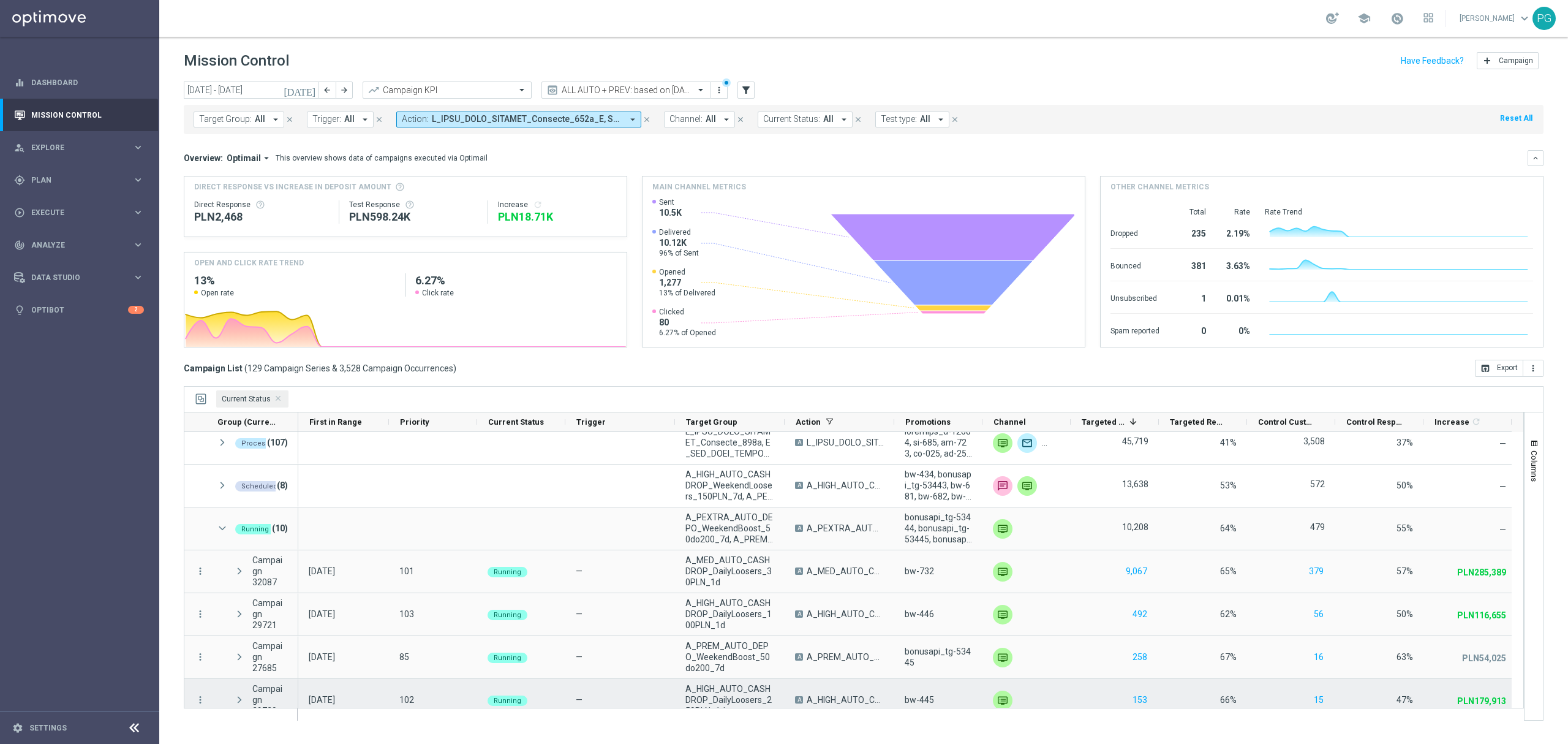
scroll to position [0, 0]
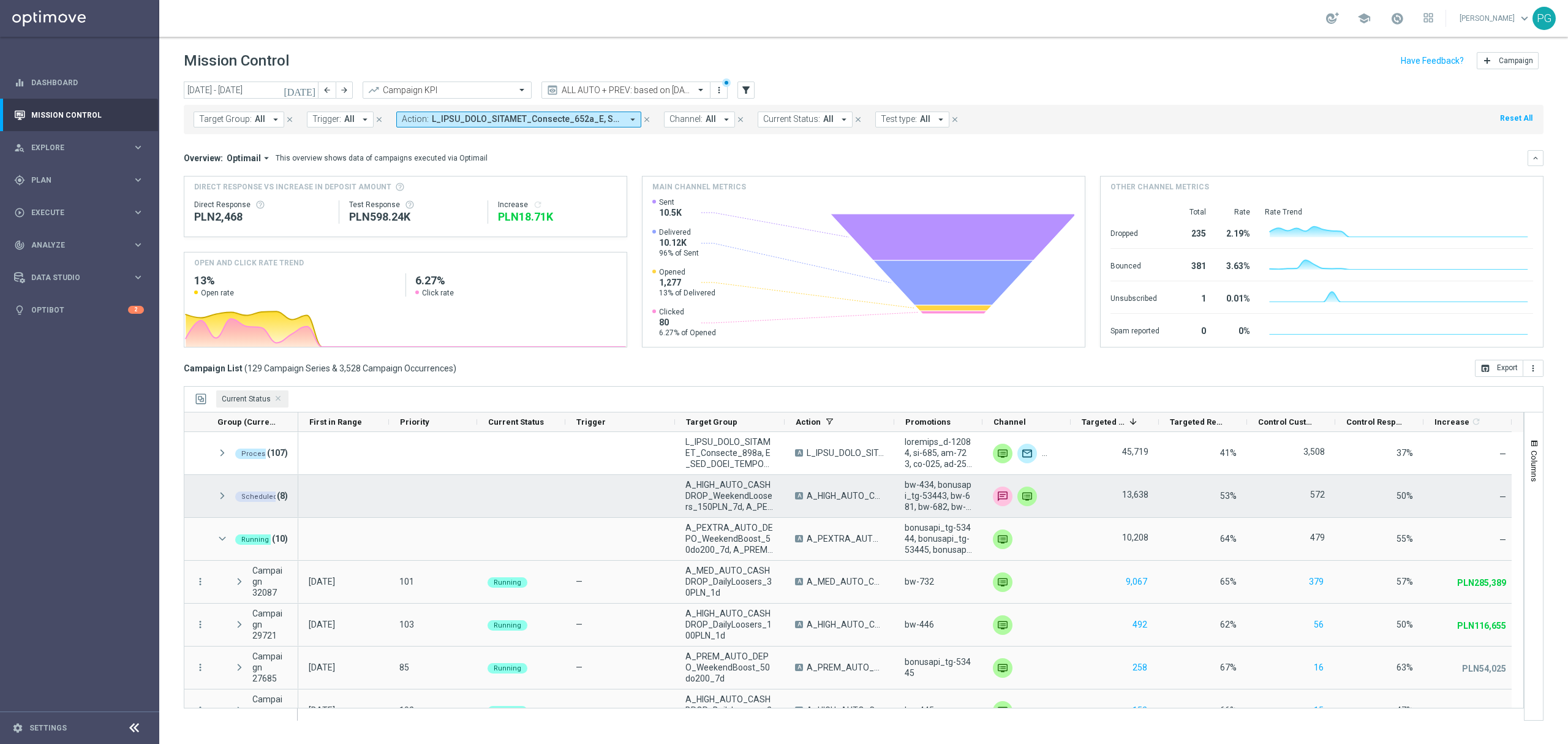
click at [223, 503] on span "Scheduled (8)" at bounding box center [252, 495] width 71 height 25
click at [223, 498] on span at bounding box center [222, 496] width 11 height 10
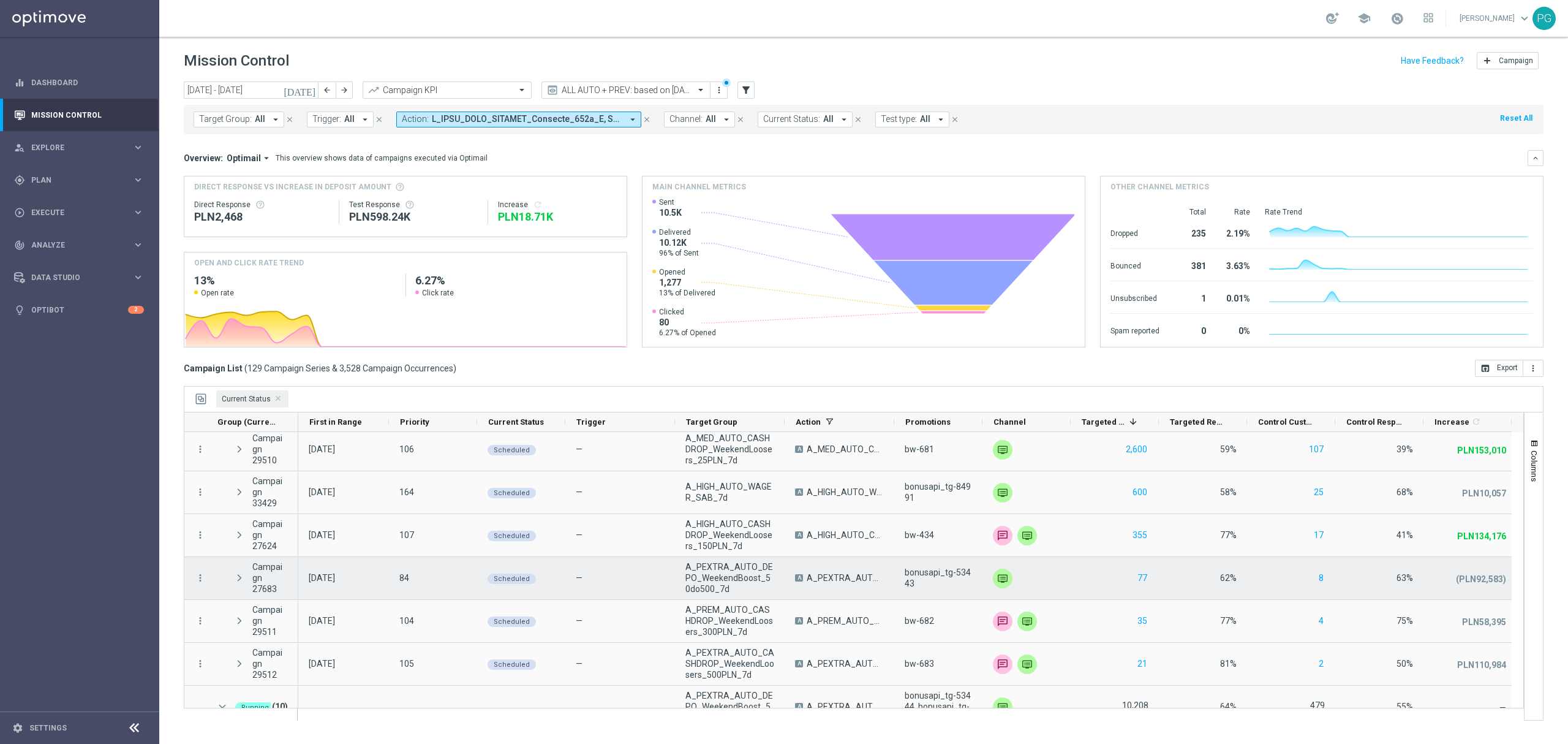
scroll to position [176, 0]
click at [552, 567] on span "play_arrow" at bounding box center [553, 568] width 9 height 9
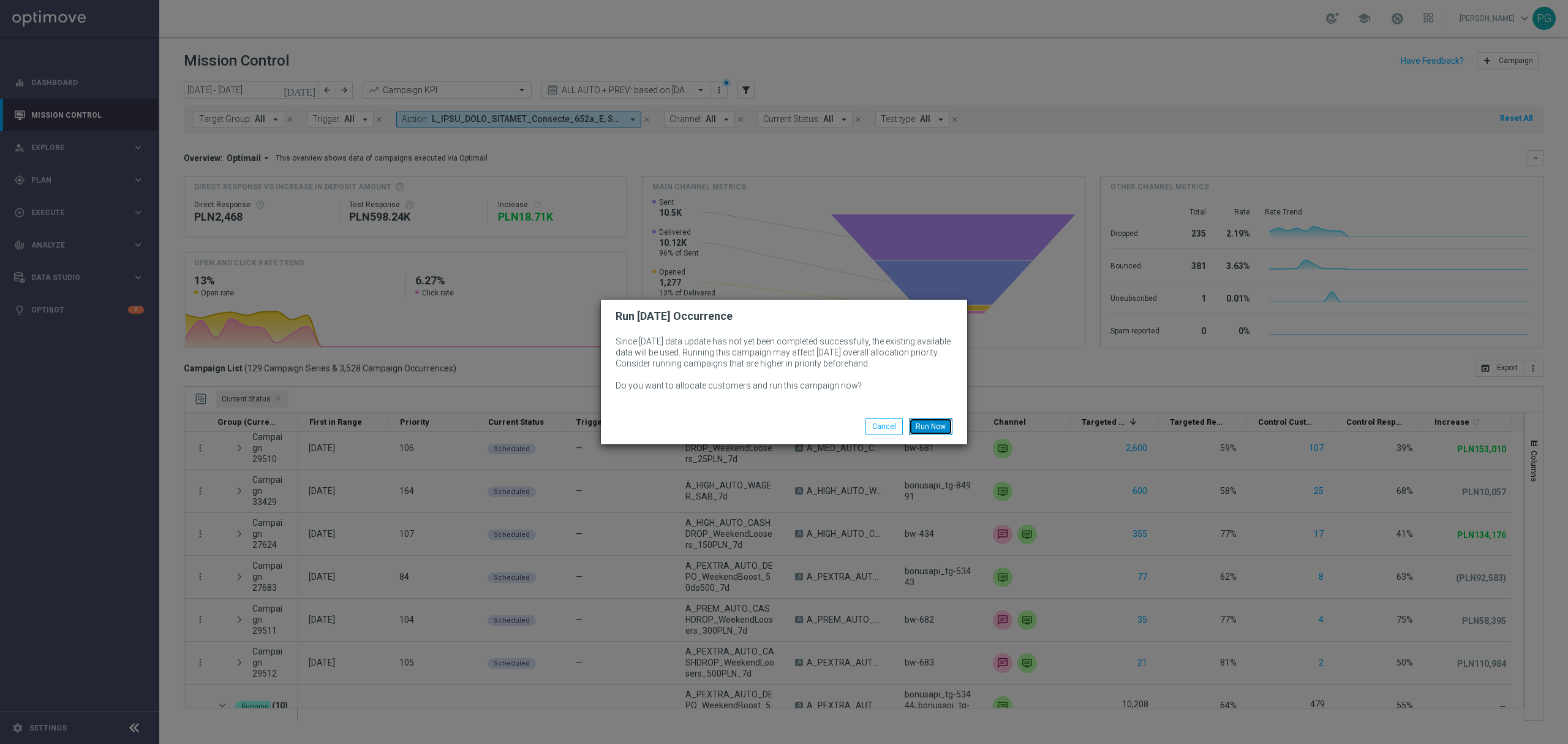
click at [922, 425] on button "Run Now" at bounding box center [930, 426] width 44 height 17
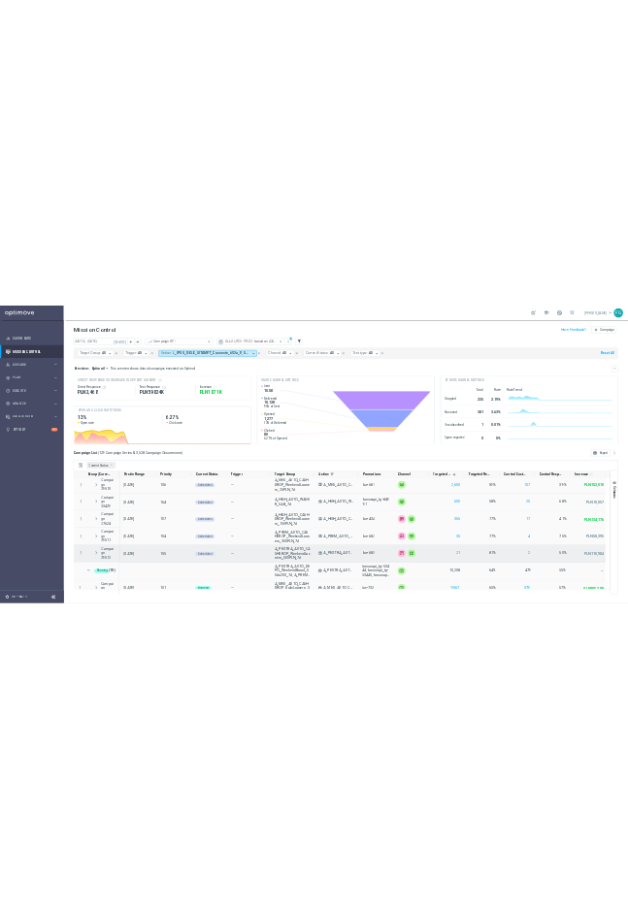
scroll to position [0, 0]
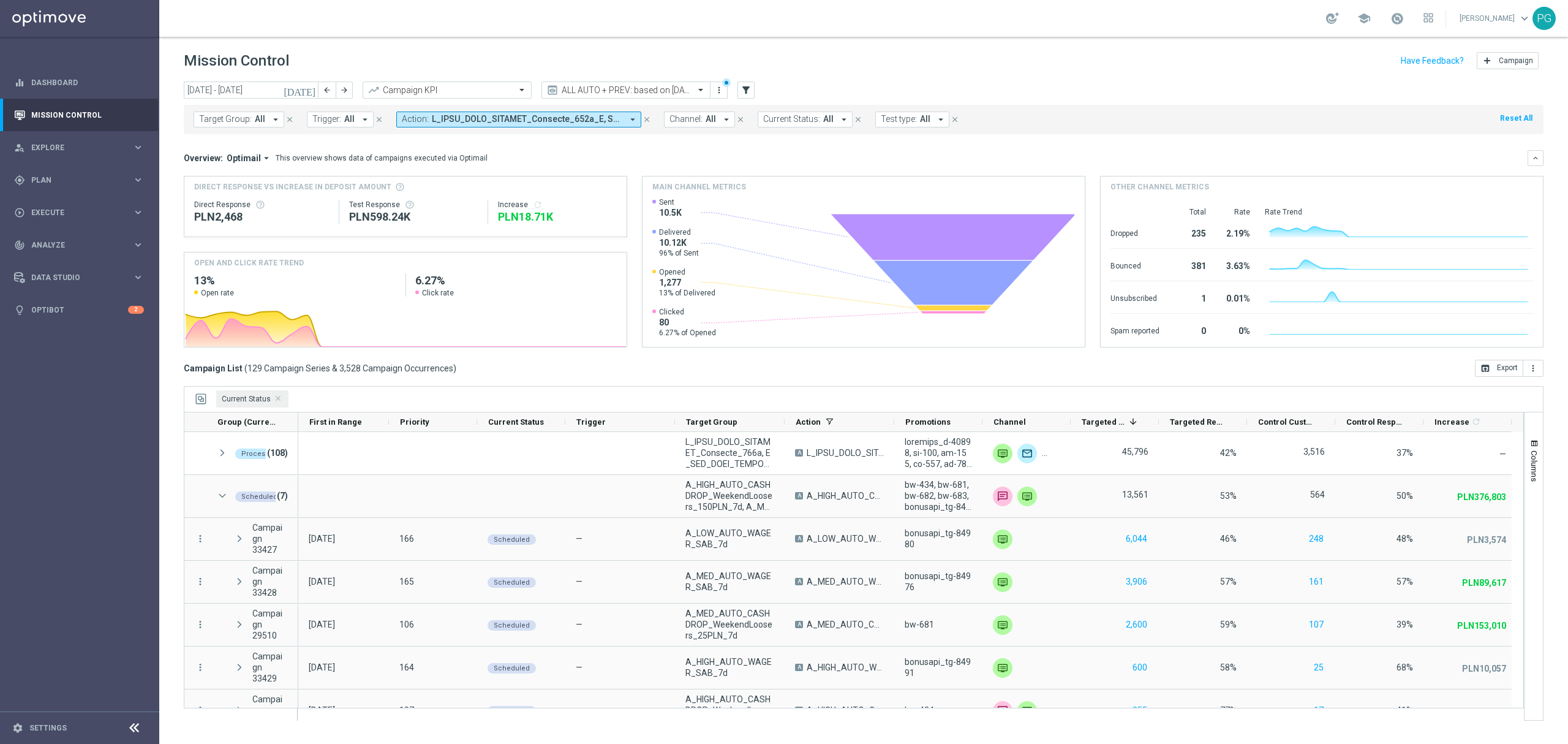
click at [316, 89] on icon "[DATE]" at bounding box center [300, 90] width 33 height 11
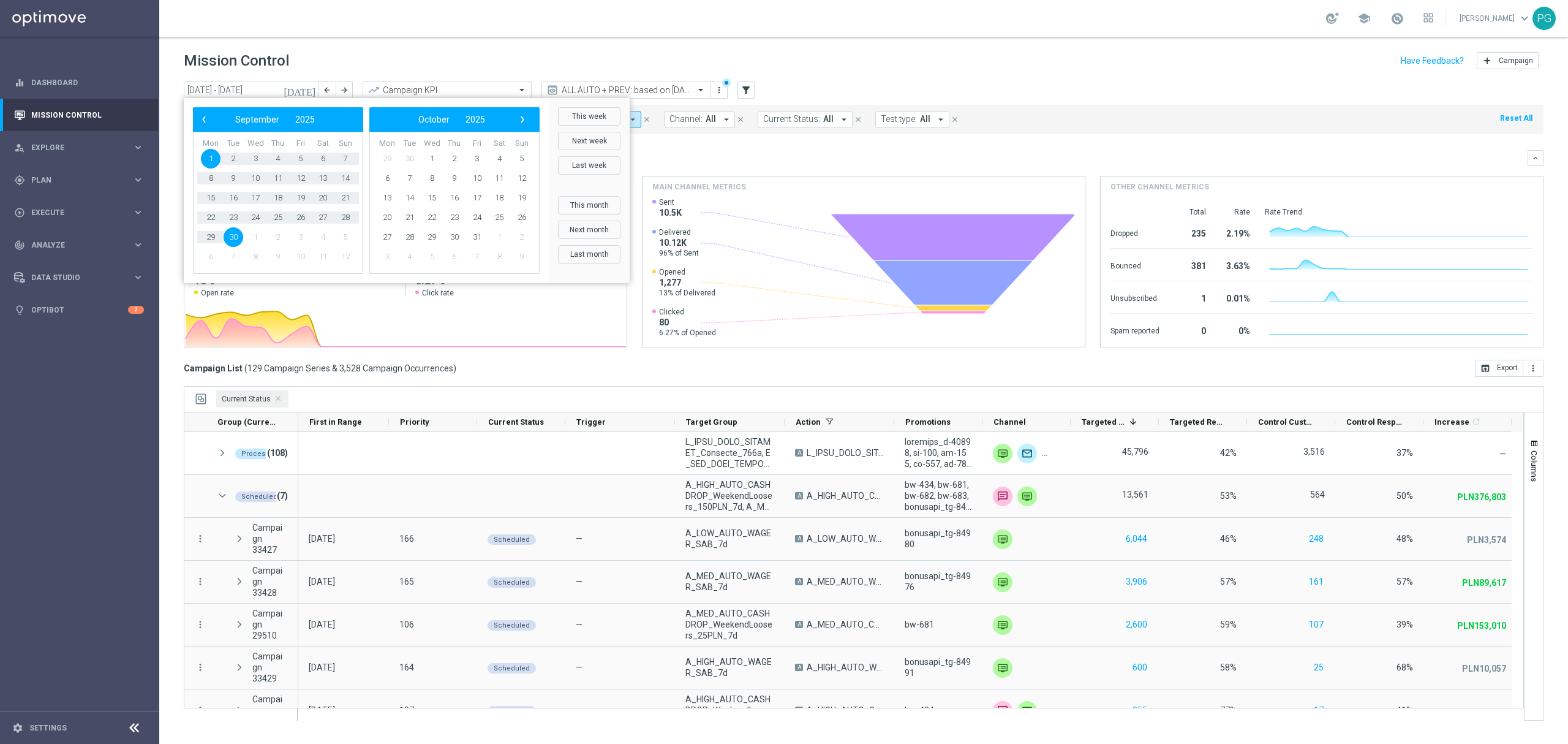
click at [206, 158] on span "1" at bounding box center [210, 159] width 20 height 20
click at [202, 114] on span "‹" at bounding box center [203, 119] width 16 height 16
click at [477, 162] on span "1" at bounding box center [477, 159] width 20 height 20
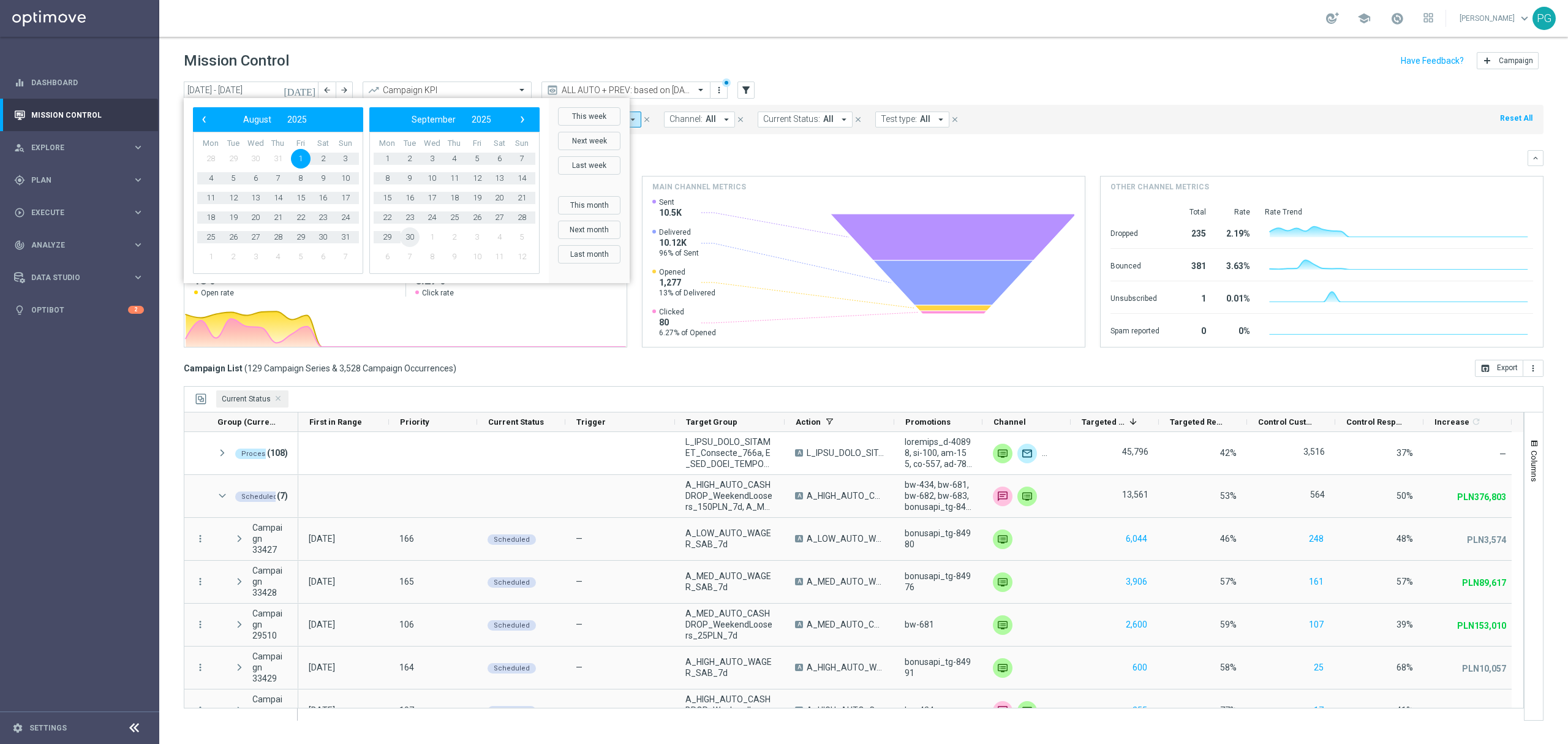
click at [407, 237] on span "30" at bounding box center [409, 237] width 20 height 20
type input "[DATE] - [DATE]"
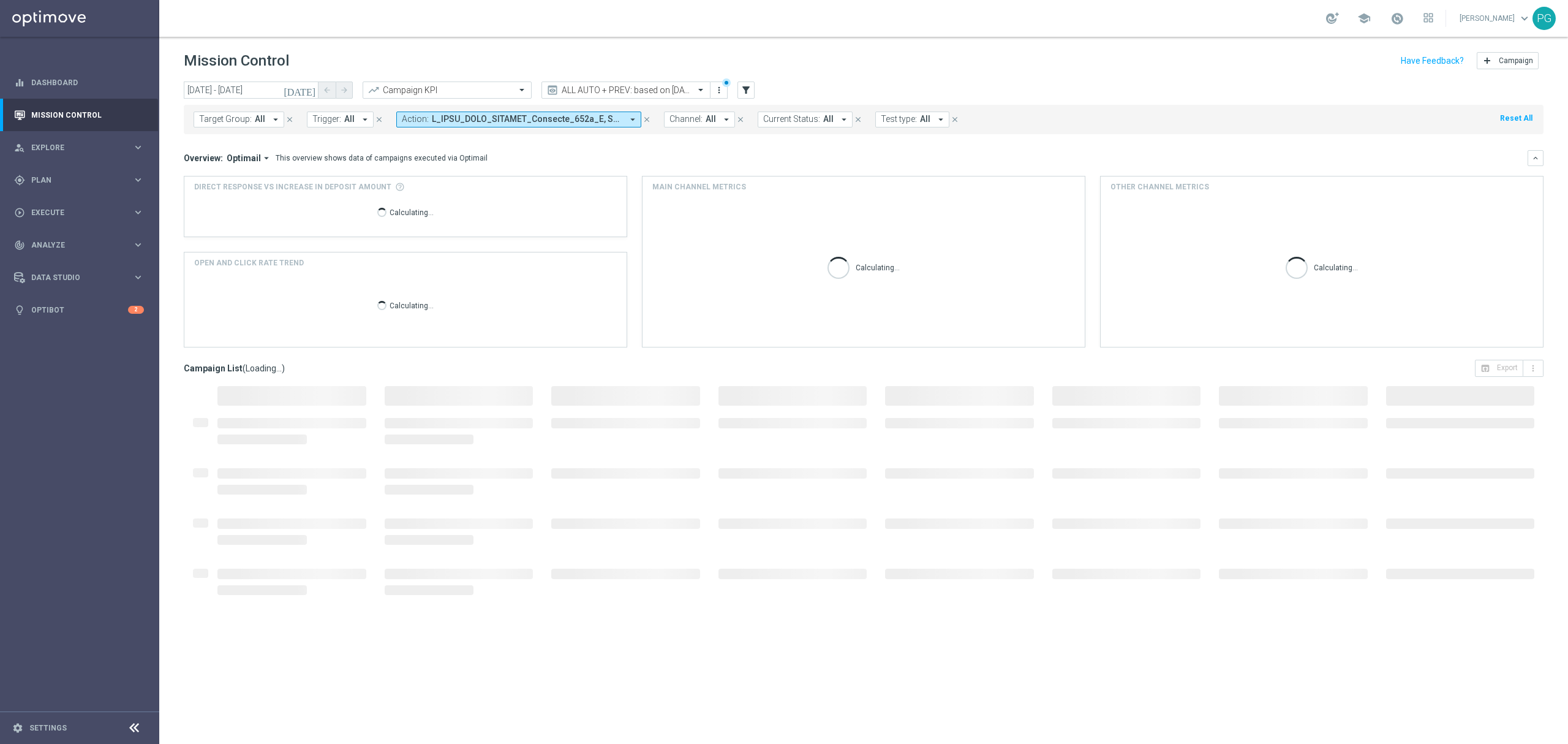
click at [604, 117] on span at bounding box center [527, 119] width 191 height 10
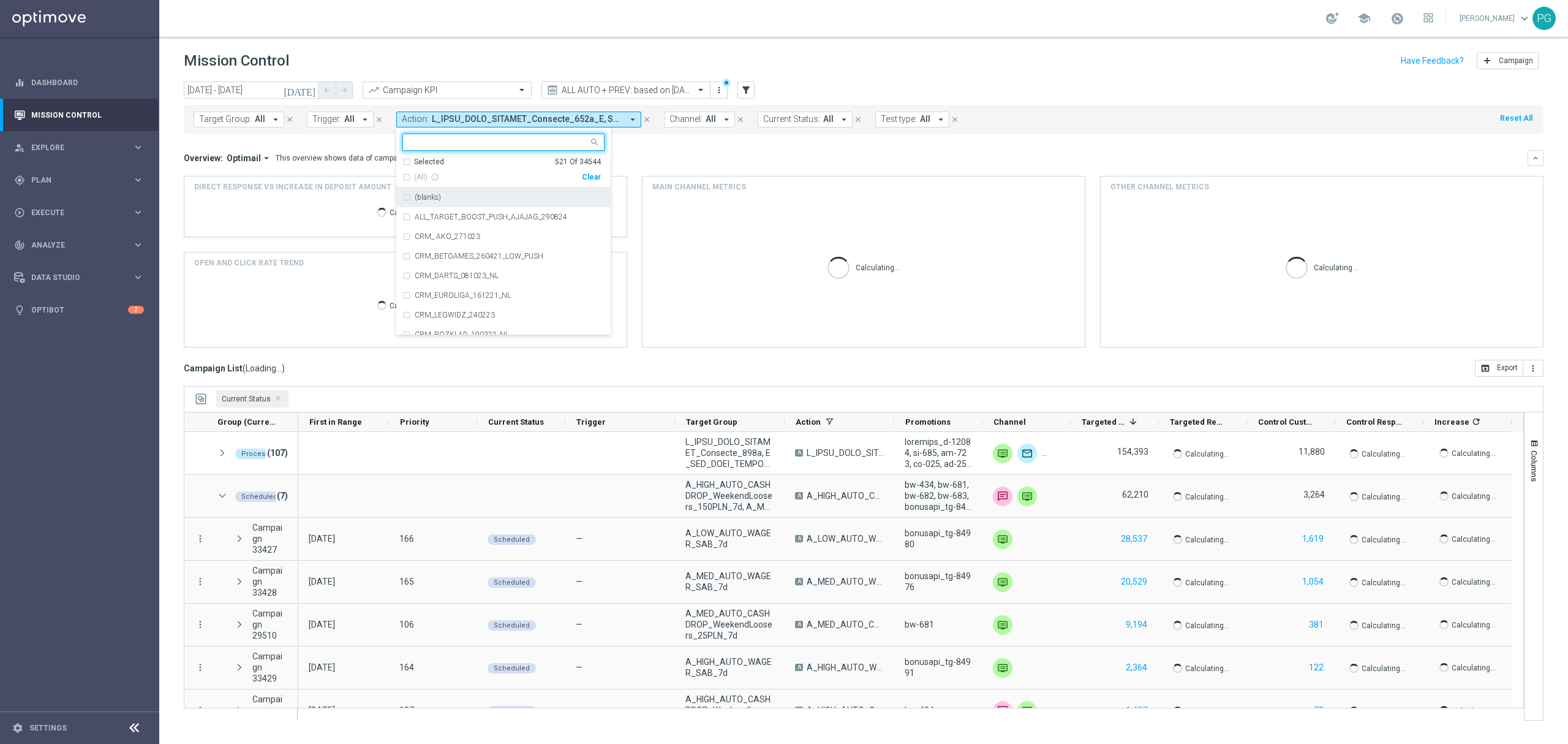
click at [426, 162] on div "Selected" at bounding box center [429, 162] width 30 height 10
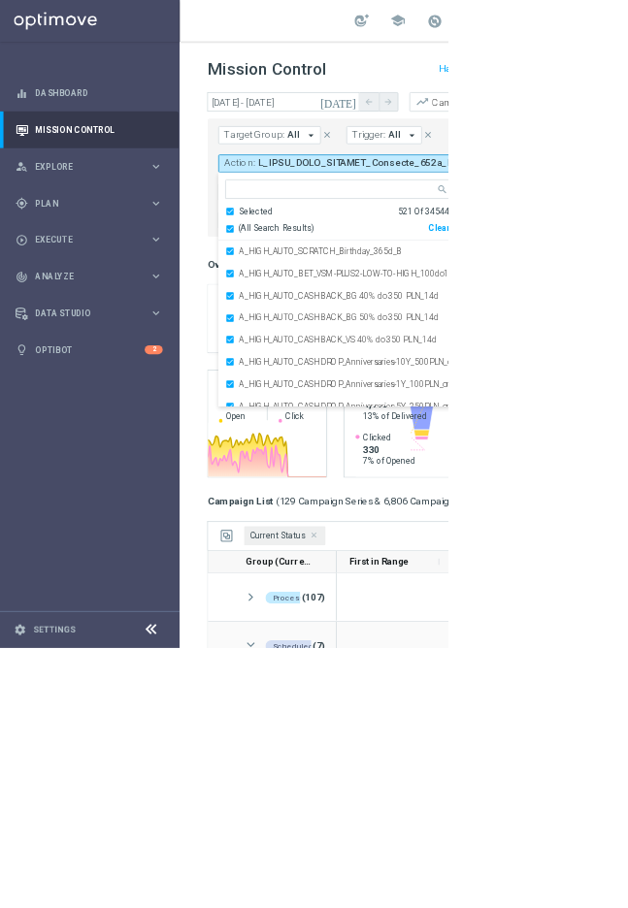
click at [782, 271] on div "Target Group: All arrow_drop_down close Trigger: All arrow_drop_down close Acti…" at bounding box center [566, 249] width 550 height 166
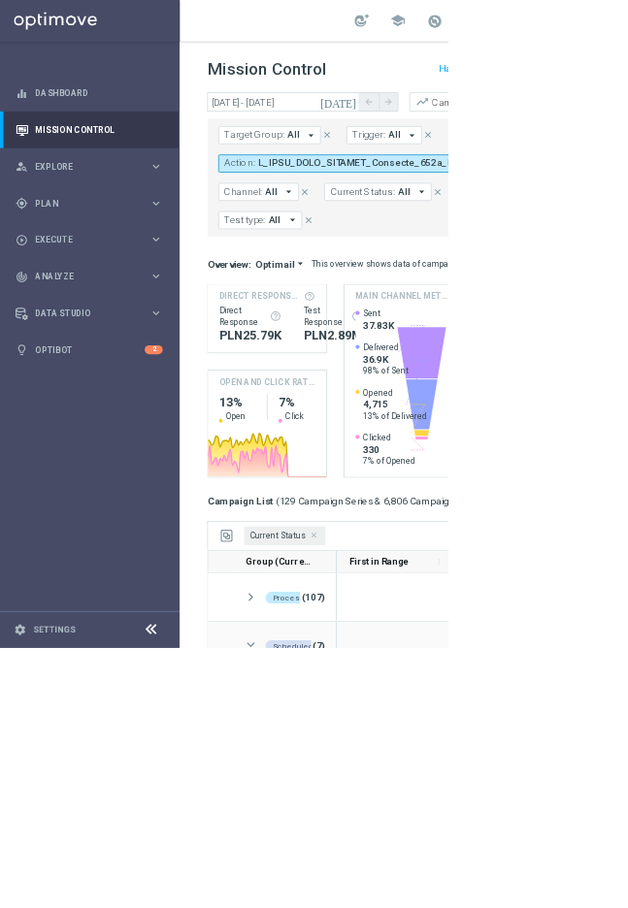
click at [507, 229] on span at bounding box center [514, 228] width 302 height 16
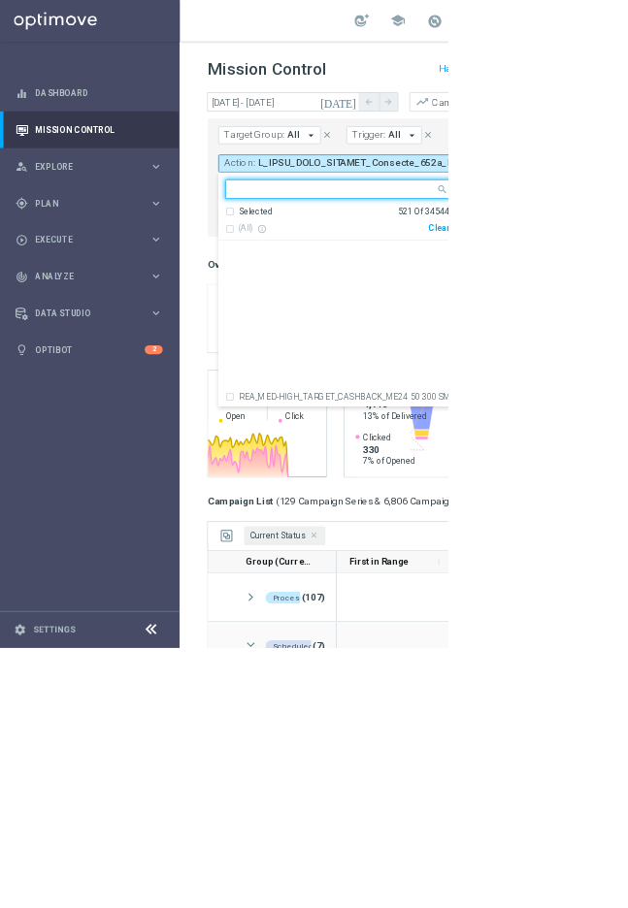
scroll to position [5842, 0]
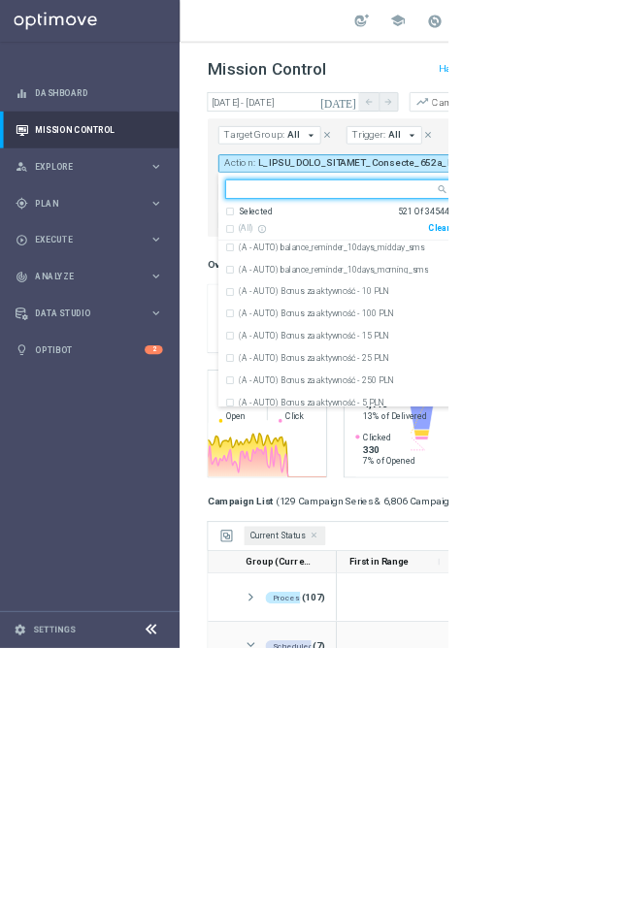
click at [337, 297] on div "Selected" at bounding box center [359, 296] width 48 height 16
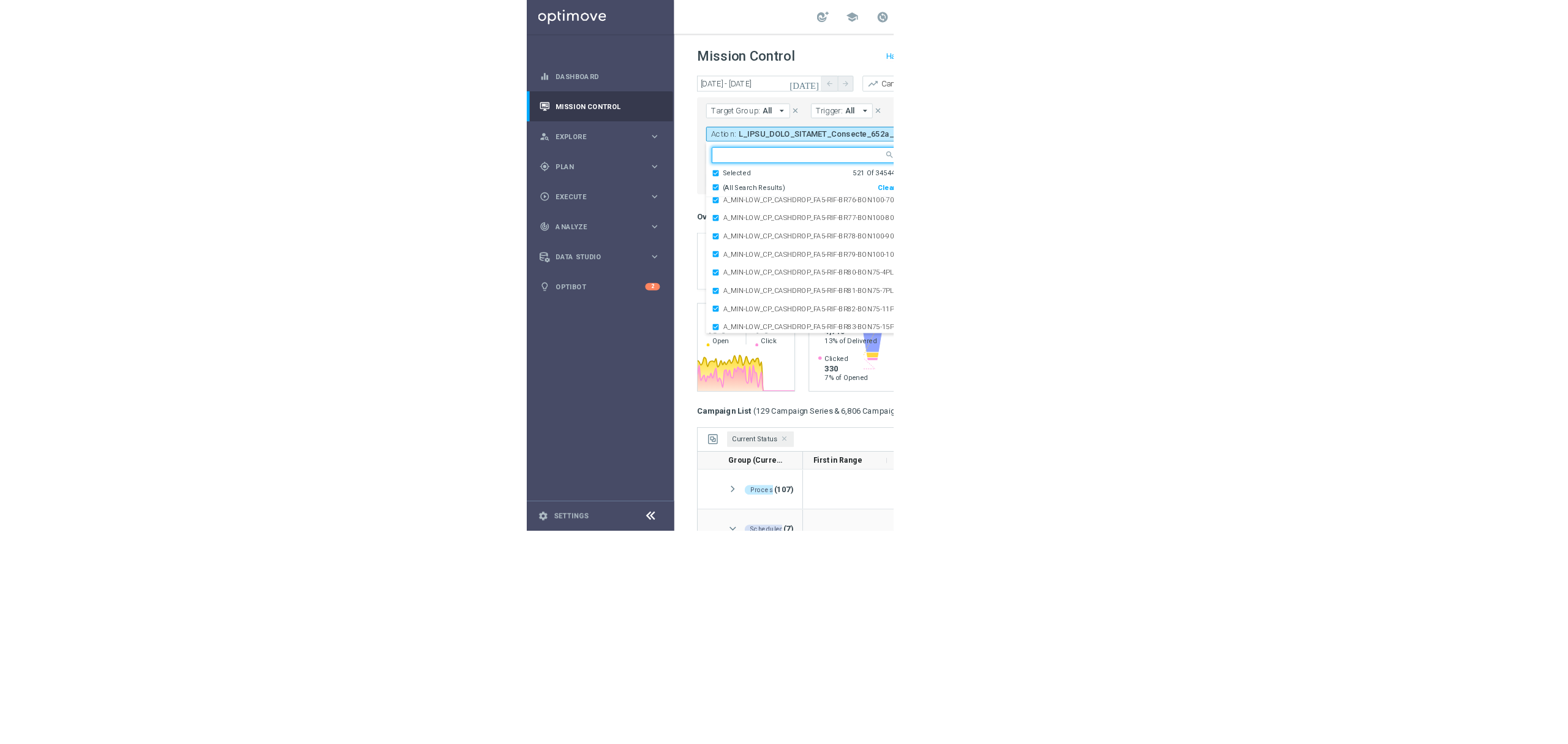
scroll to position [7732, 0]
